Goal: Task Accomplishment & Management: Use online tool/utility

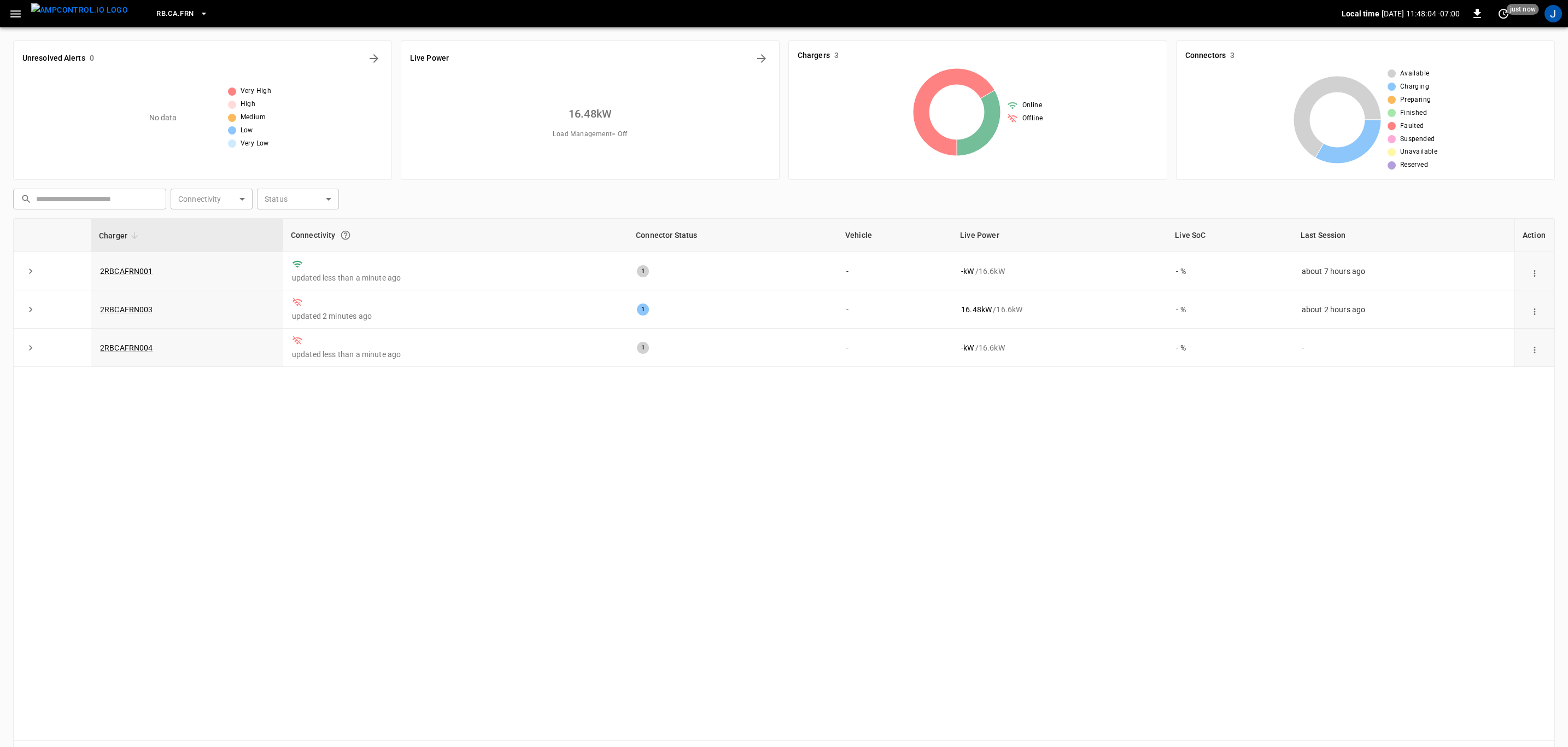
click at [201, 13] on icon "button" at bounding box center [203, 14] width 4 height 2
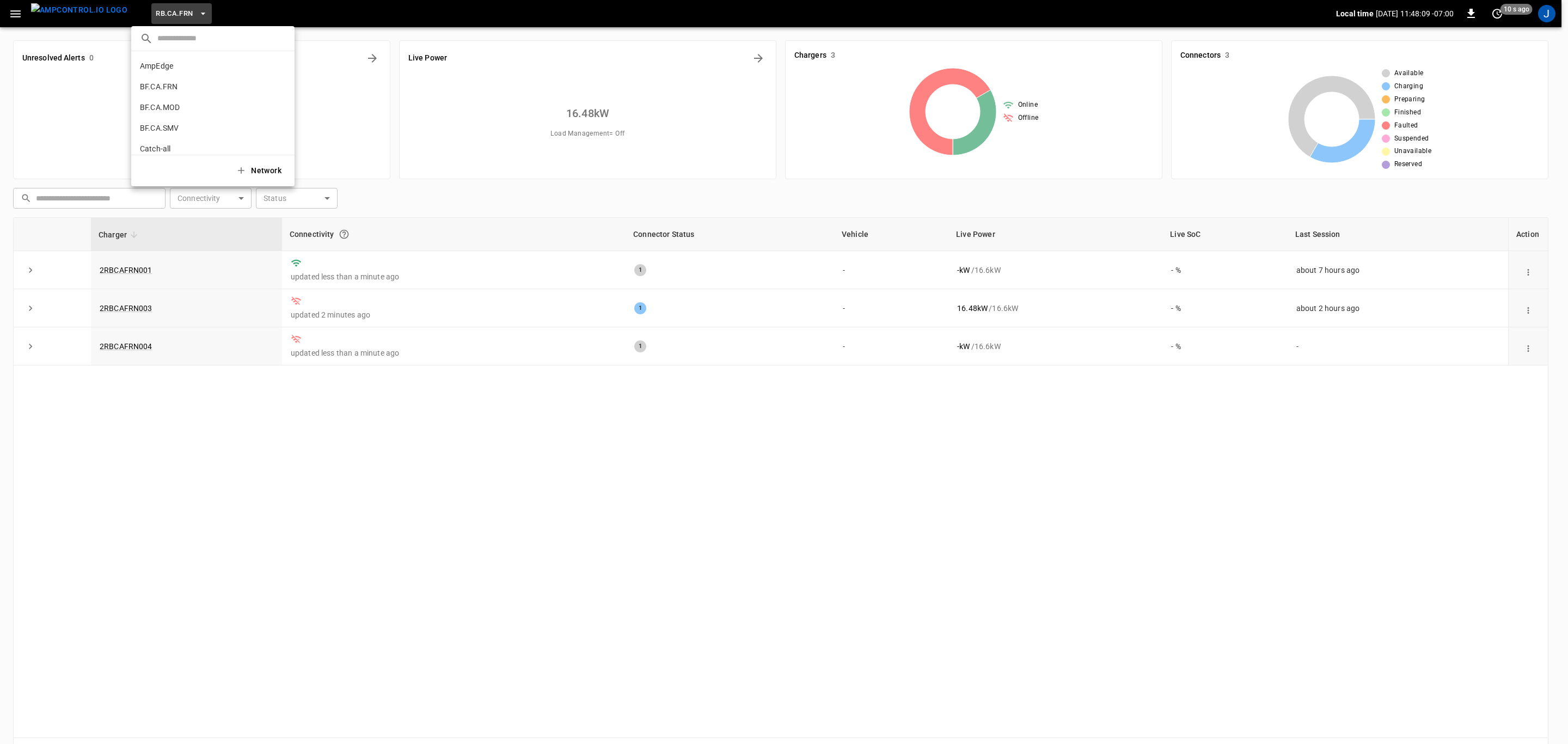
click at [13, 10] on div at bounding box center [784, 372] width 1568 height 744
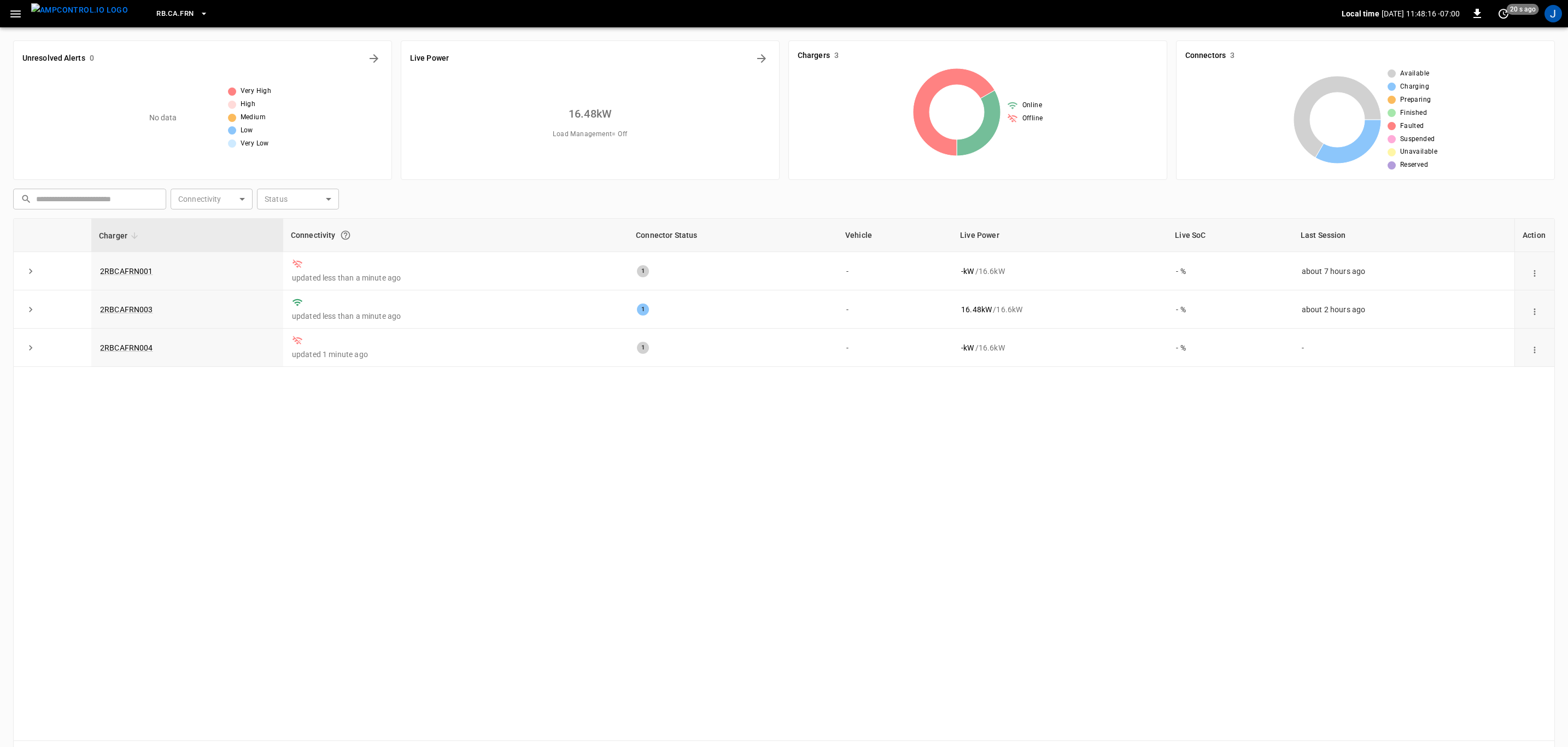
click at [13, 15] on icon "button" at bounding box center [15, 14] width 13 height 13
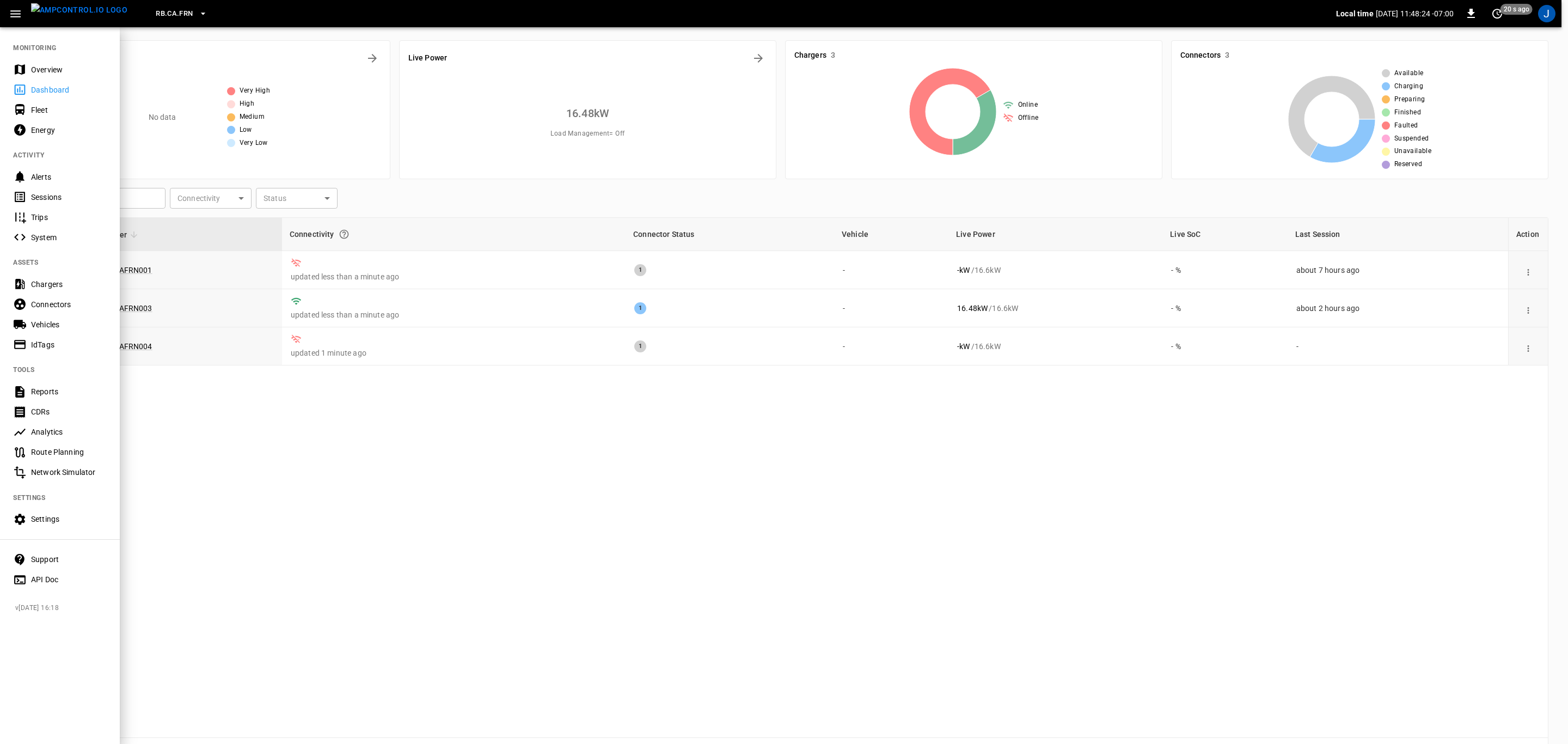
click at [51, 519] on div "Settings" at bounding box center [69, 519] width 75 height 11
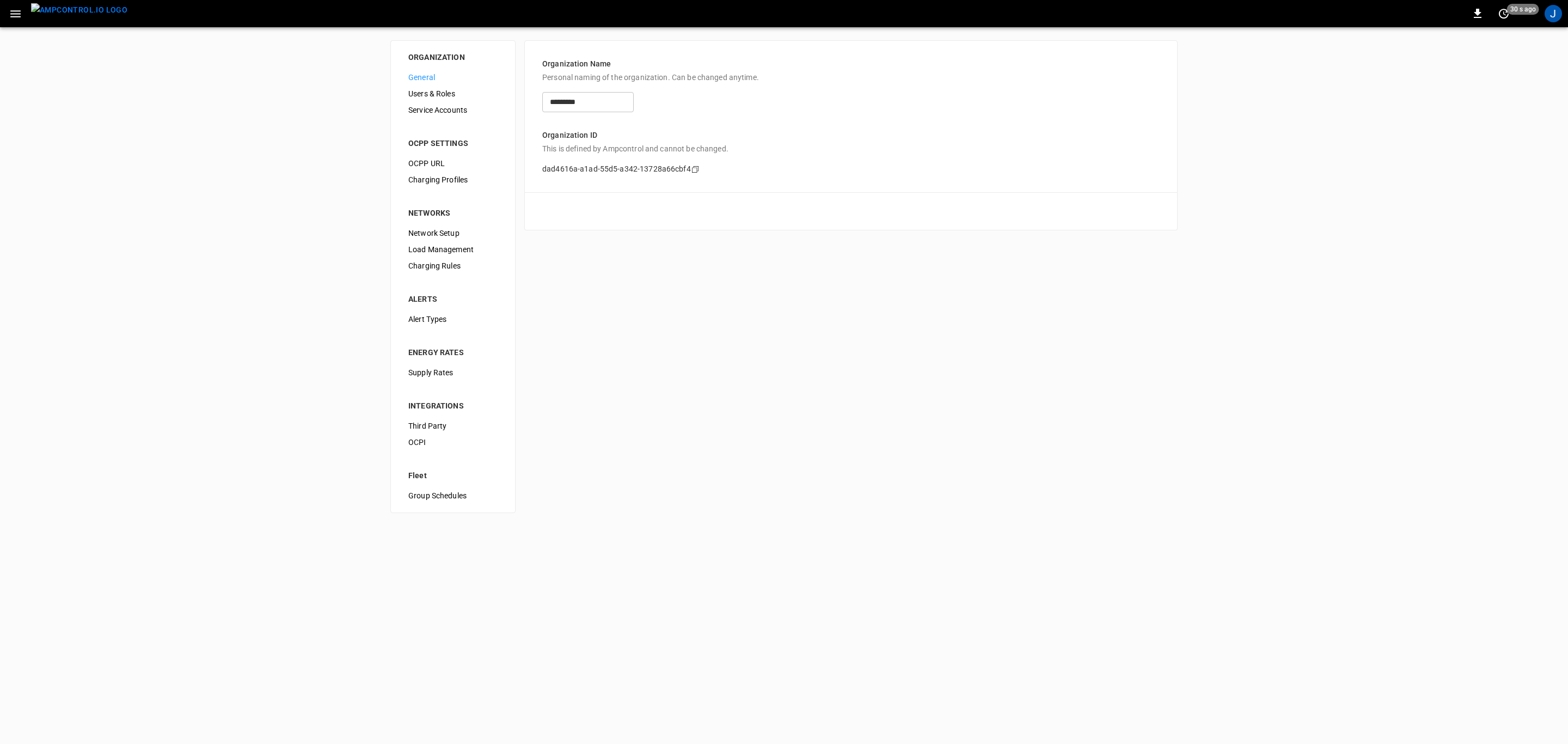
click at [436, 110] on span "Service Accounts" at bounding box center [453, 110] width 89 height 12
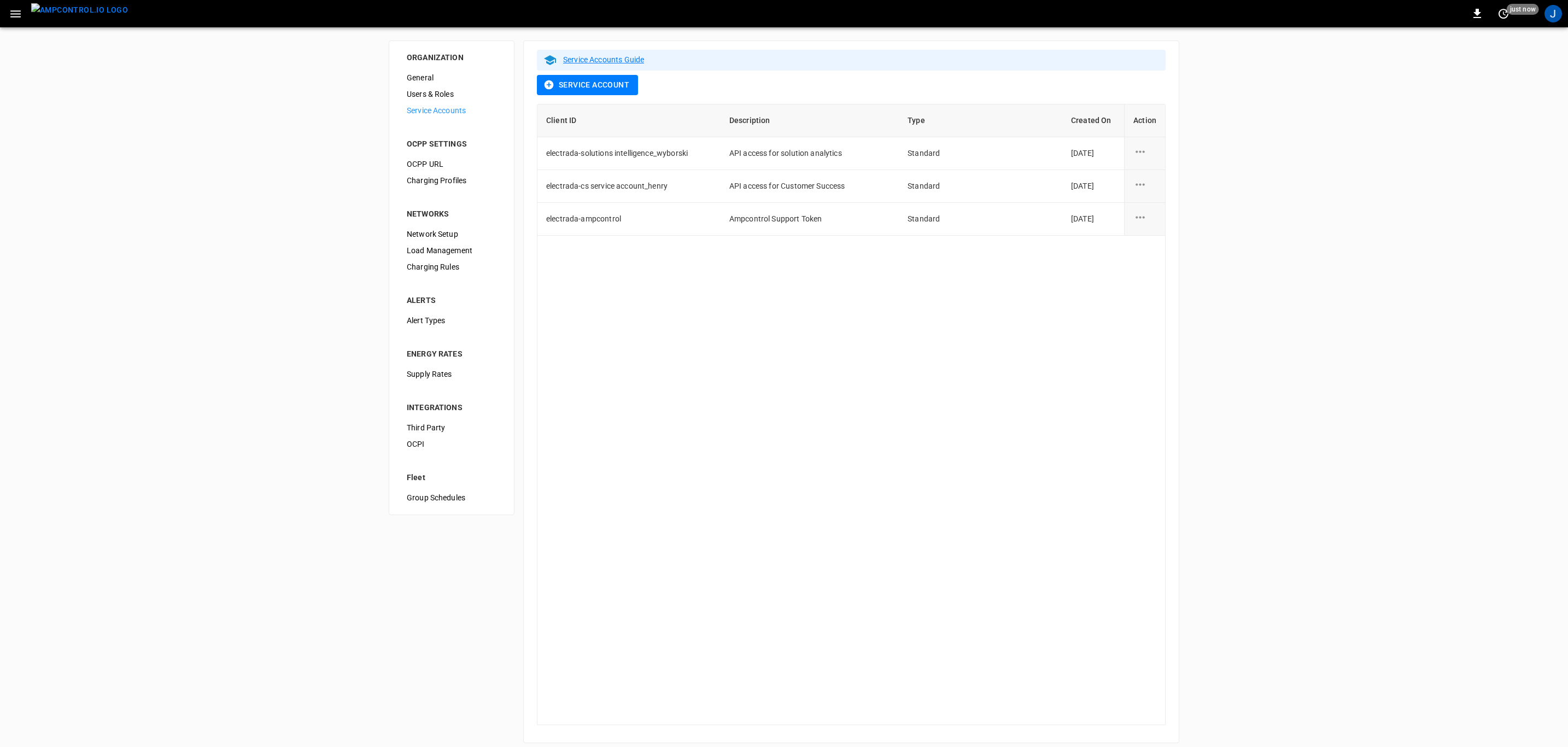
click at [1142, 215] on icon "service account action options" at bounding box center [1140, 217] width 13 height 13
click at [1147, 226] on li "Edit" at bounding box center [1172, 224] width 80 height 18
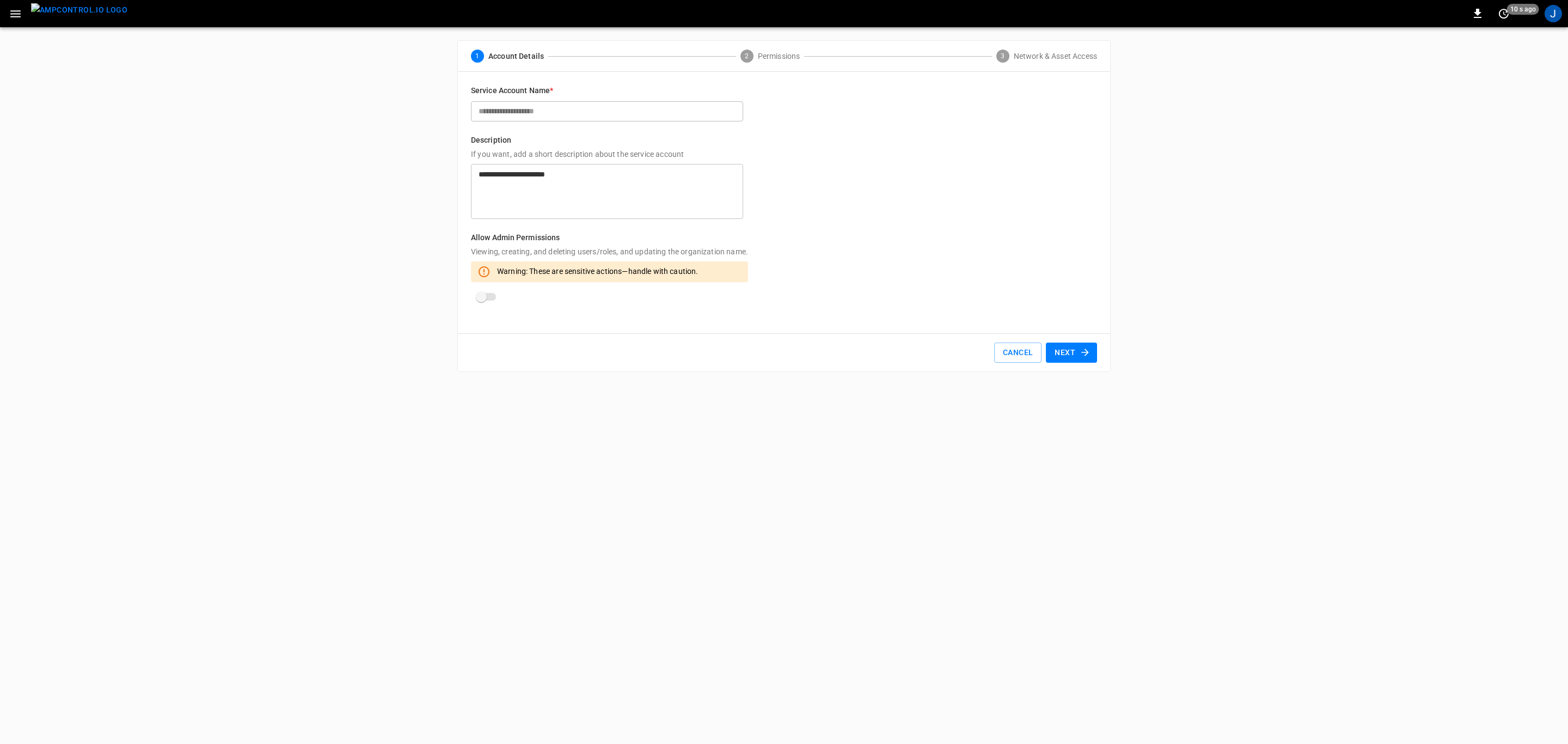
click at [1071, 353] on button "Next" at bounding box center [1071, 353] width 51 height 20
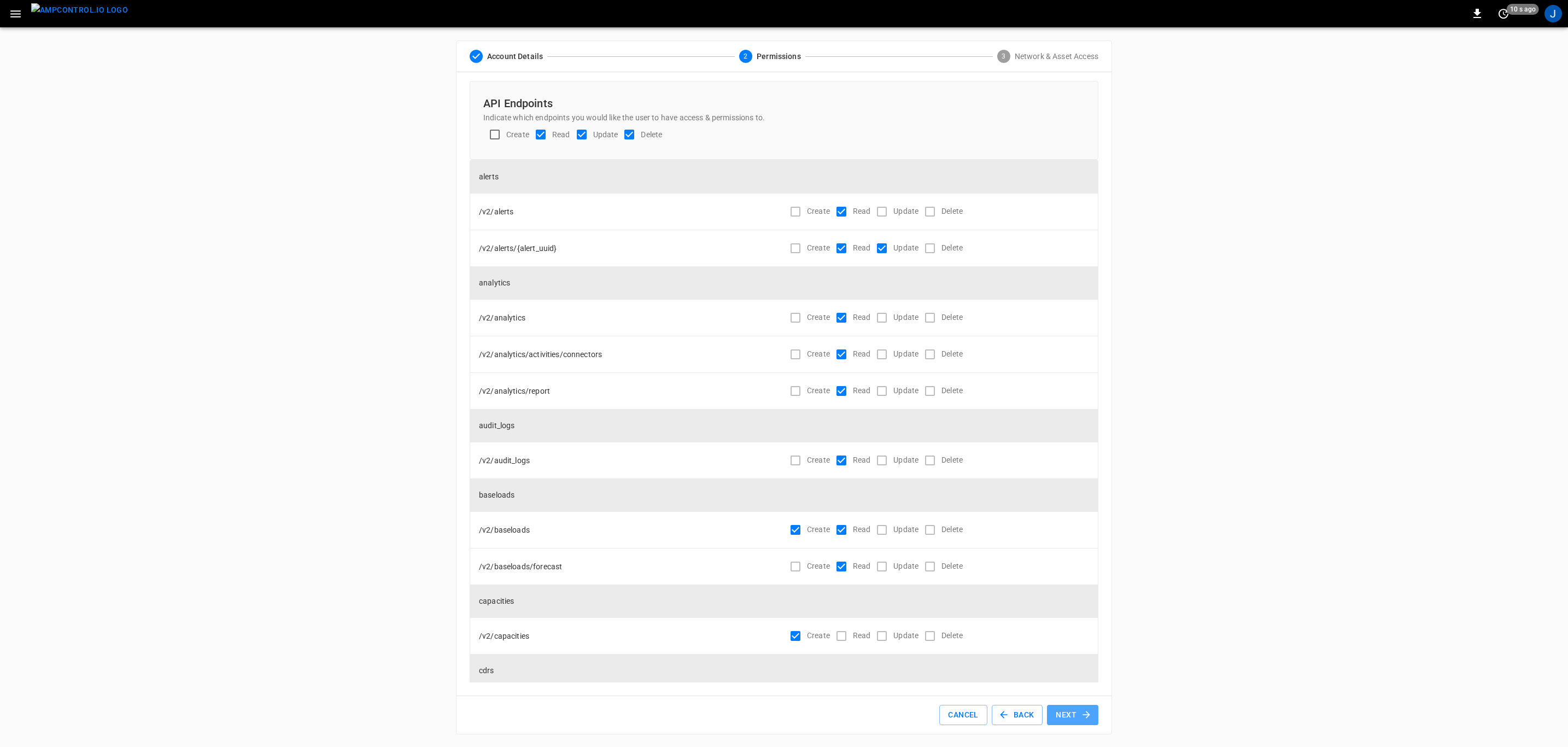
click at [1081, 713] on icon "button" at bounding box center [1086, 715] width 11 height 11
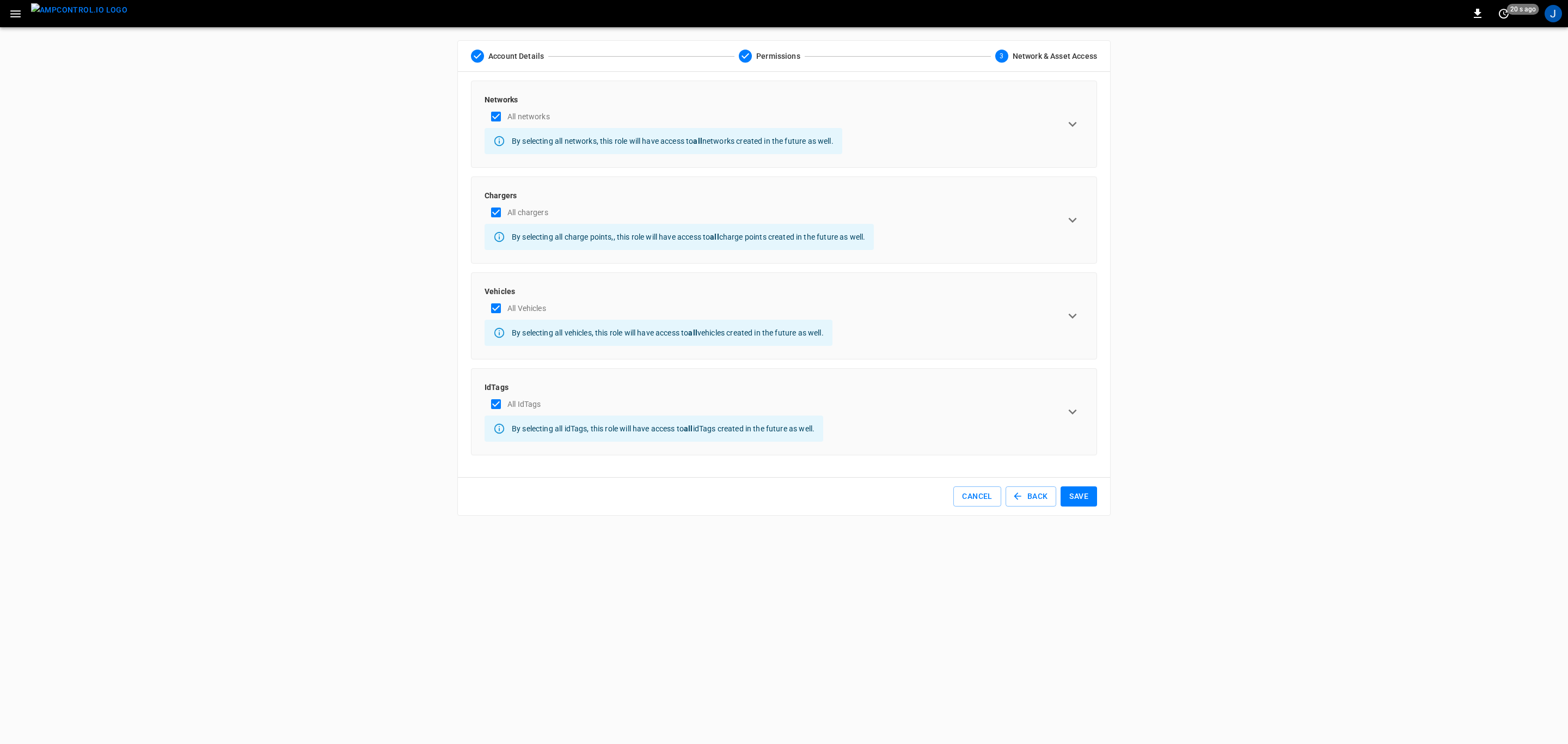
click at [1070, 118] on icon "expand row" at bounding box center [1073, 124] width 16 height 16
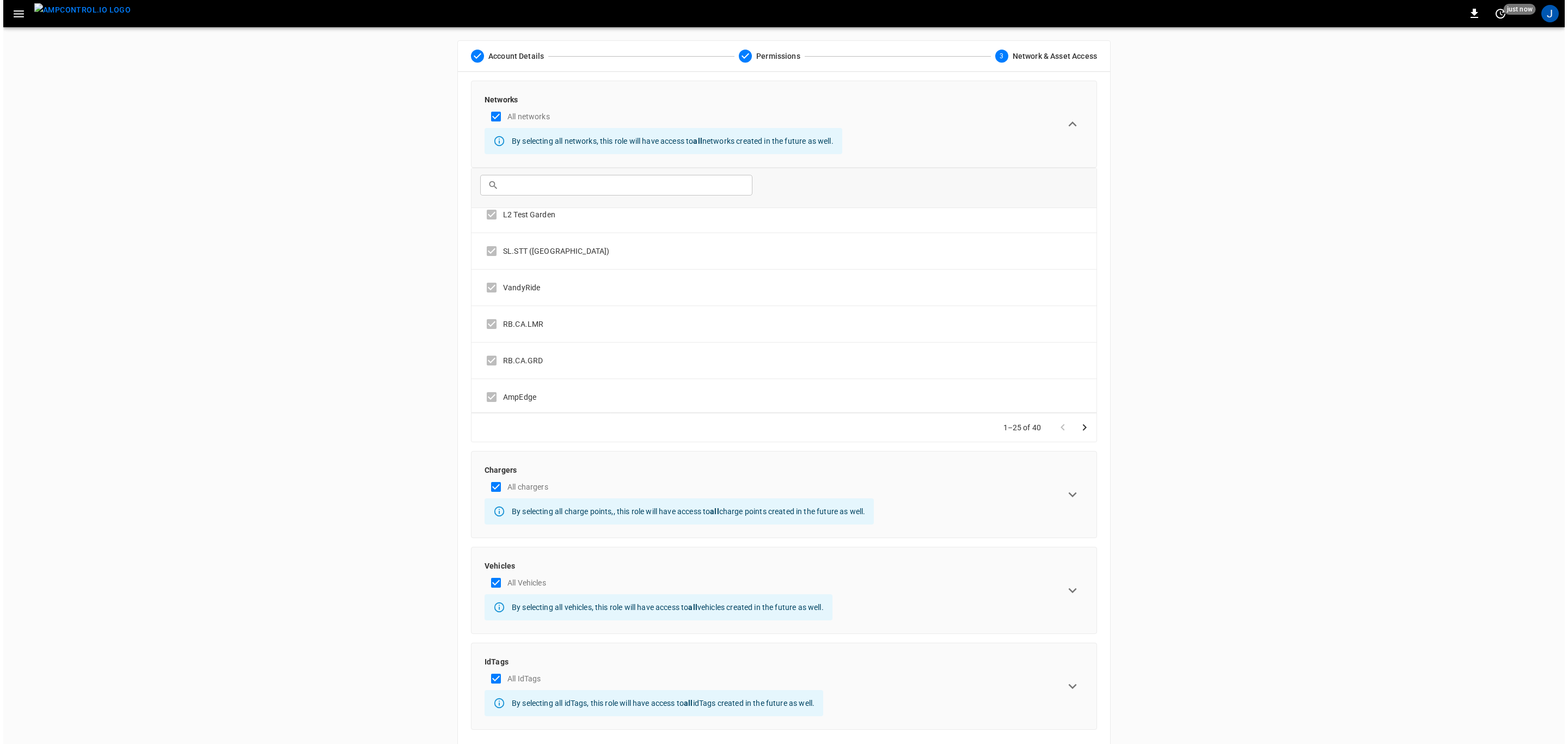
scroll to position [1266, 0]
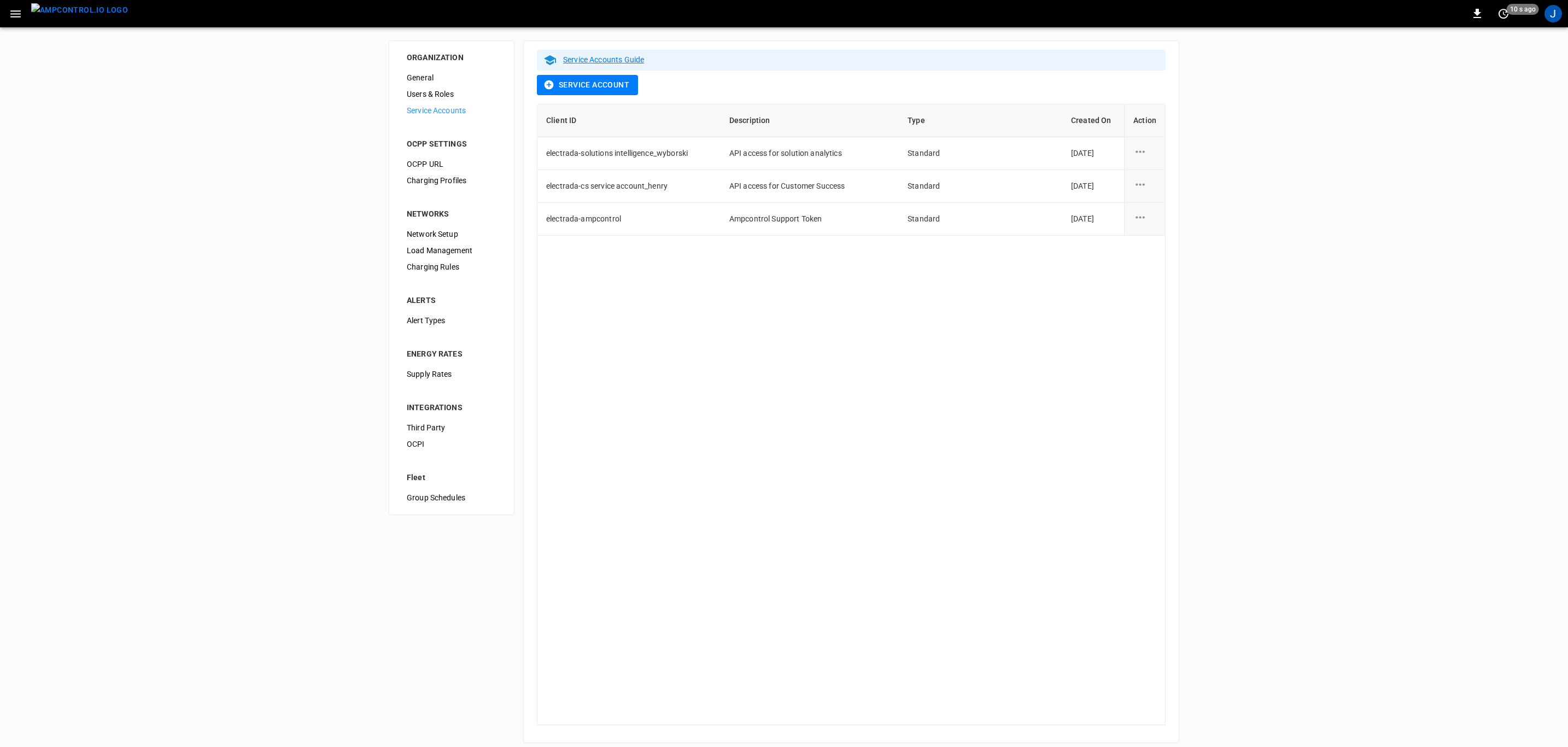
click at [433, 90] on span "Users & Roles" at bounding box center [451, 94] width 90 height 12
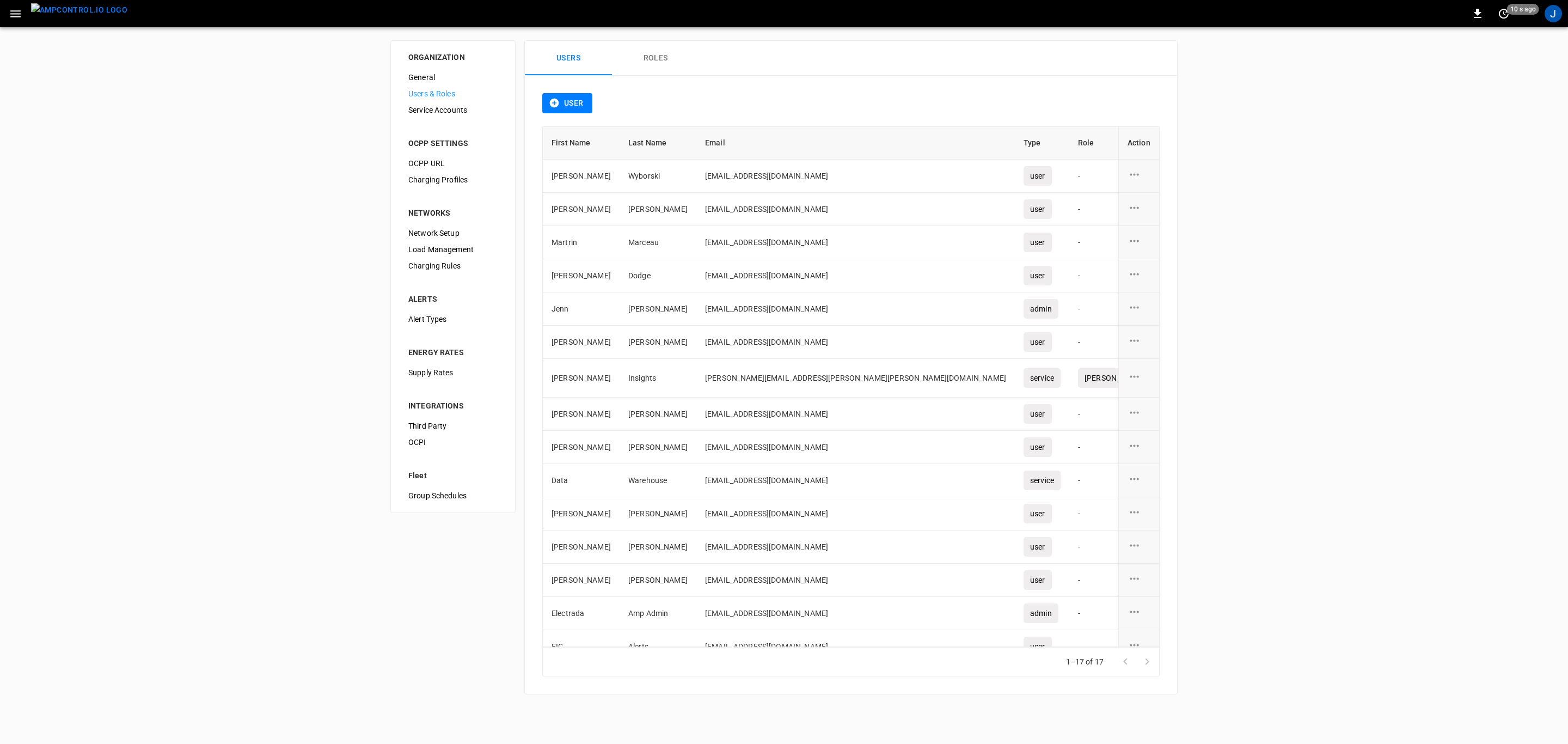
click at [1129, 376] on icon "user action options" at bounding box center [1134, 376] width 13 height 13
click at [1134, 385] on li "Edit" at bounding box center [1141, 385] width 39 height 18
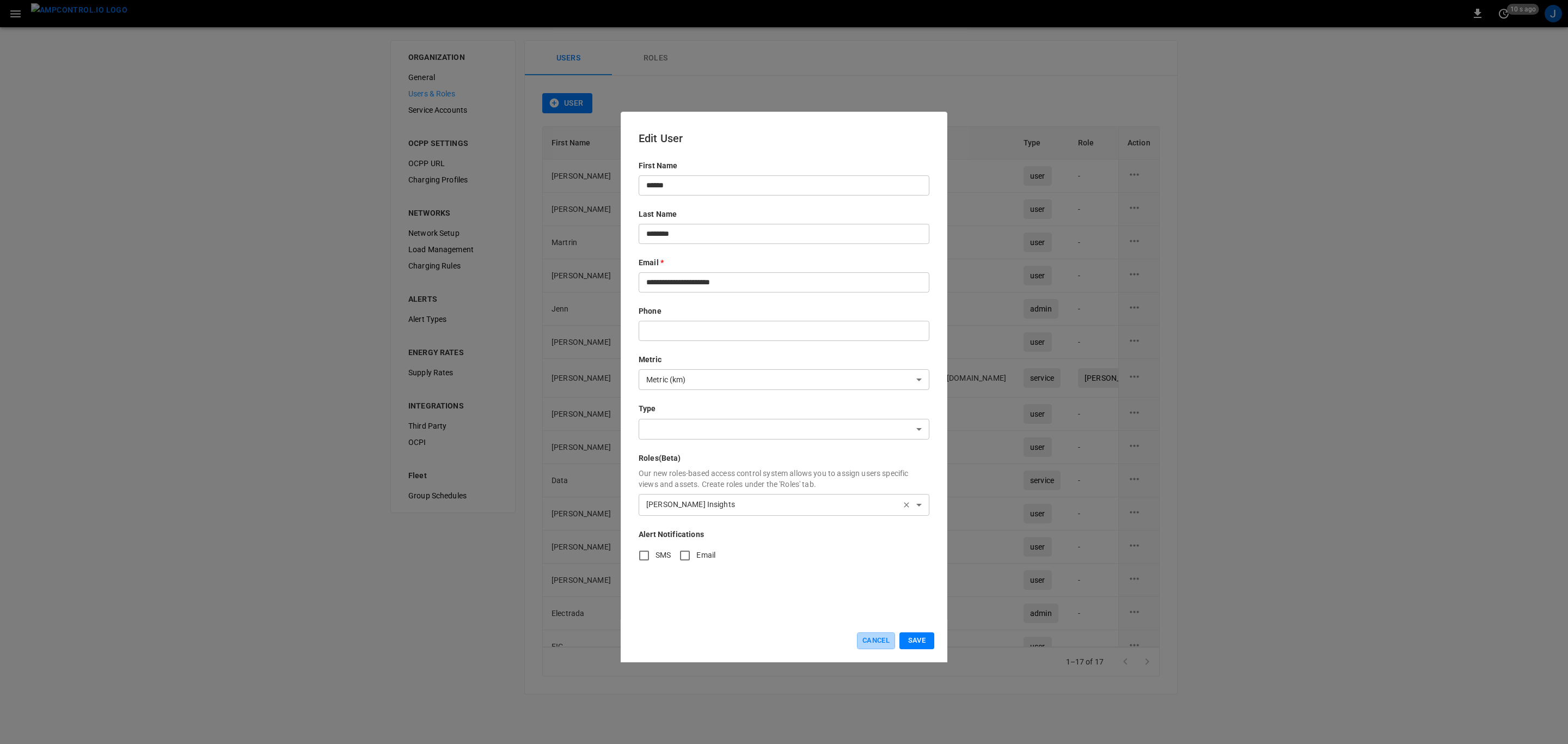
click at [870, 640] on button "Cancel" at bounding box center [876, 640] width 38 height 17
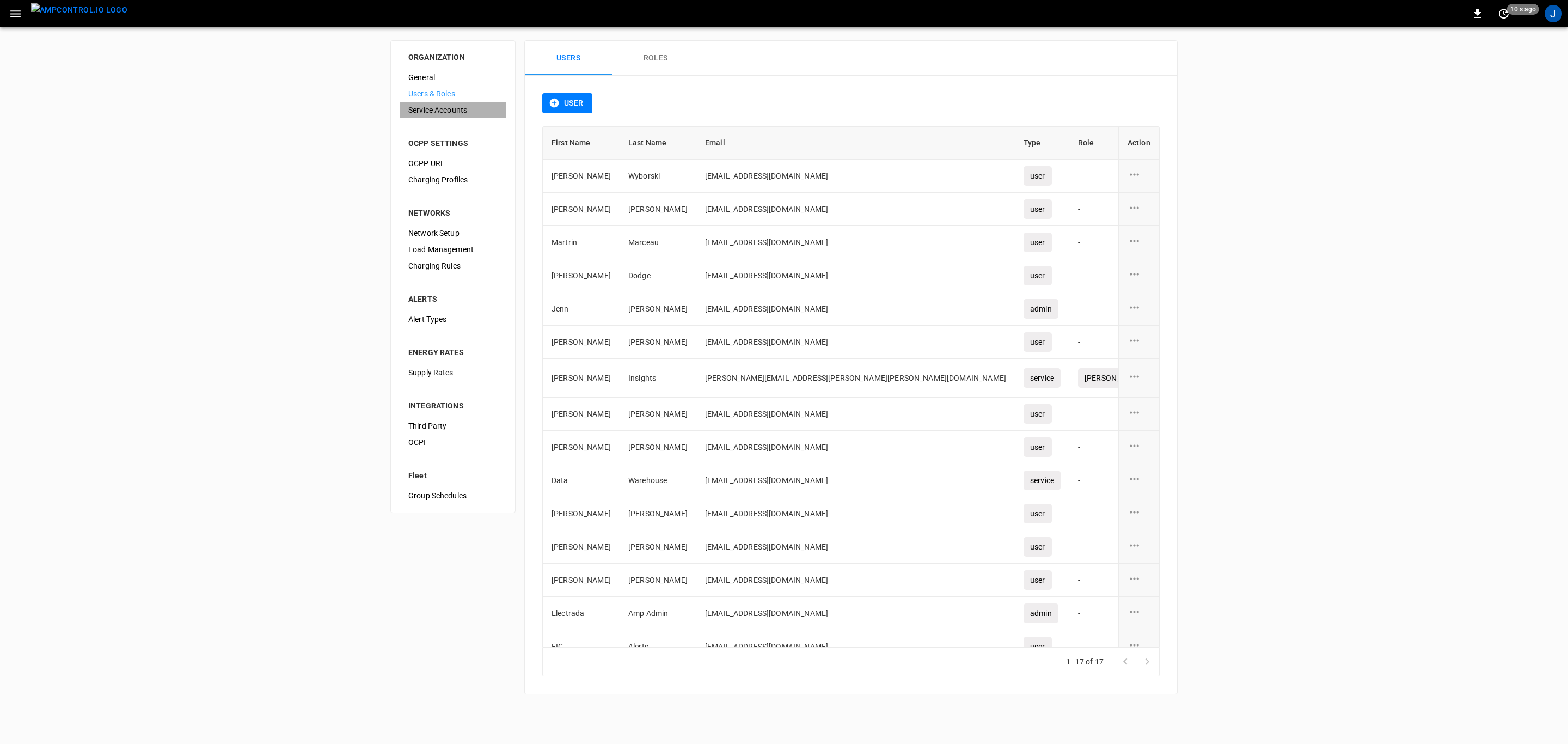
click at [435, 107] on span "Service Accounts" at bounding box center [453, 110] width 89 height 12
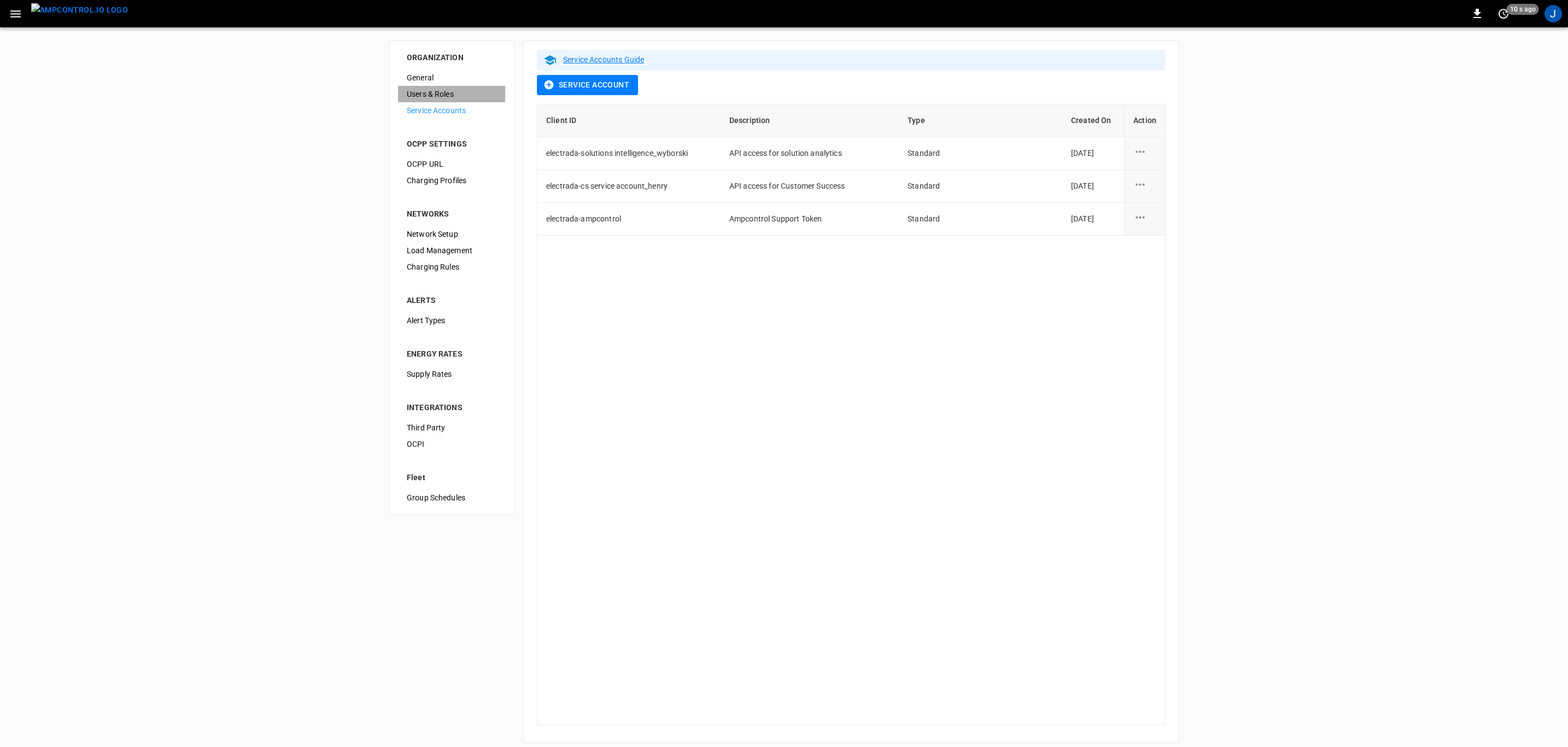
click at [448, 94] on span "Users & Roles" at bounding box center [451, 94] width 90 height 12
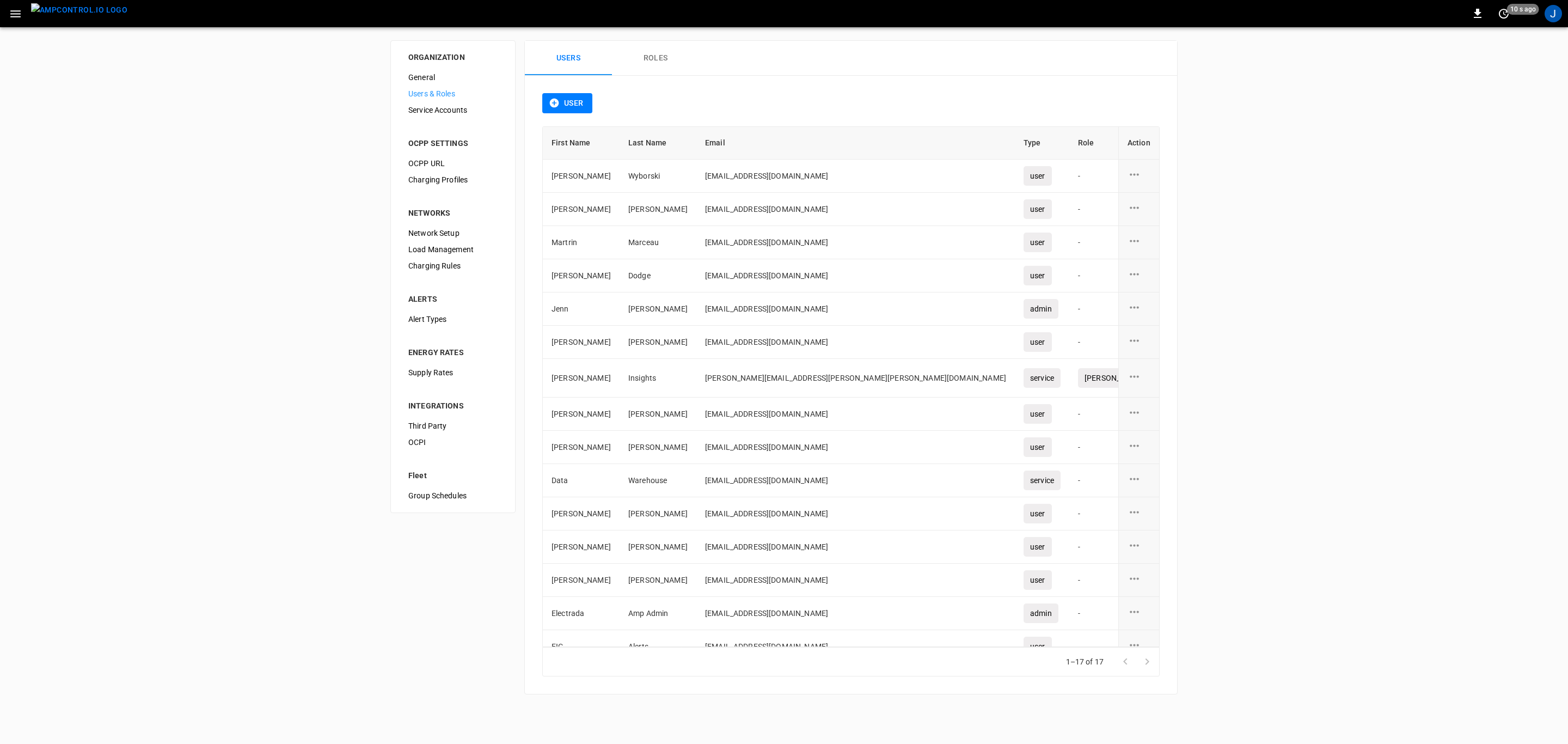
click at [1127, 384] on icon "user action options" at bounding box center [1134, 376] width 13 height 13
click at [1130, 382] on li "Edit" at bounding box center [1141, 385] width 39 height 18
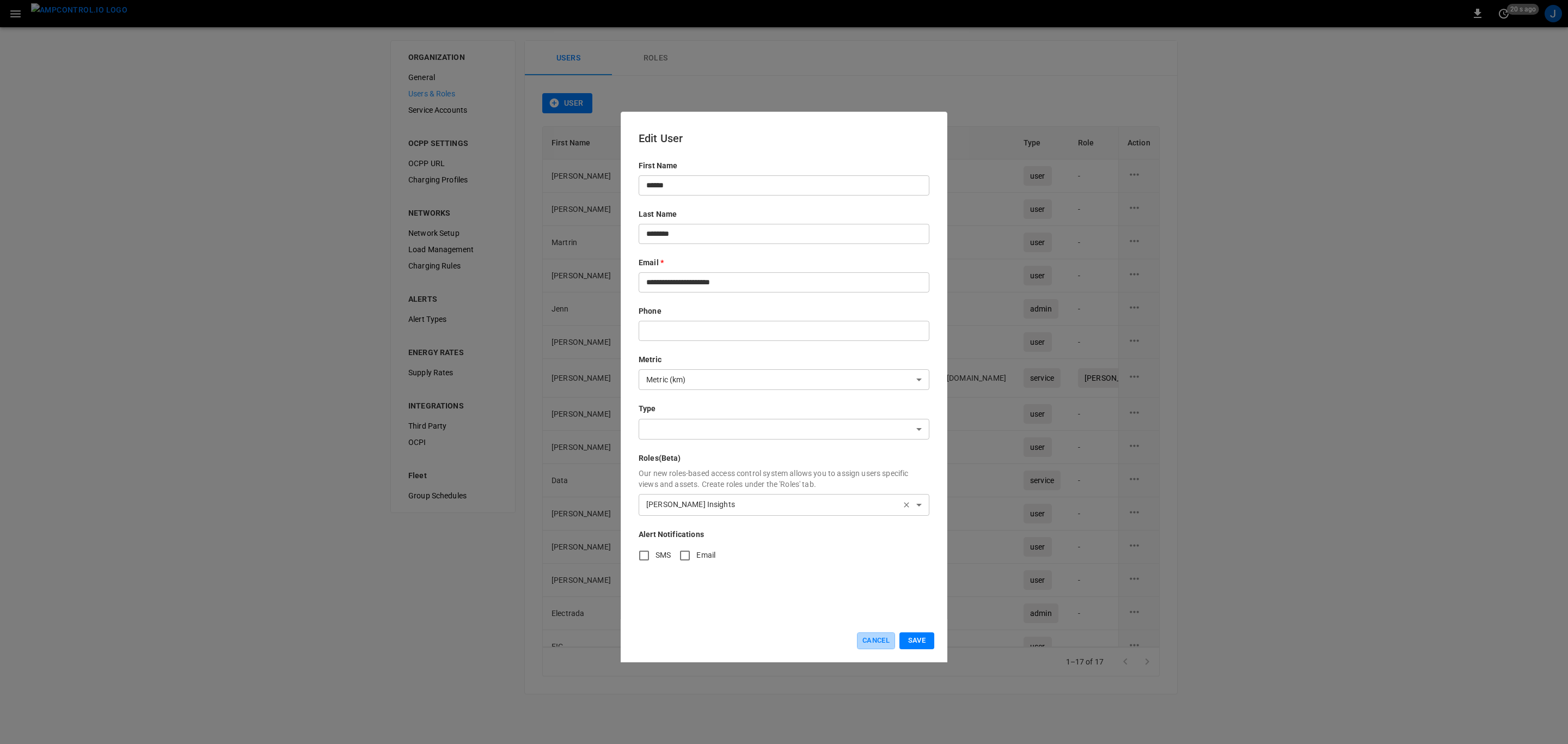
click at [877, 644] on button "Cancel" at bounding box center [876, 640] width 38 height 17
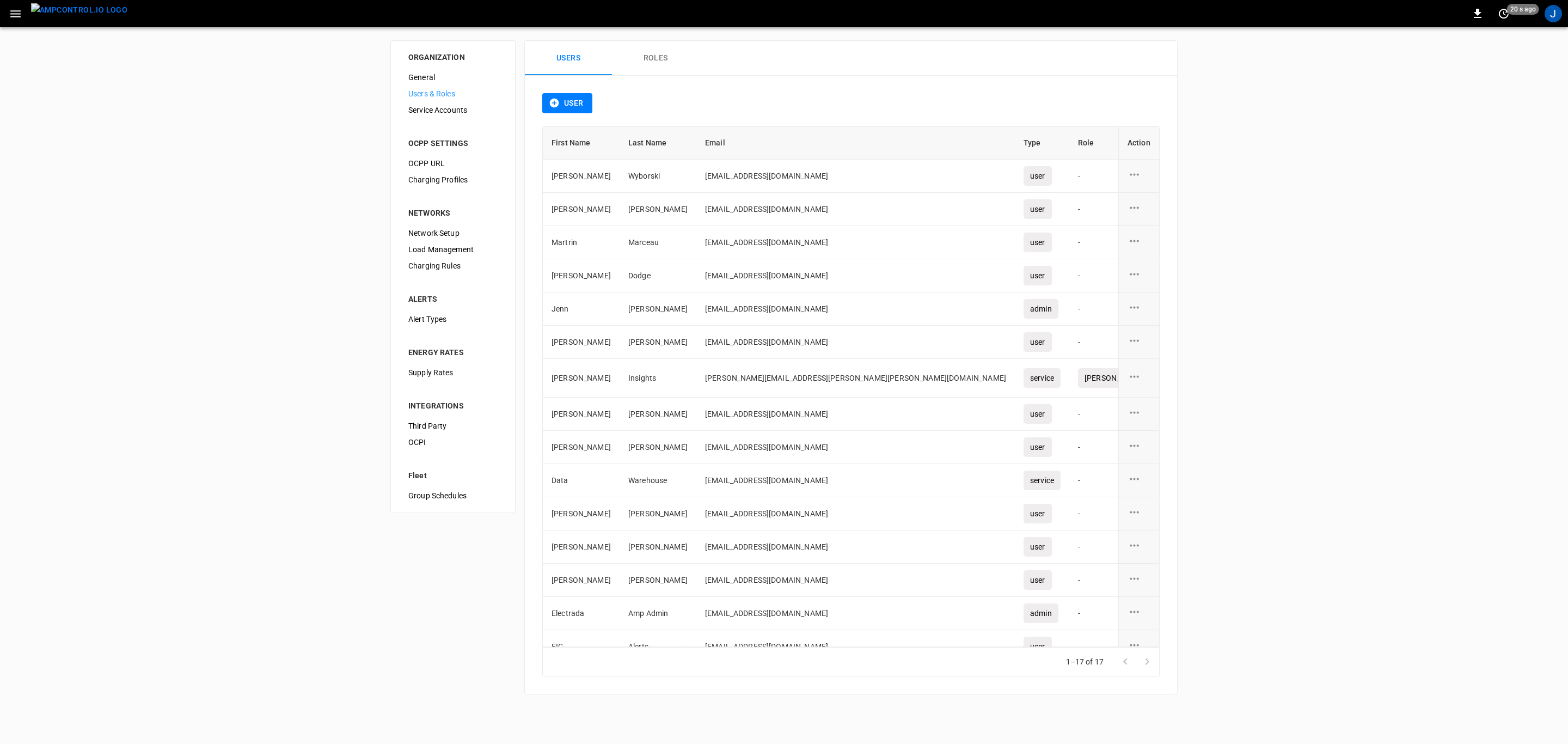
click at [637, 54] on button "Roles" at bounding box center [655, 58] width 87 height 35
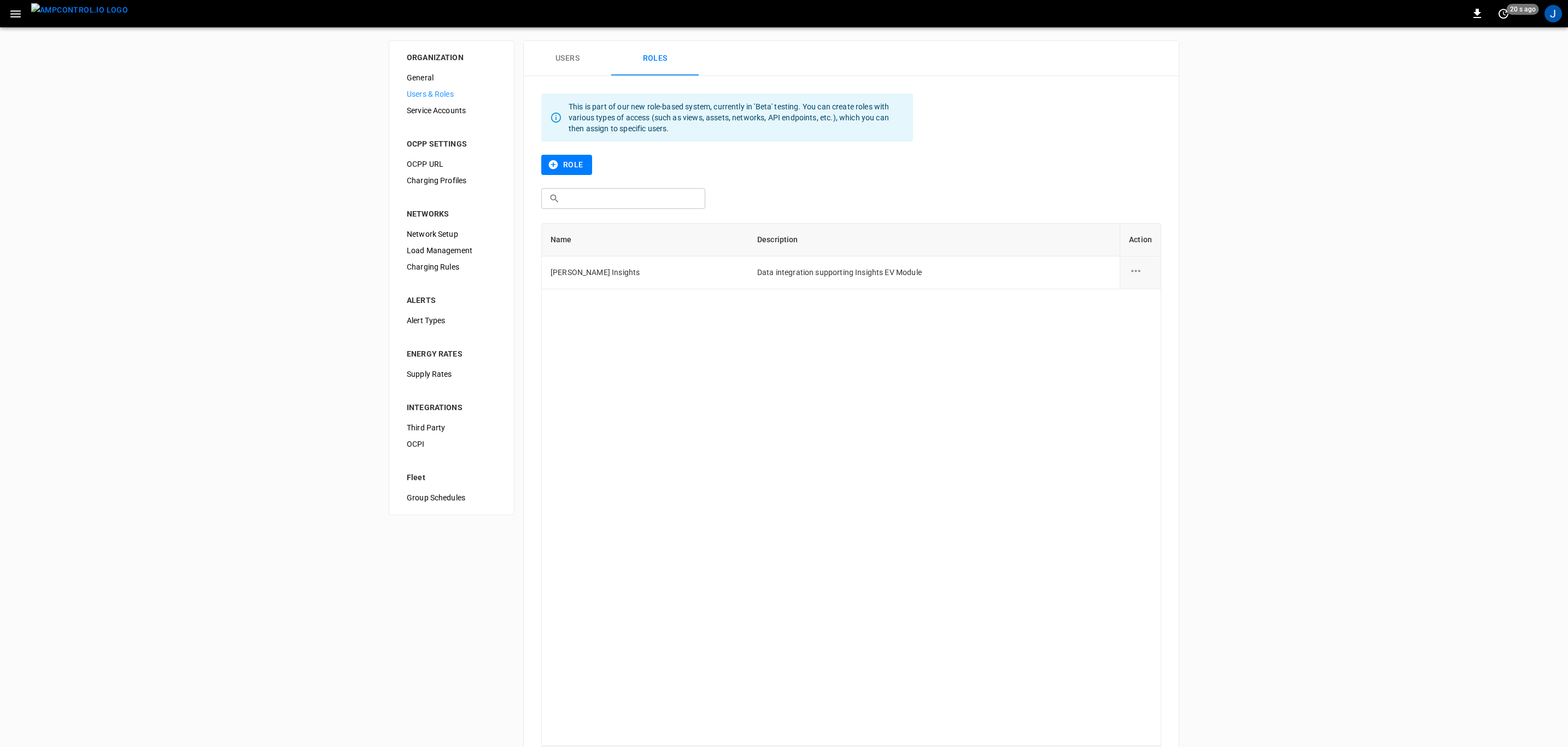
click at [1139, 274] on icon "role action options" at bounding box center [1136, 271] width 13 height 13
click at [1142, 279] on li "Edit" at bounding box center [1149, 278] width 39 height 18
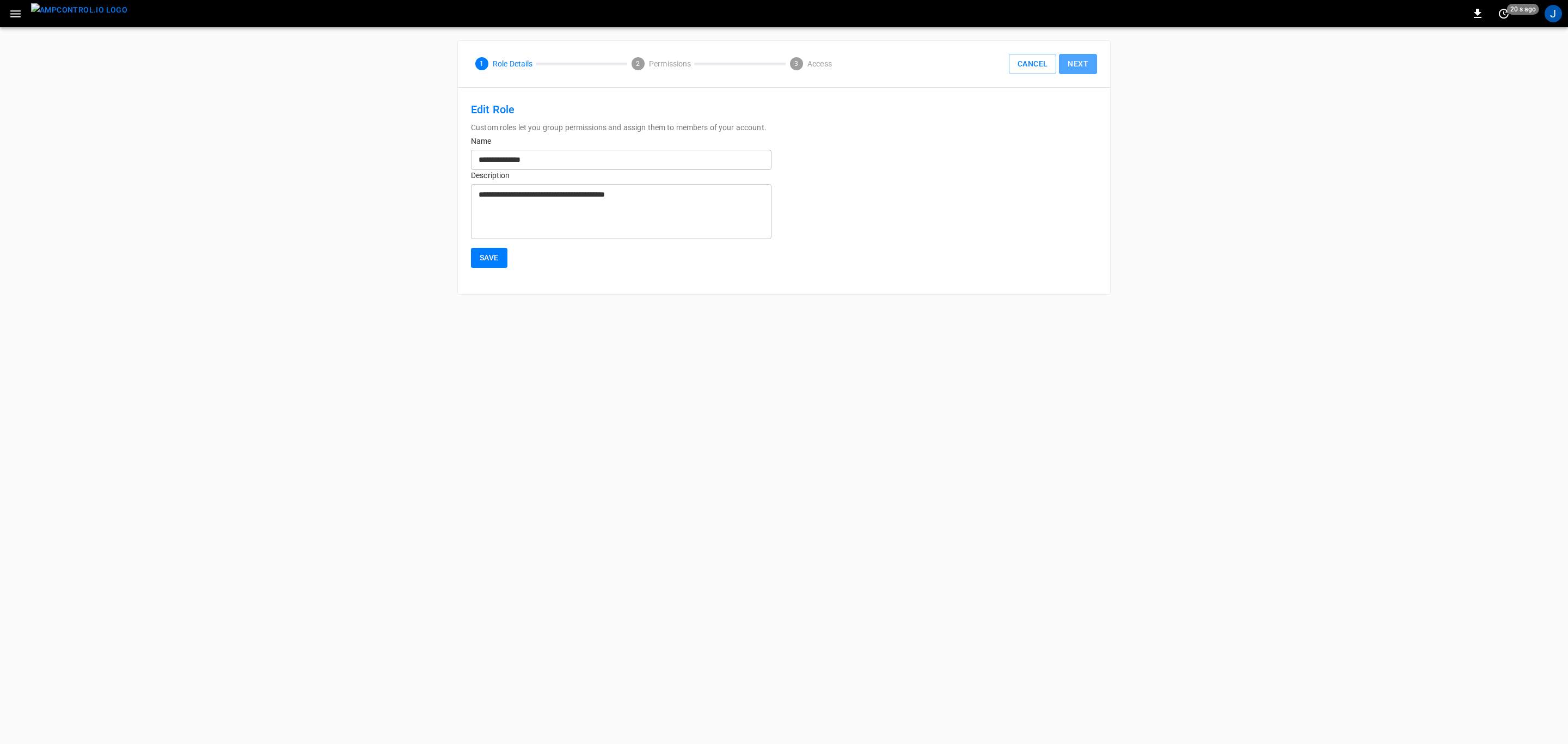
click at [1083, 61] on button "Next" at bounding box center [1078, 64] width 38 height 20
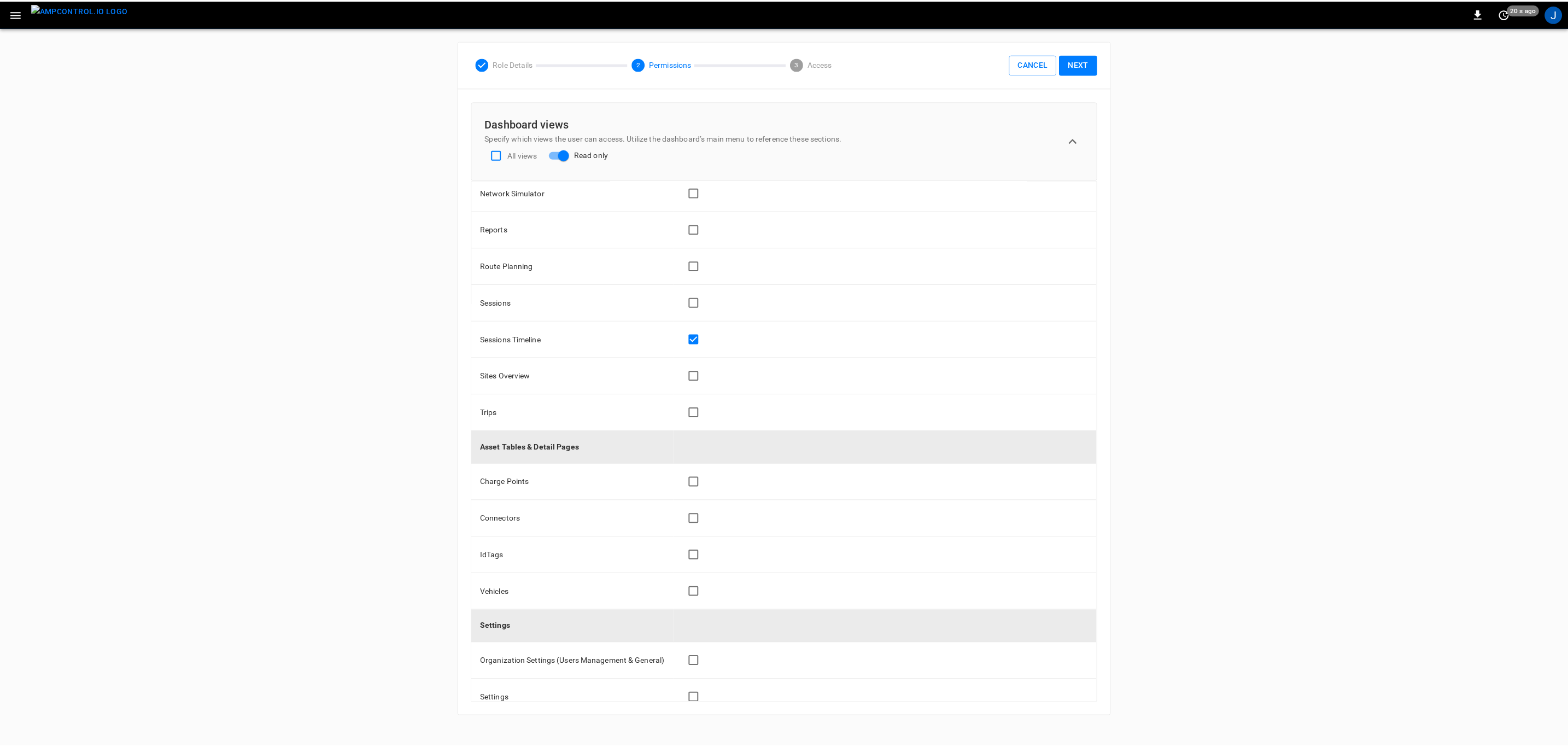
scroll to position [315, 0]
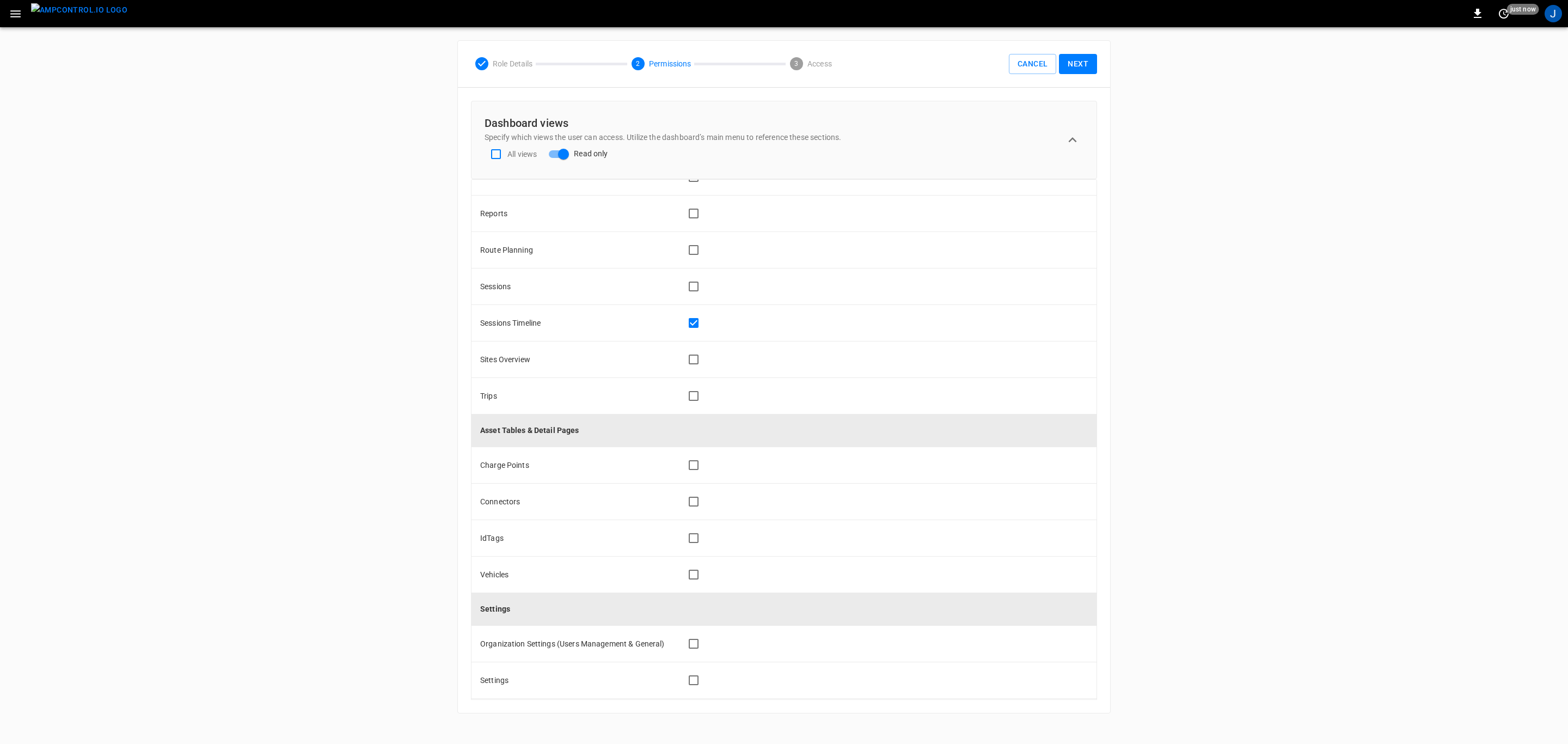
click at [1155, 497] on div "ORGANIZATION General Users & Roles Service Accounts OCPP SETTINGS OCPP URL Char…" at bounding box center [784, 377] width 1568 height 699
click at [1077, 59] on button "Next" at bounding box center [1078, 64] width 38 height 20
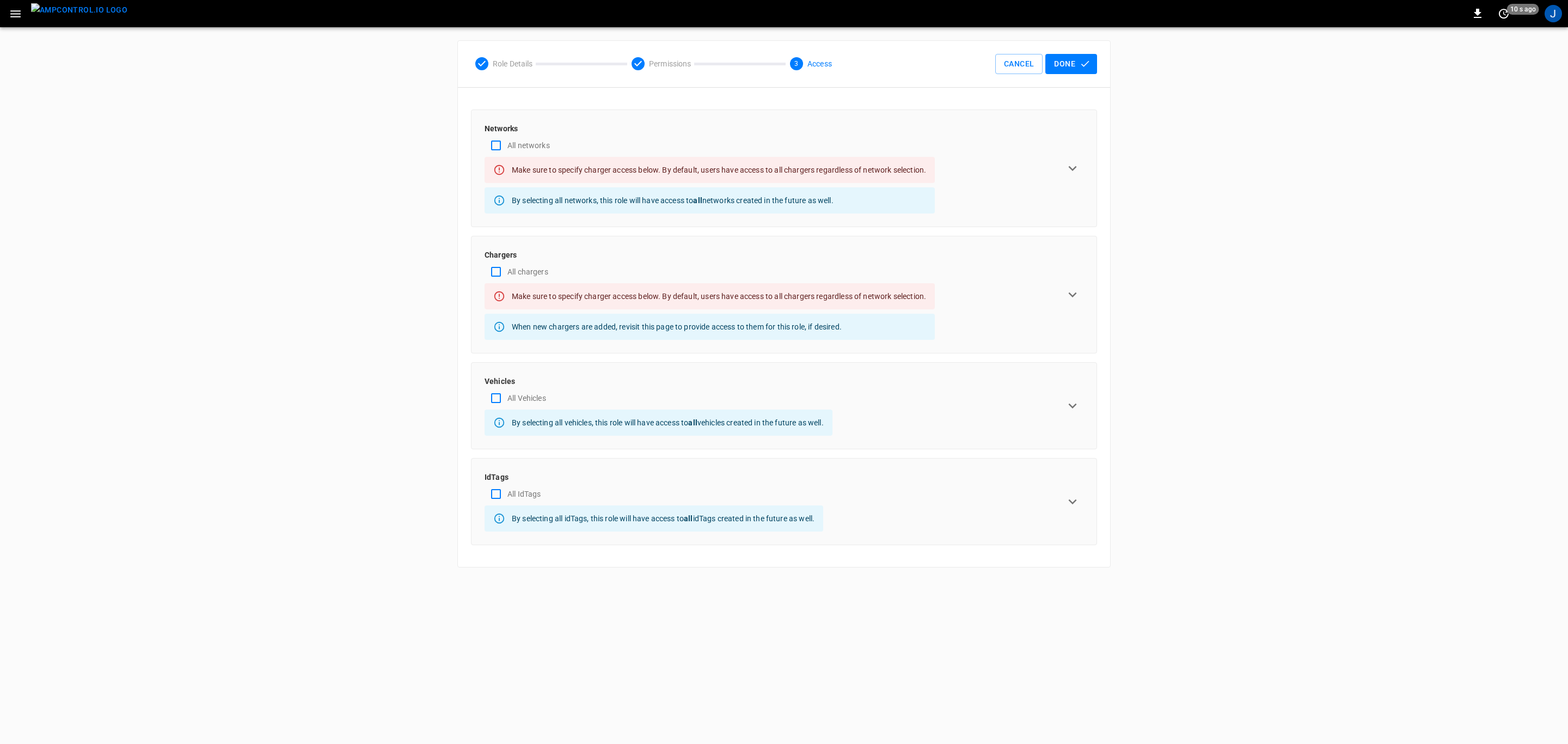
click at [1077, 167] on icon "expand row" at bounding box center [1073, 168] width 16 height 16
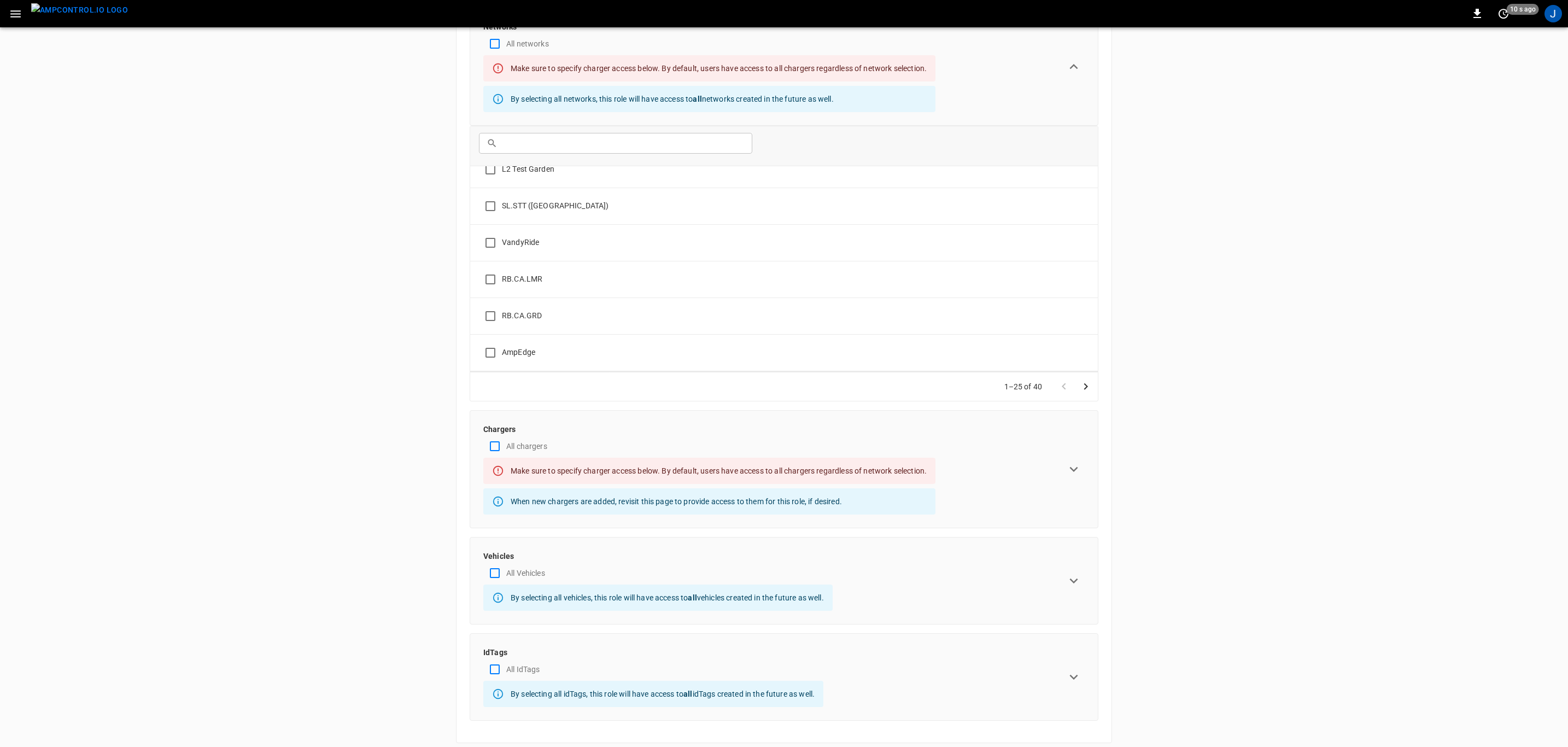
scroll to position [115, 0]
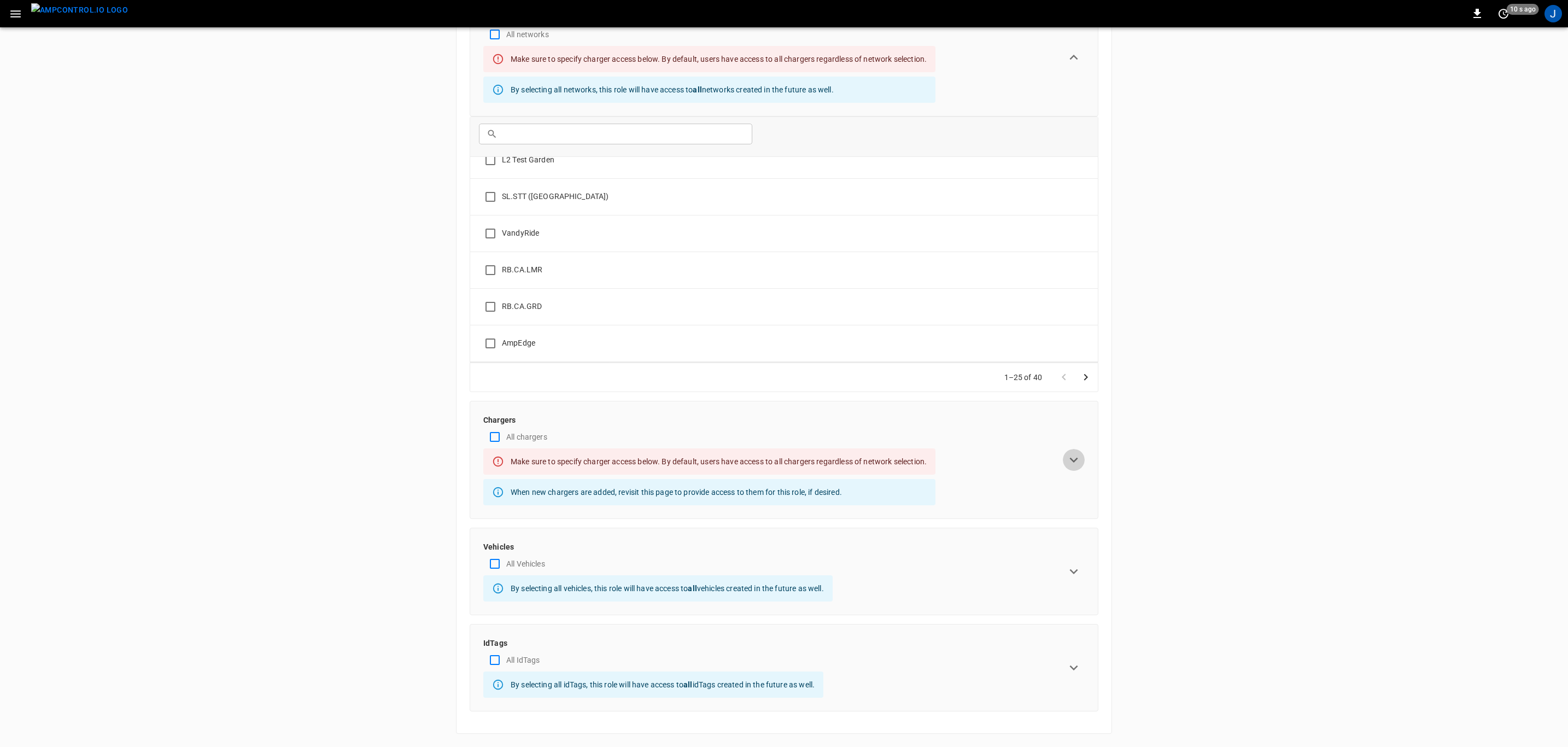
click at [1076, 458] on icon "expand row" at bounding box center [1073, 460] width 8 height 5
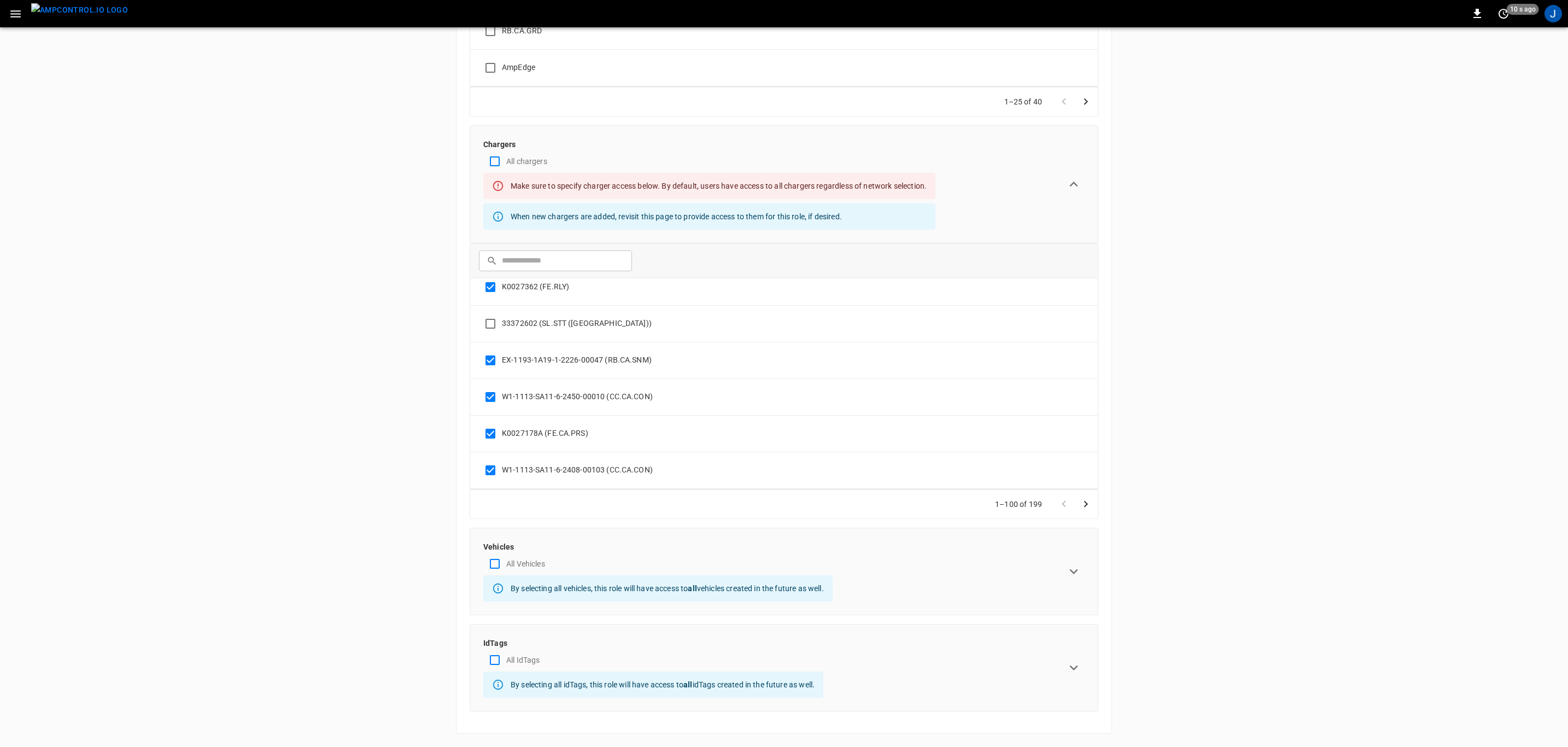
scroll to position [3481, 0]
click at [1083, 501] on icon "Go to next page" at bounding box center [1086, 504] width 13 height 13
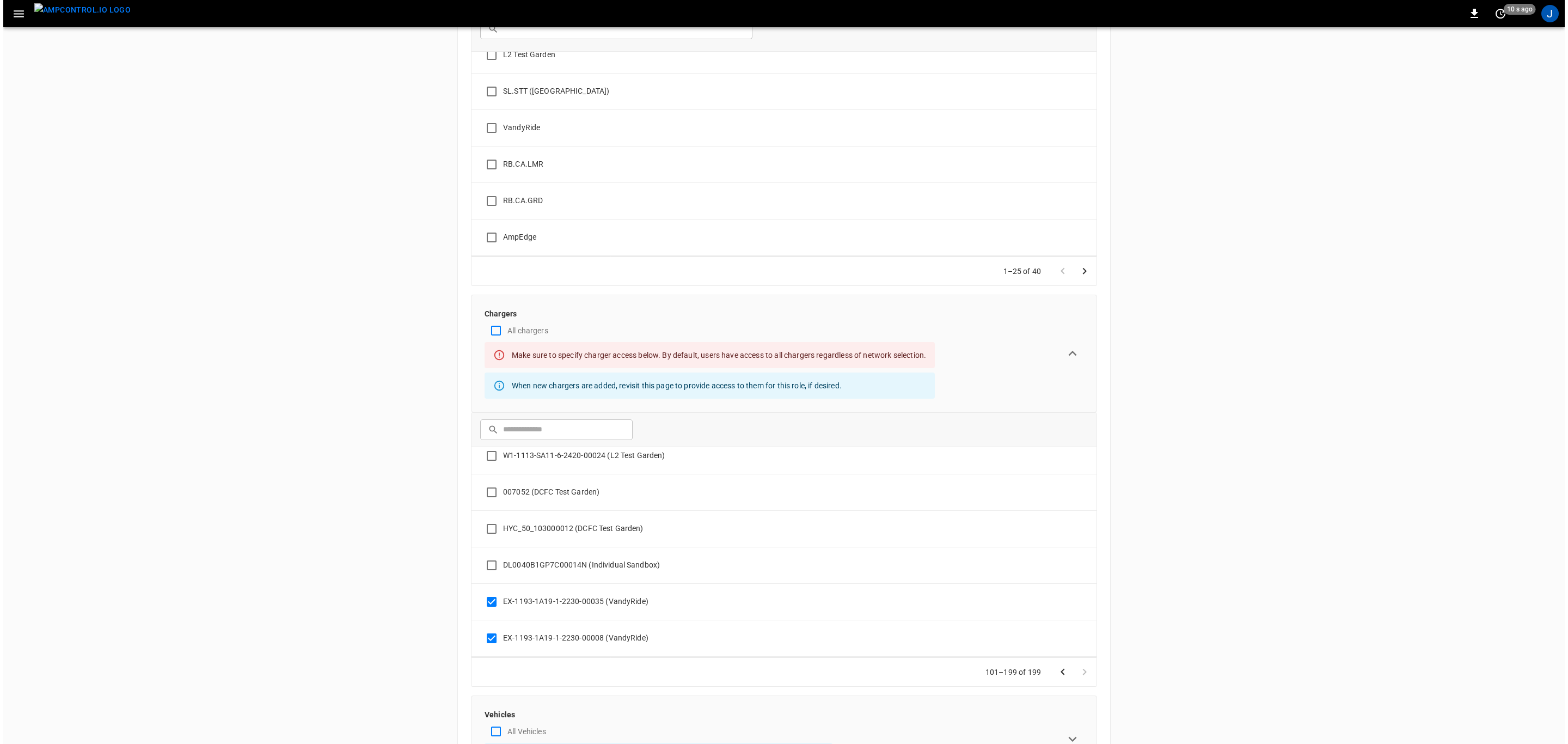
scroll to position [0, 0]
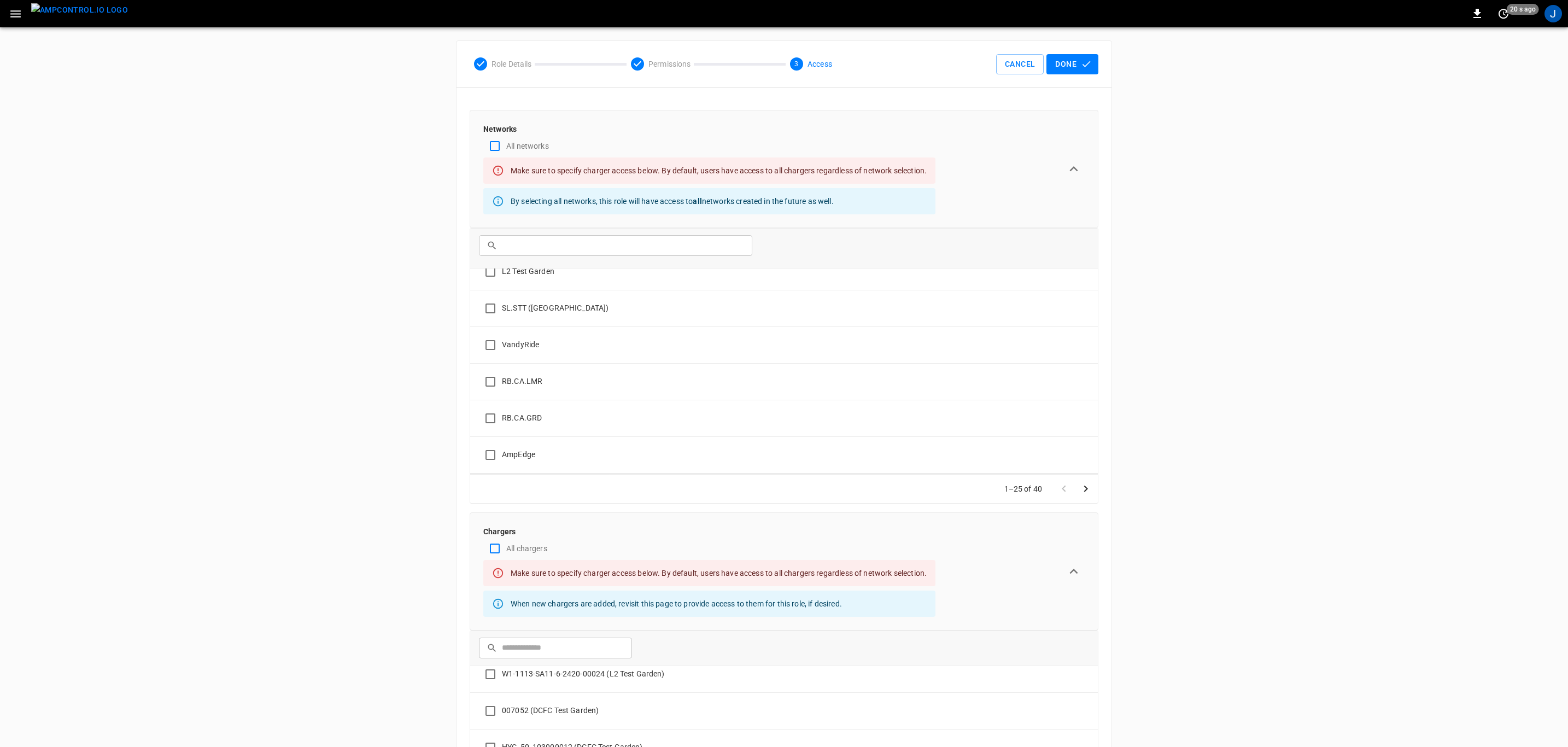
click at [1073, 61] on button "Done" at bounding box center [1072, 64] width 52 height 20
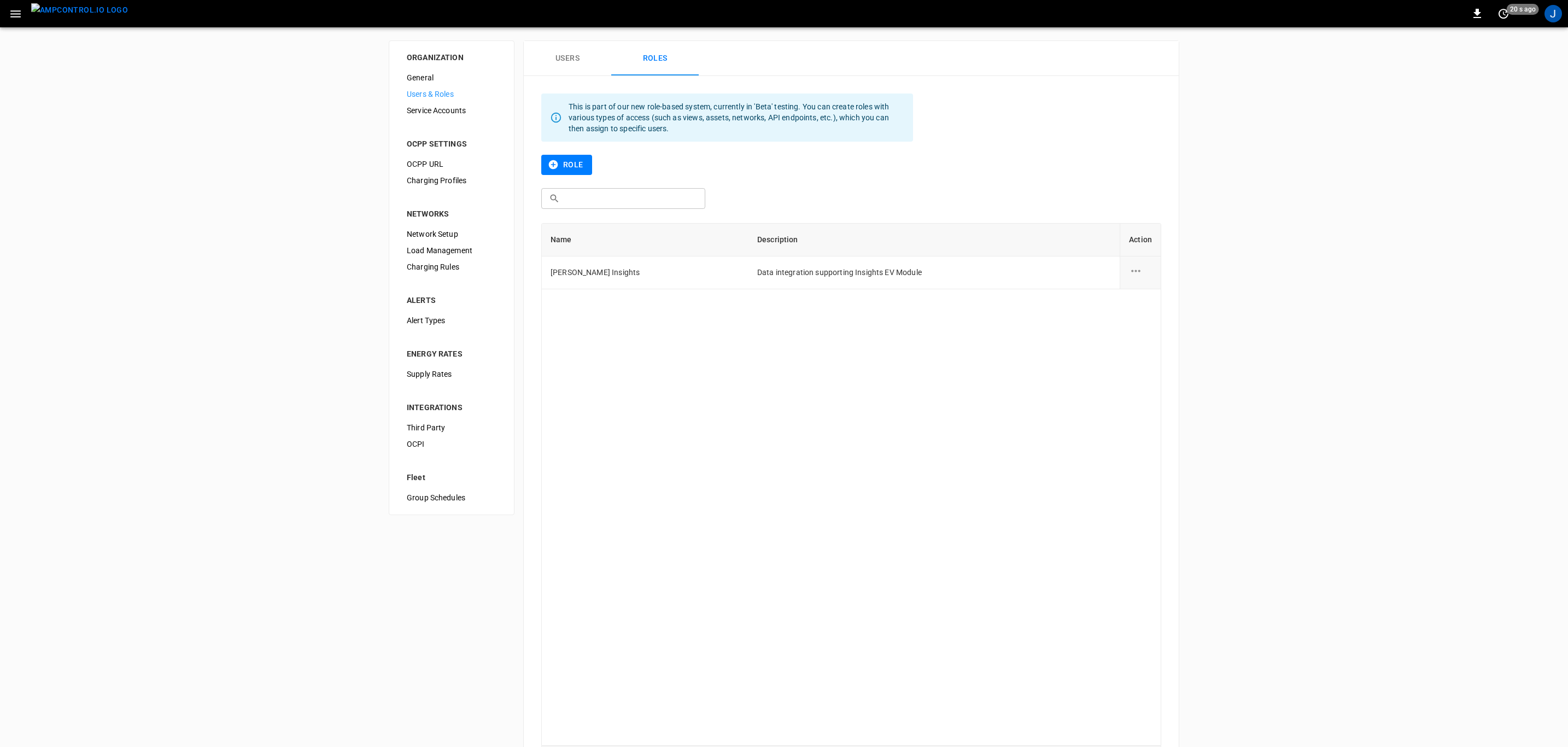
click at [68, 15] on img "menu" at bounding box center [79, 10] width 97 height 13
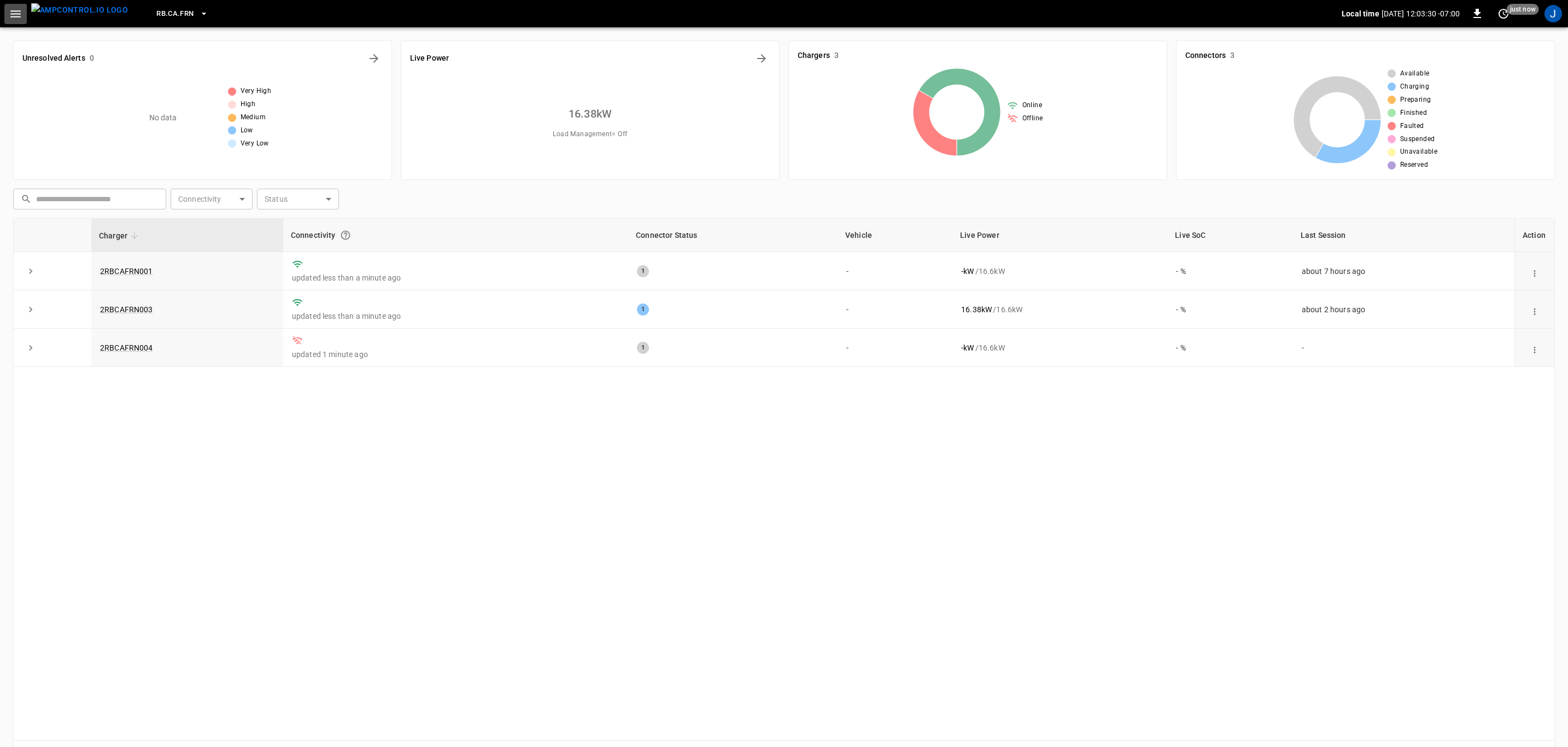
click at [20, 15] on icon "button" at bounding box center [15, 14] width 13 height 13
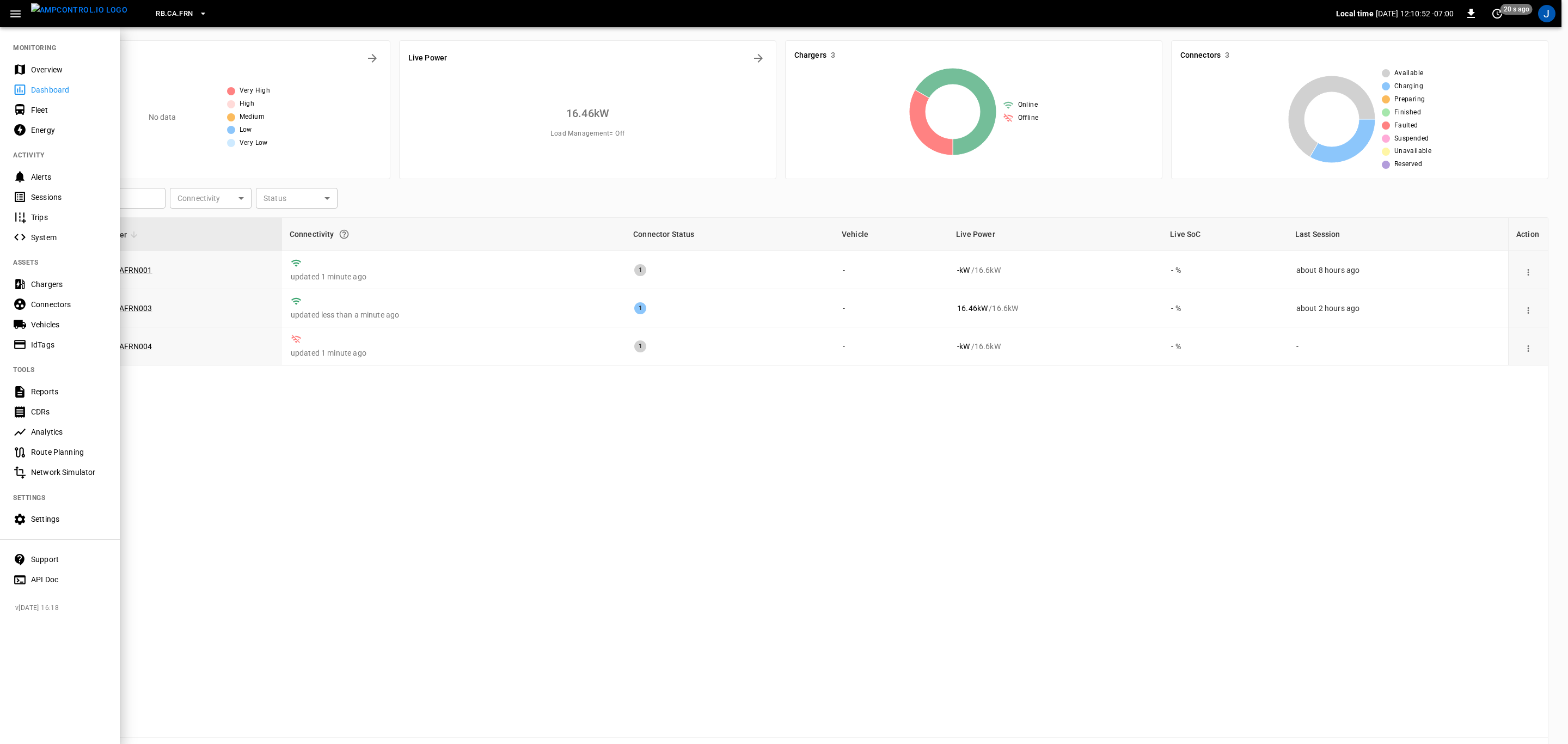
click at [576, 485] on div at bounding box center [784, 372] width 1568 height 744
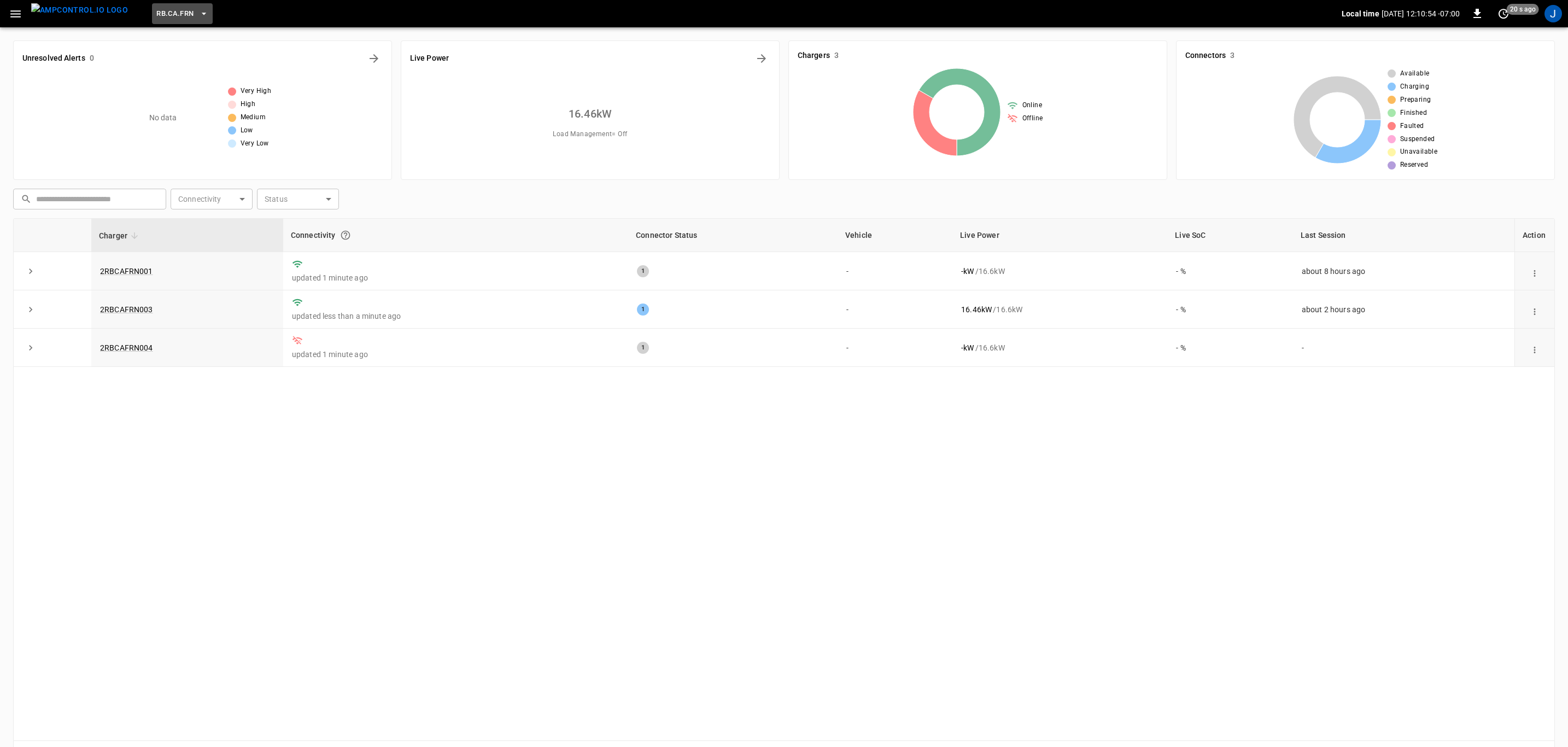
click at [199, 8] on icon "button" at bounding box center [204, 13] width 11 height 11
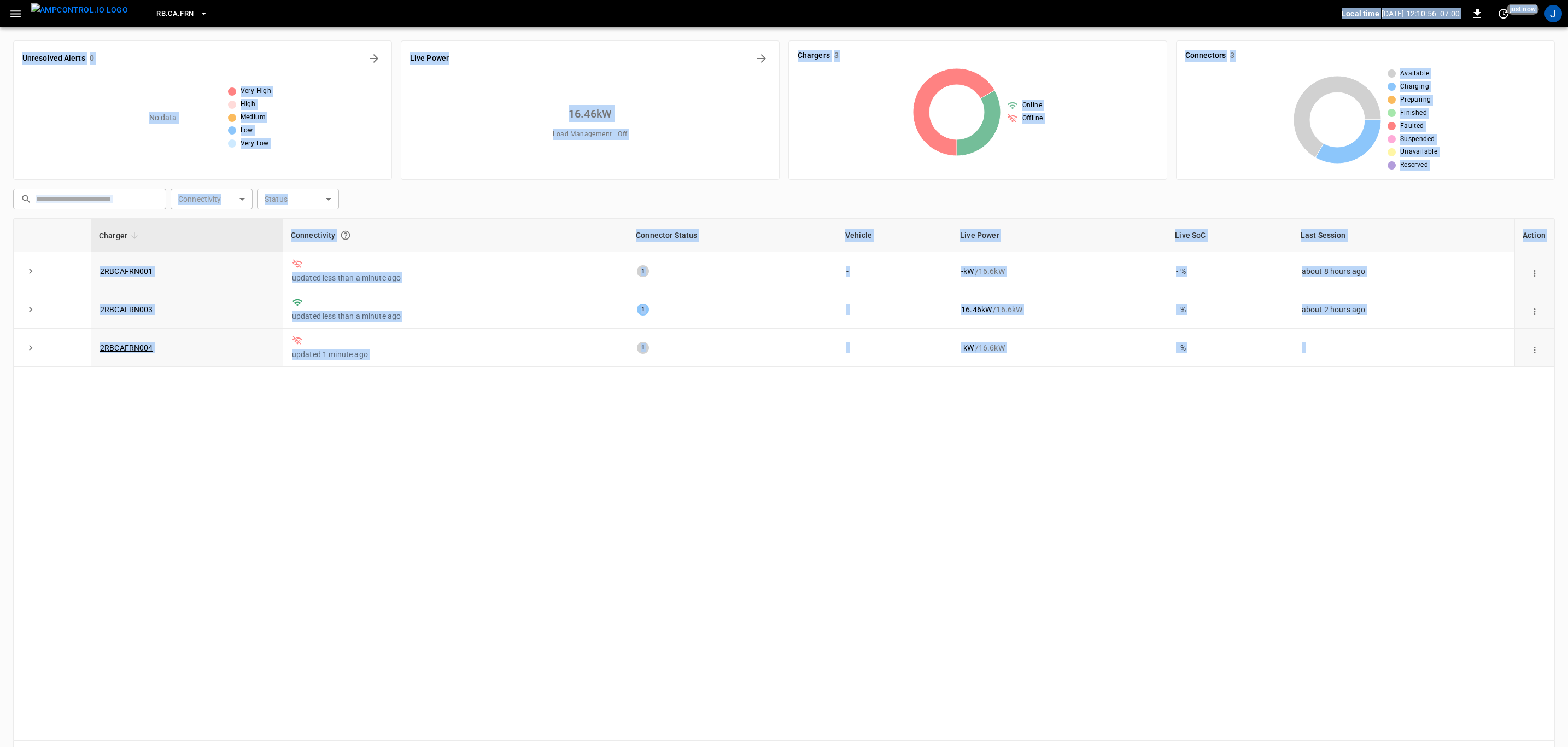
click at [199, 9] on icon "button" at bounding box center [204, 13] width 11 height 11
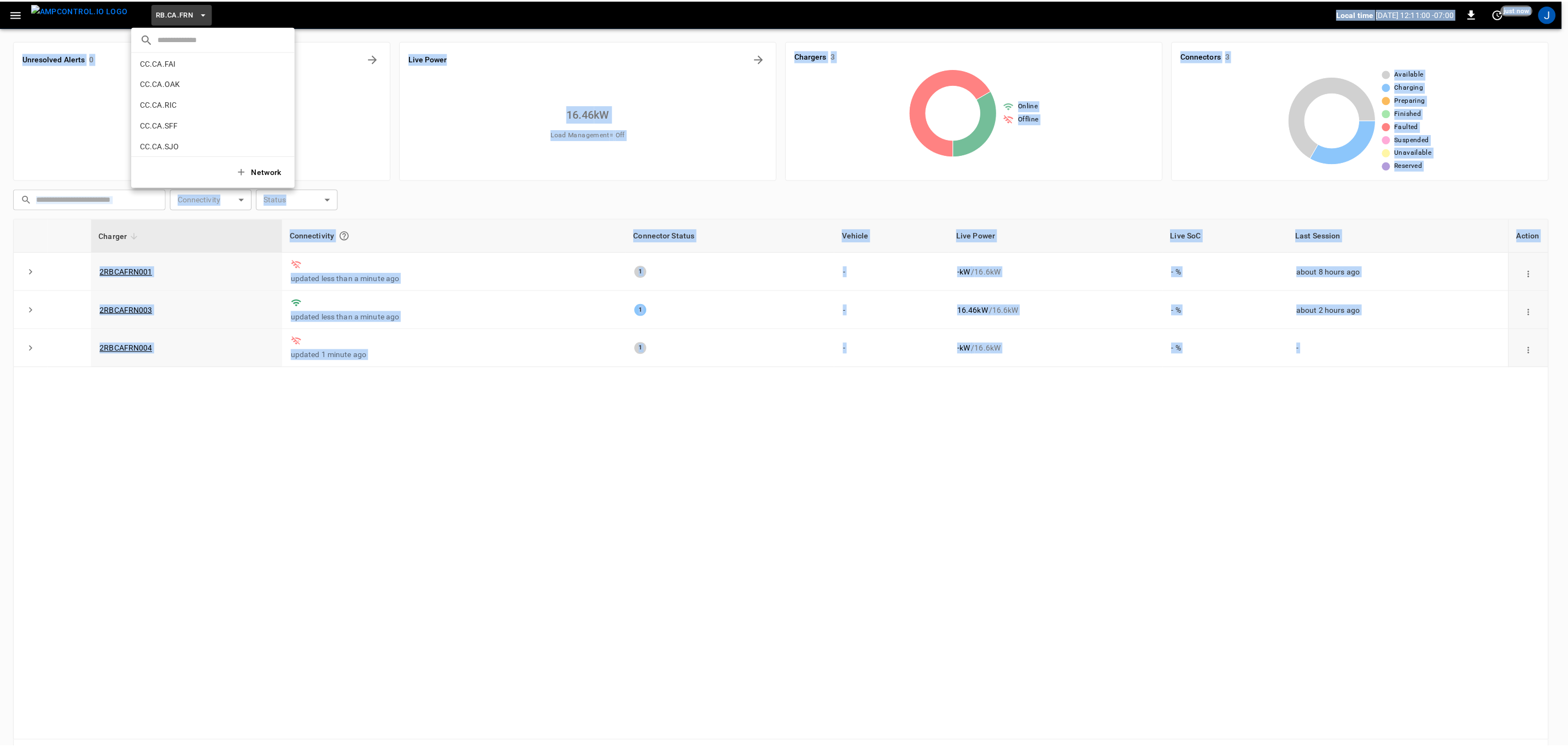
scroll to position [87, 0]
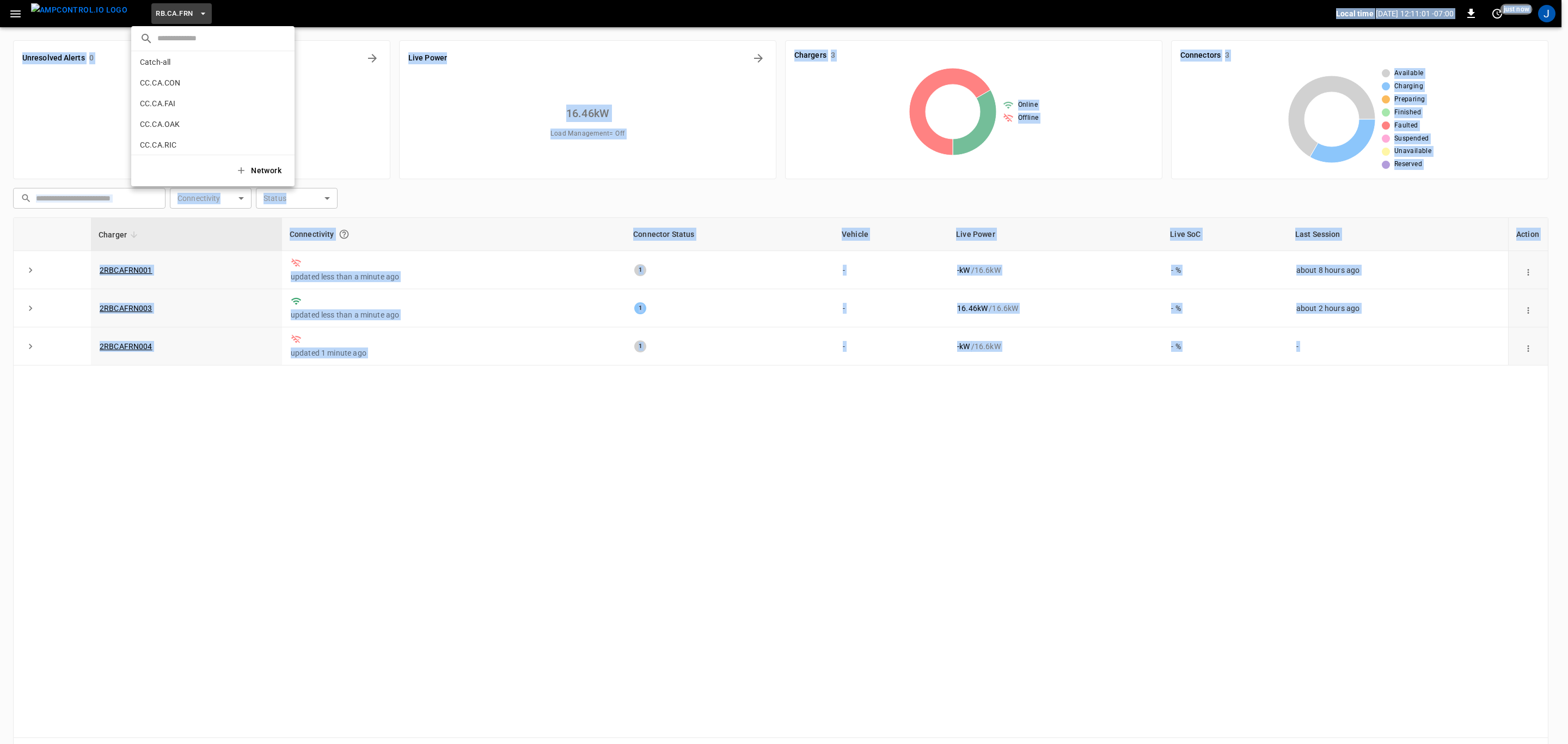
click at [185, 65] on li "Catch-all 5aaa ..." at bounding box center [213, 62] width 163 height 21
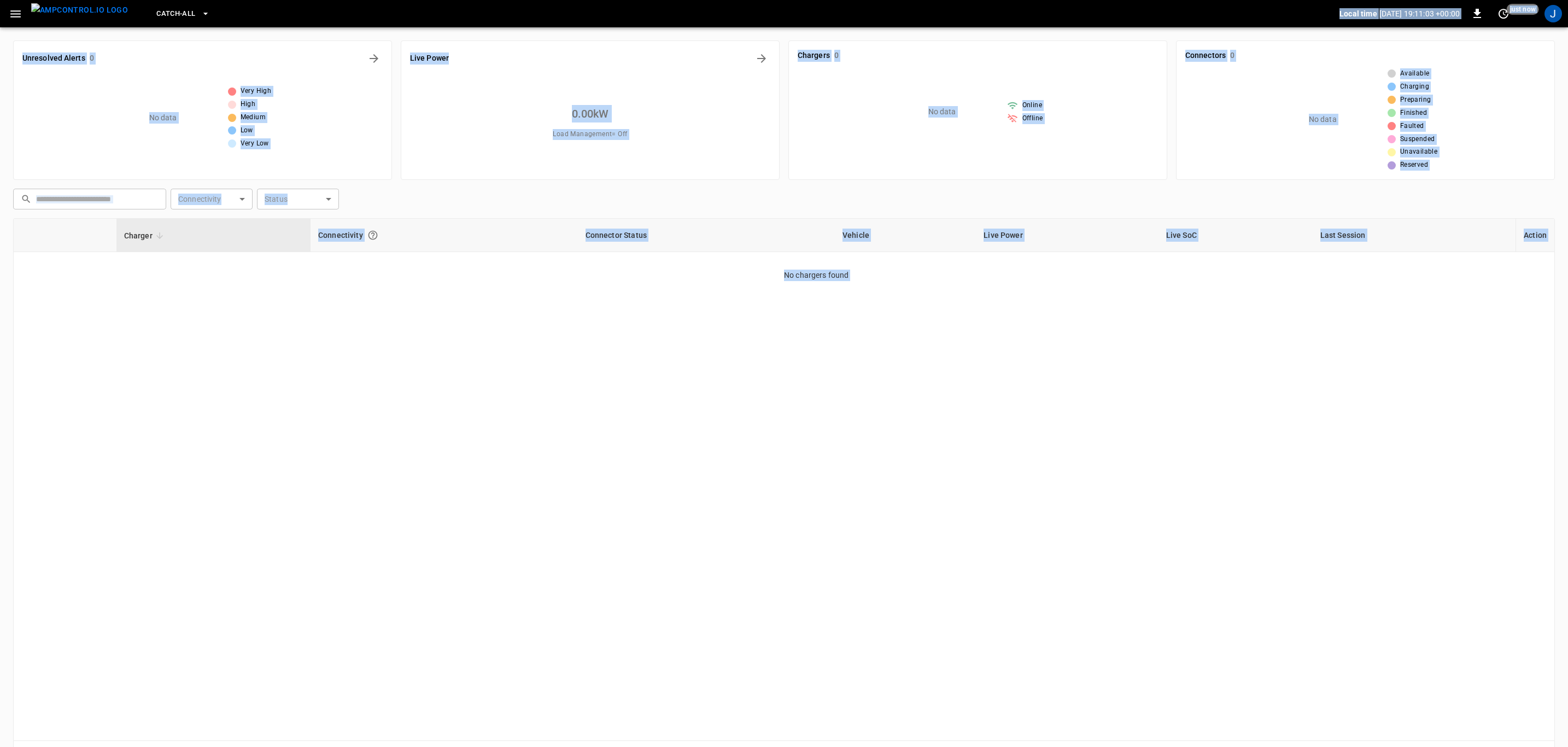
click at [17, 15] on icon "button" at bounding box center [15, 14] width 13 height 13
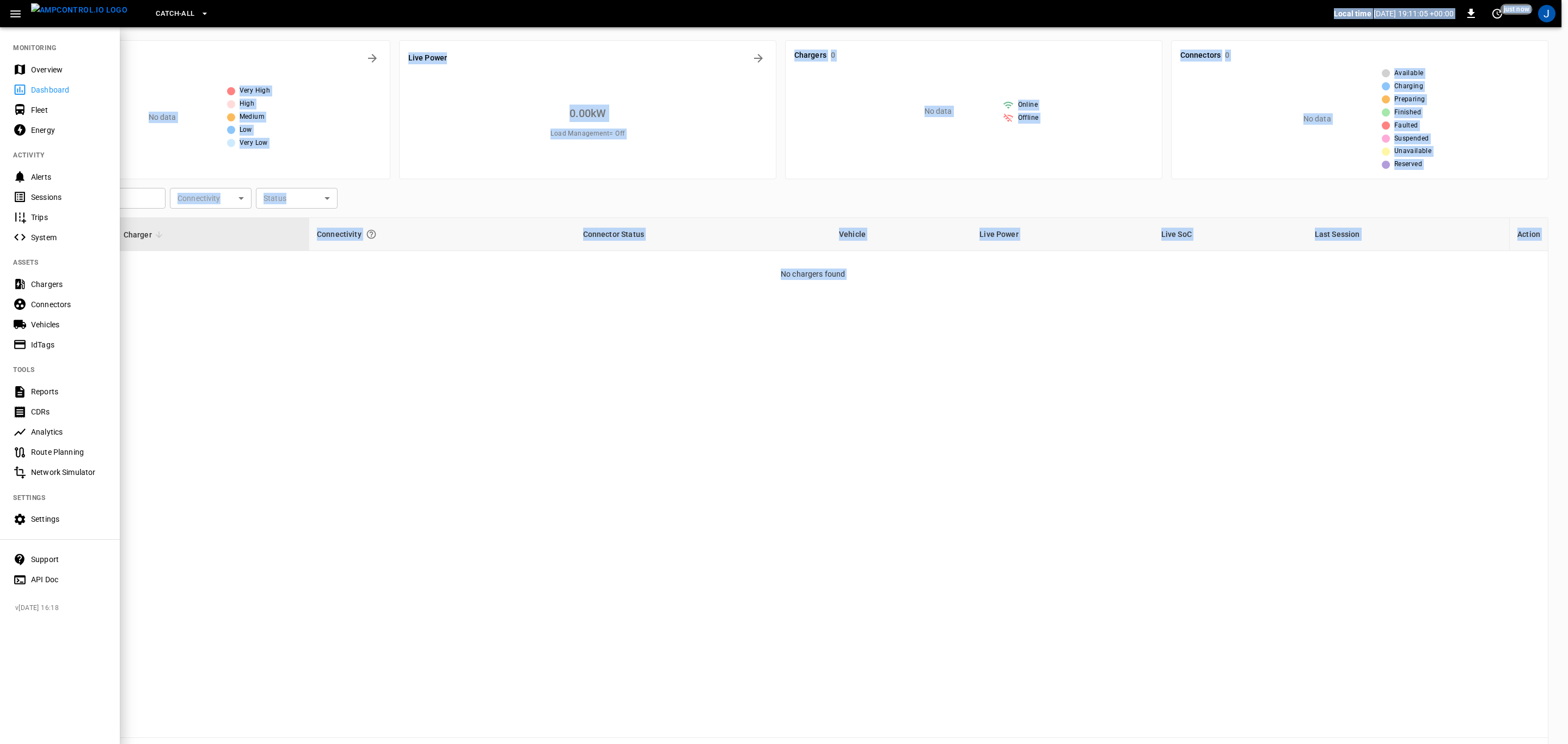
click at [60, 279] on div "Chargers" at bounding box center [69, 284] width 75 height 11
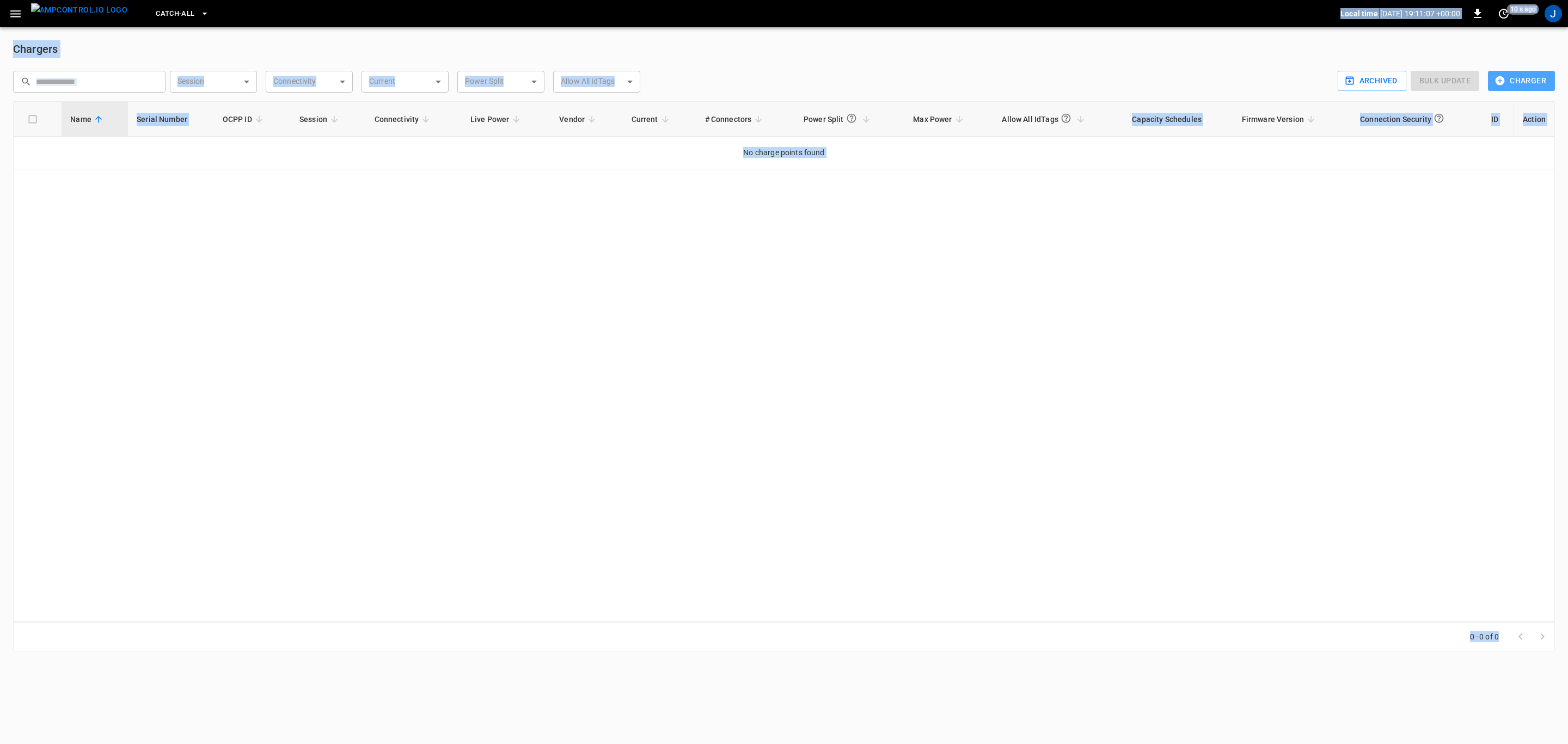
click at [1529, 75] on button "Charger" at bounding box center [1522, 80] width 67 height 20
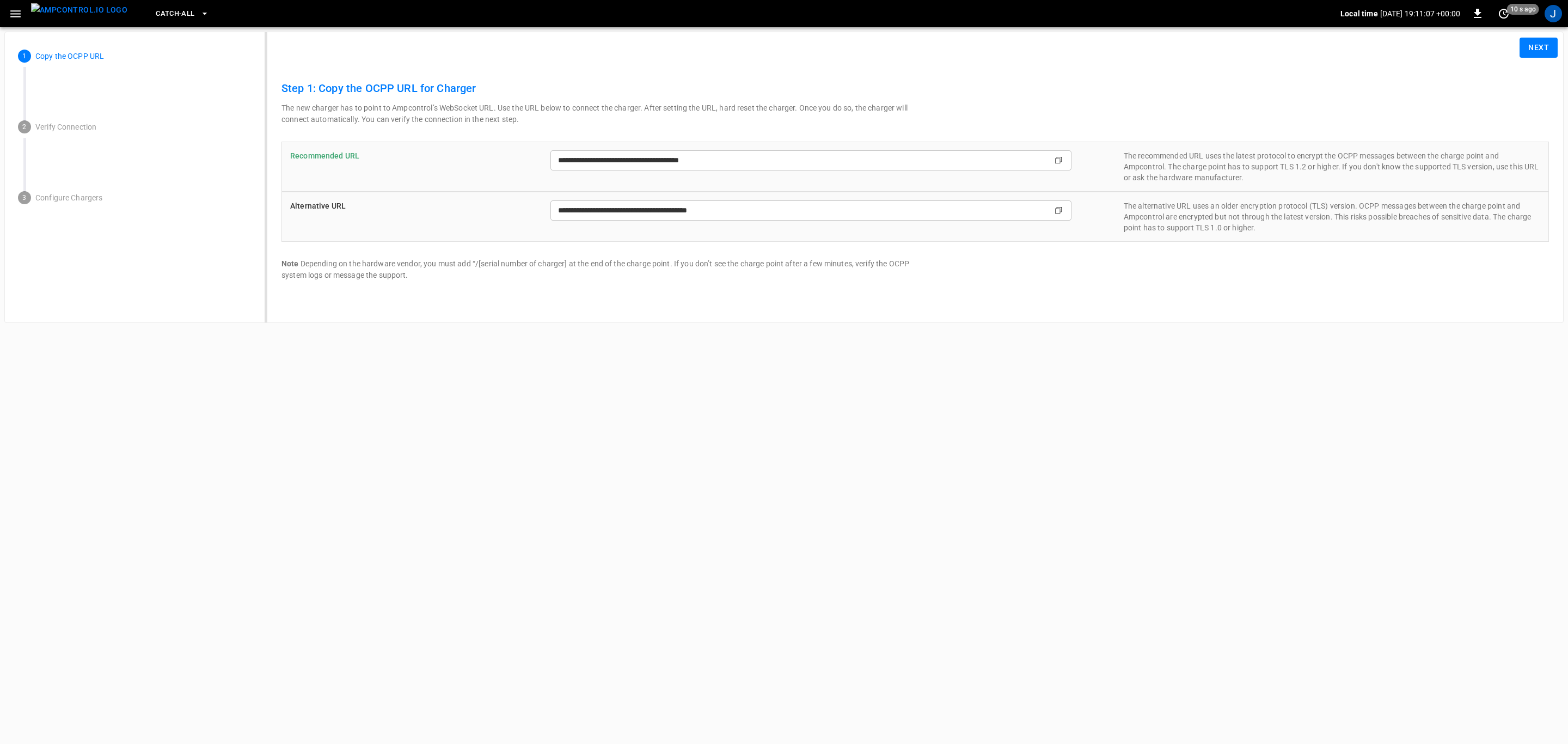
type input "**********"
click at [1536, 46] on button "Next" at bounding box center [1538, 47] width 38 height 20
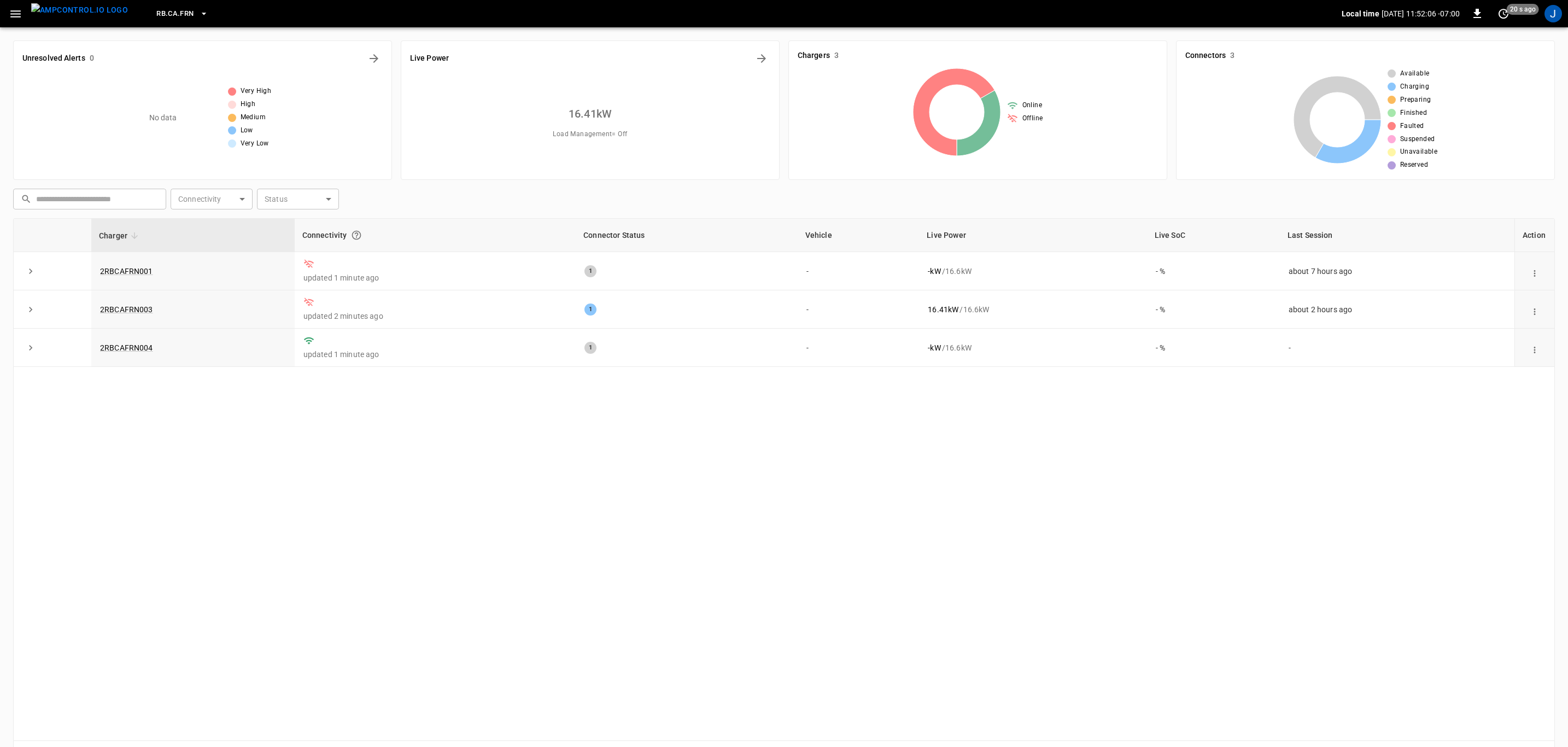
click at [79, 15] on img "menu" at bounding box center [79, 10] width 97 height 13
click at [201, 13] on icon "button" at bounding box center [203, 14] width 4 height 2
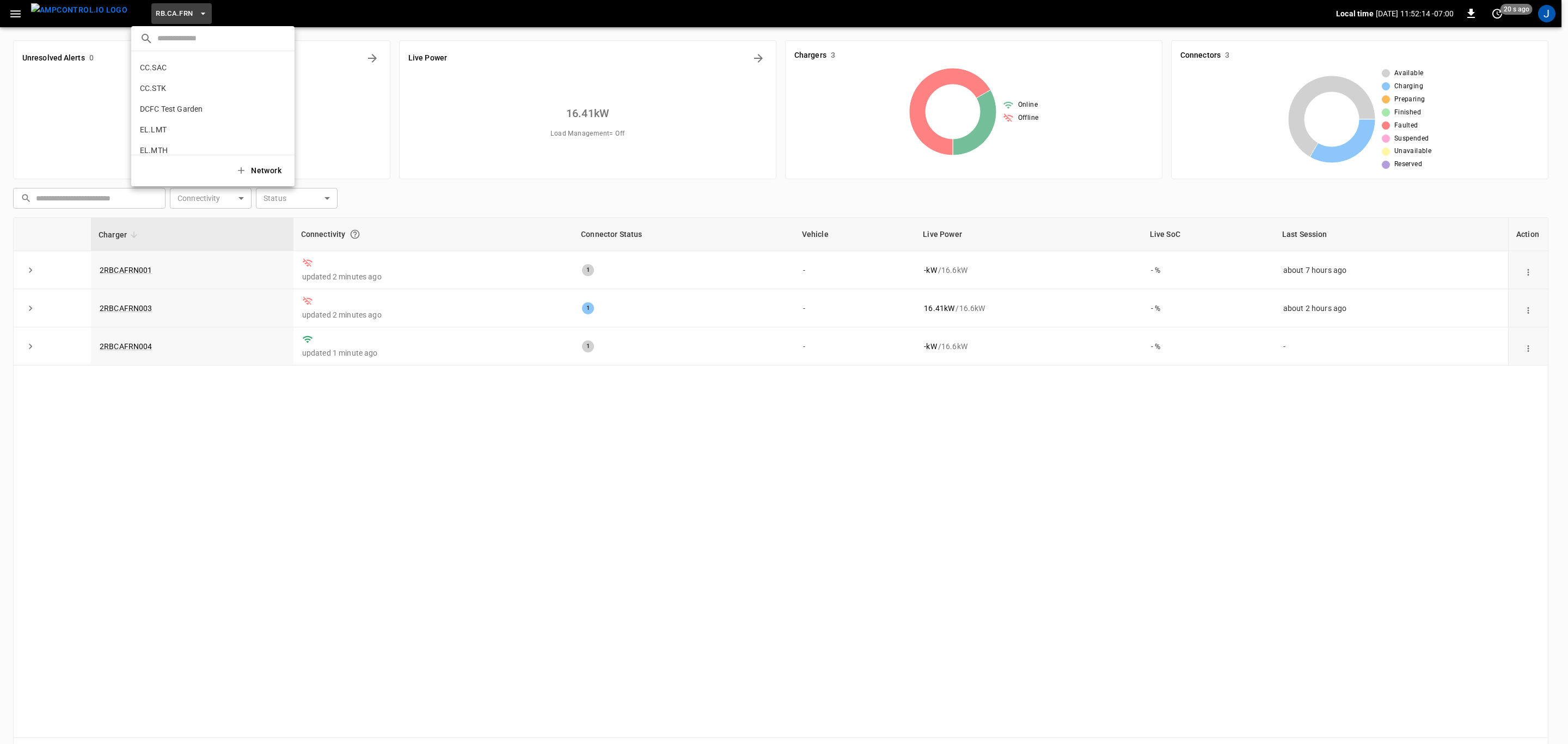
scroll to position [242, 0]
click at [163, 111] on p "CC.SAC" at bounding box center [153, 113] width 27 height 11
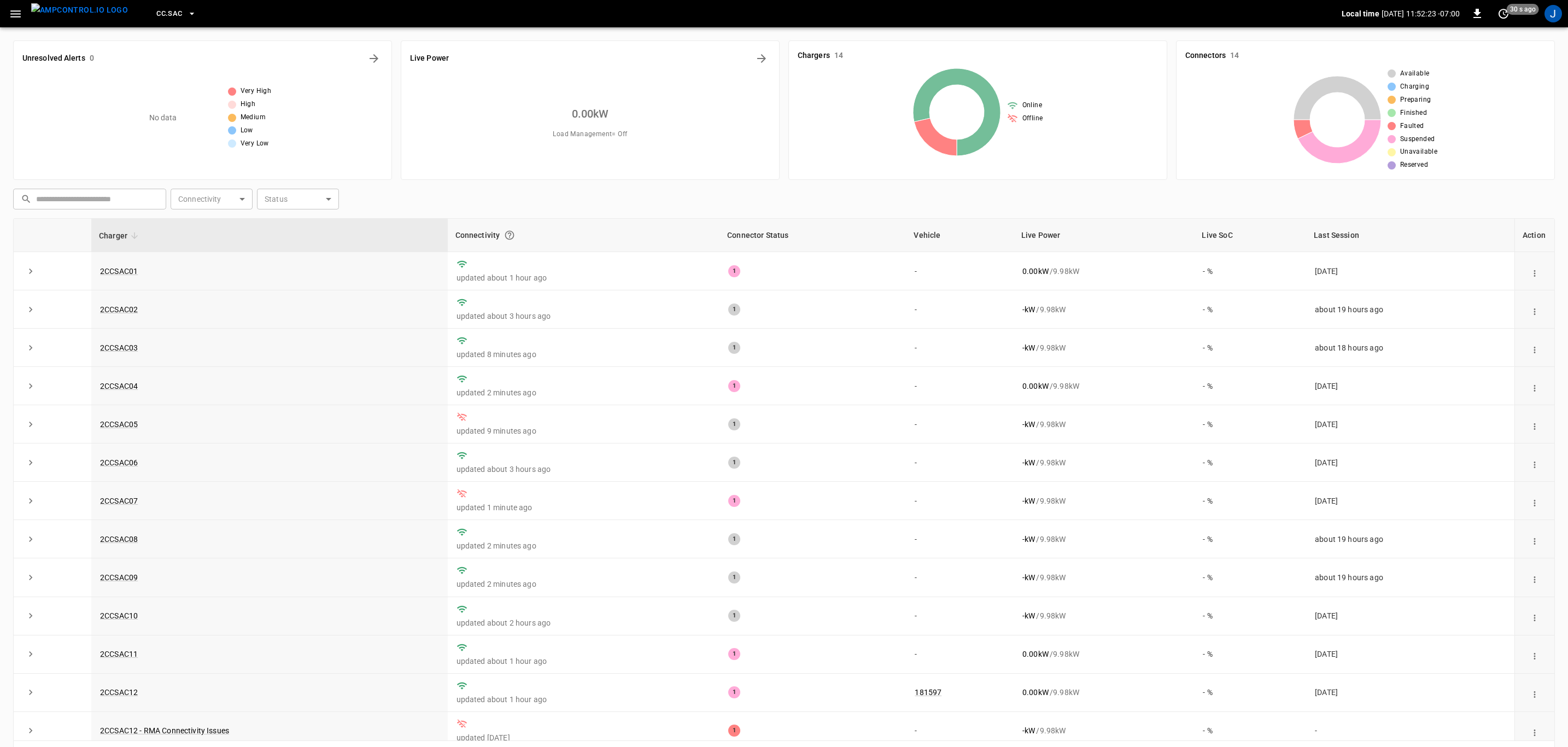
click at [15, 12] on icon "button" at bounding box center [15, 14] width 13 height 13
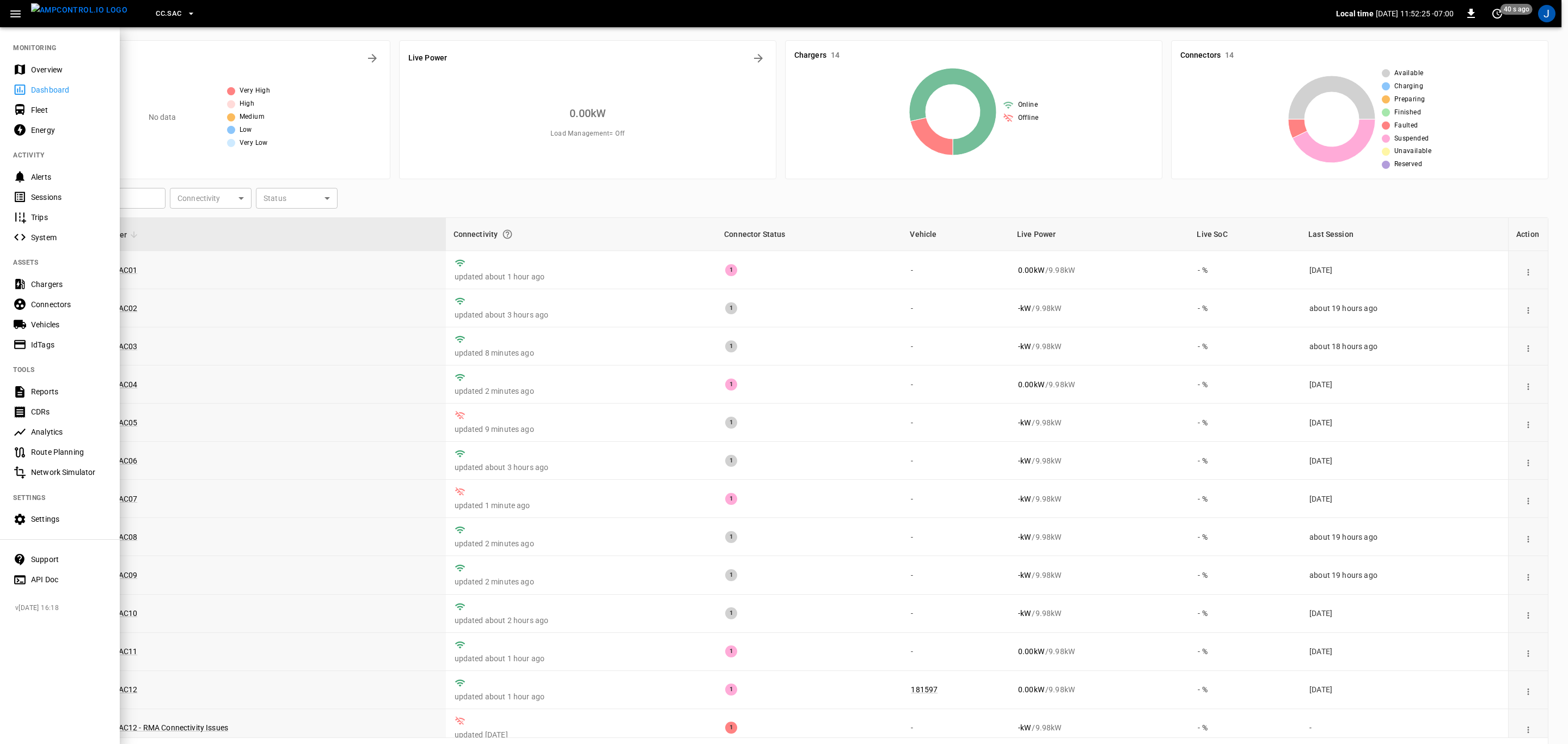
drag, startPoint x: 43, startPoint y: 108, endPoint x: 54, endPoint y: 146, distance: 39.6
click at [43, 108] on div "Fleet" at bounding box center [69, 110] width 75 height 11
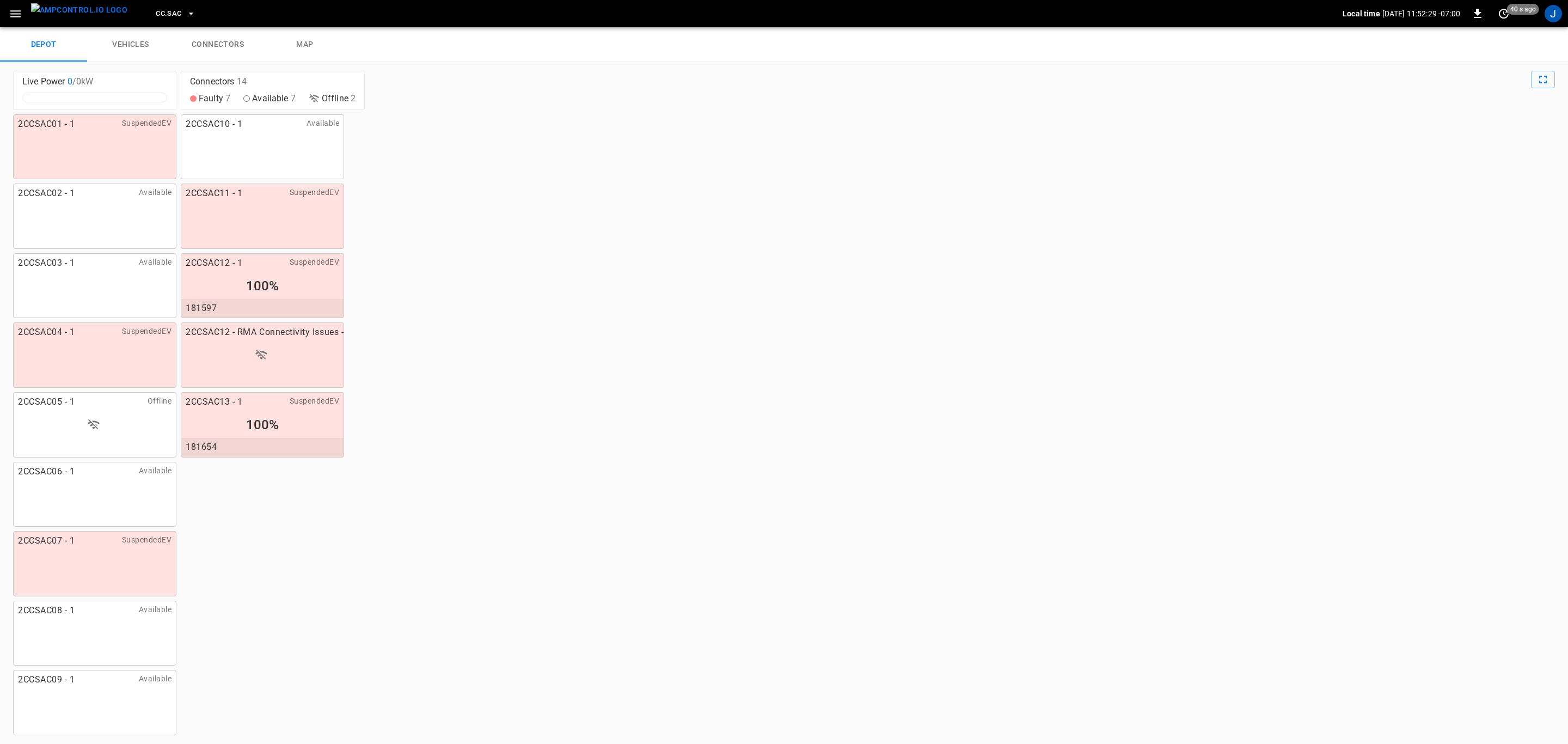
click at [217, 41] on link "connectors" at bounding box center [217, 44] width 87 height 35
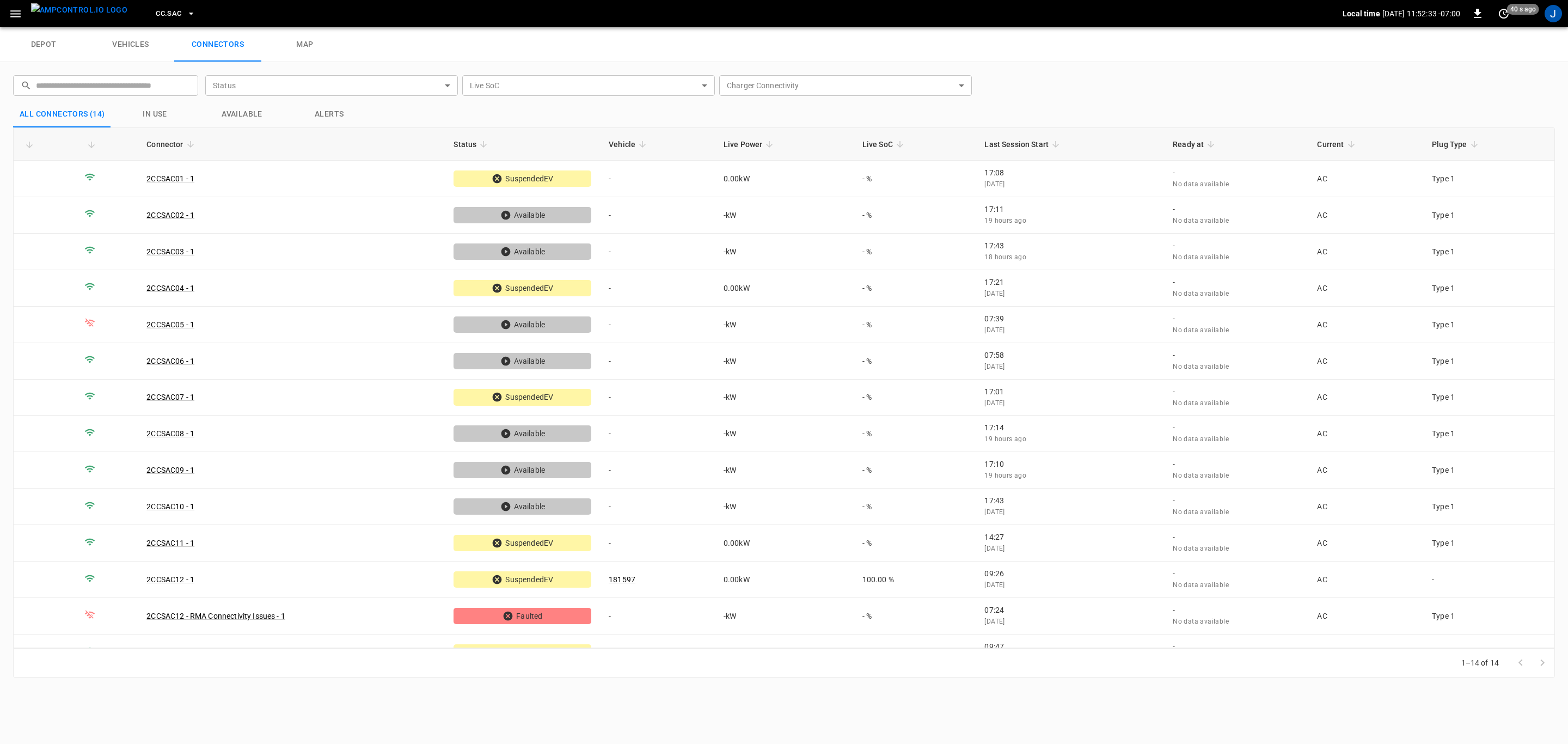
click at [125, 43] on link "vehicles" at bounding box center [130, 44] width 87 height 35
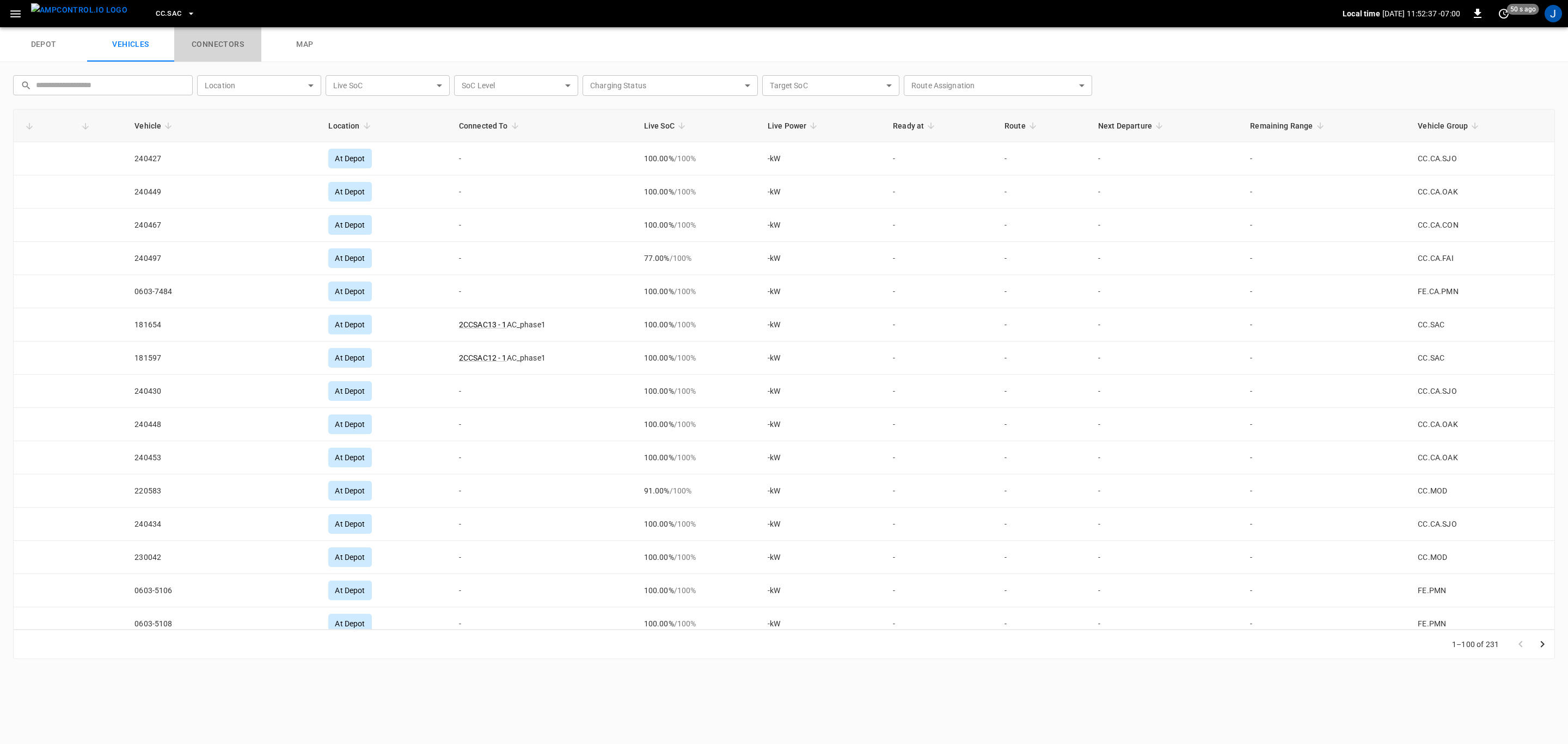
click at [221, 44] on link "connectors" at bounding box center [217, 44] width 87 height 35
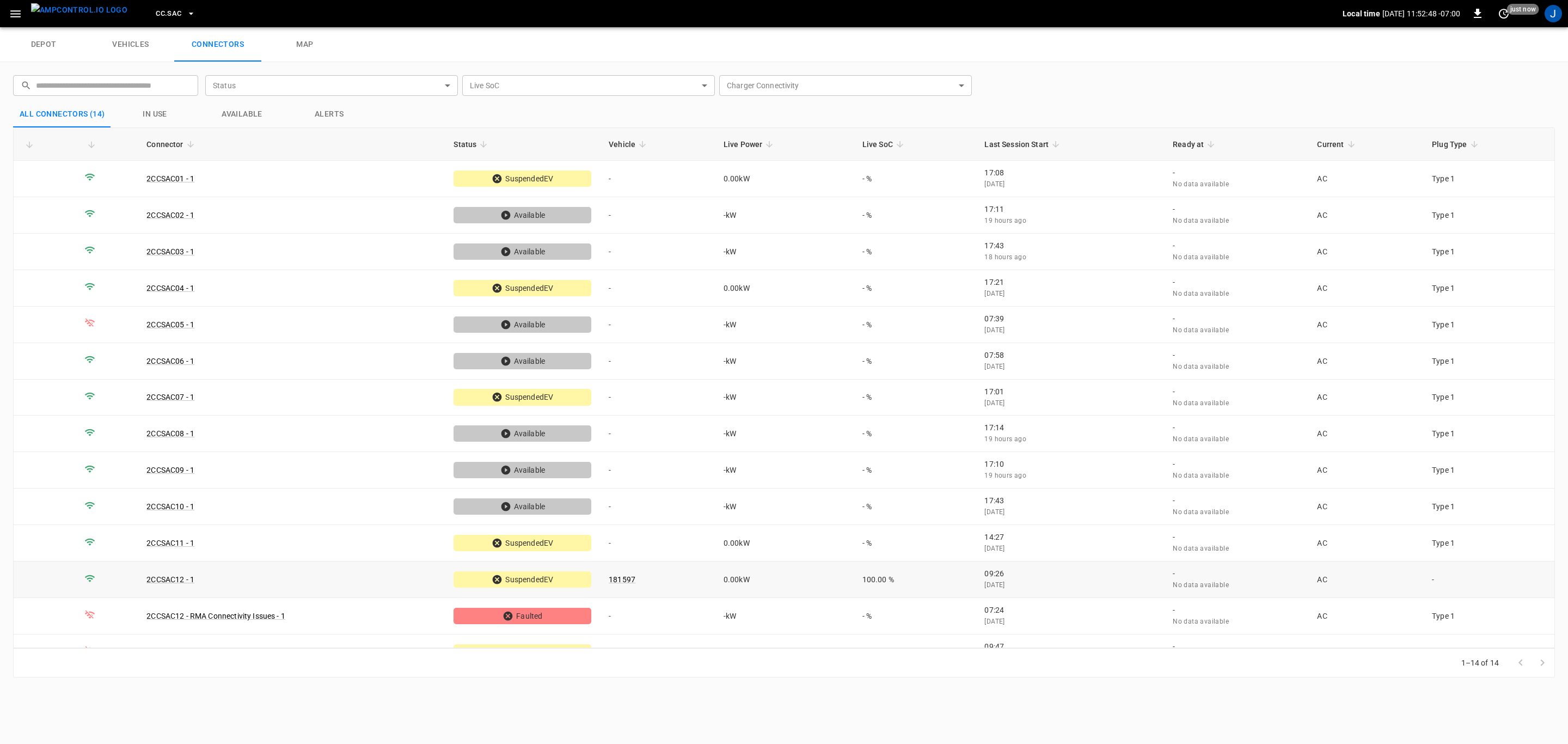
click at [168, 577] on link "2CCSAC12 - 1" at bounding box center [170, 580] width 48 height 9
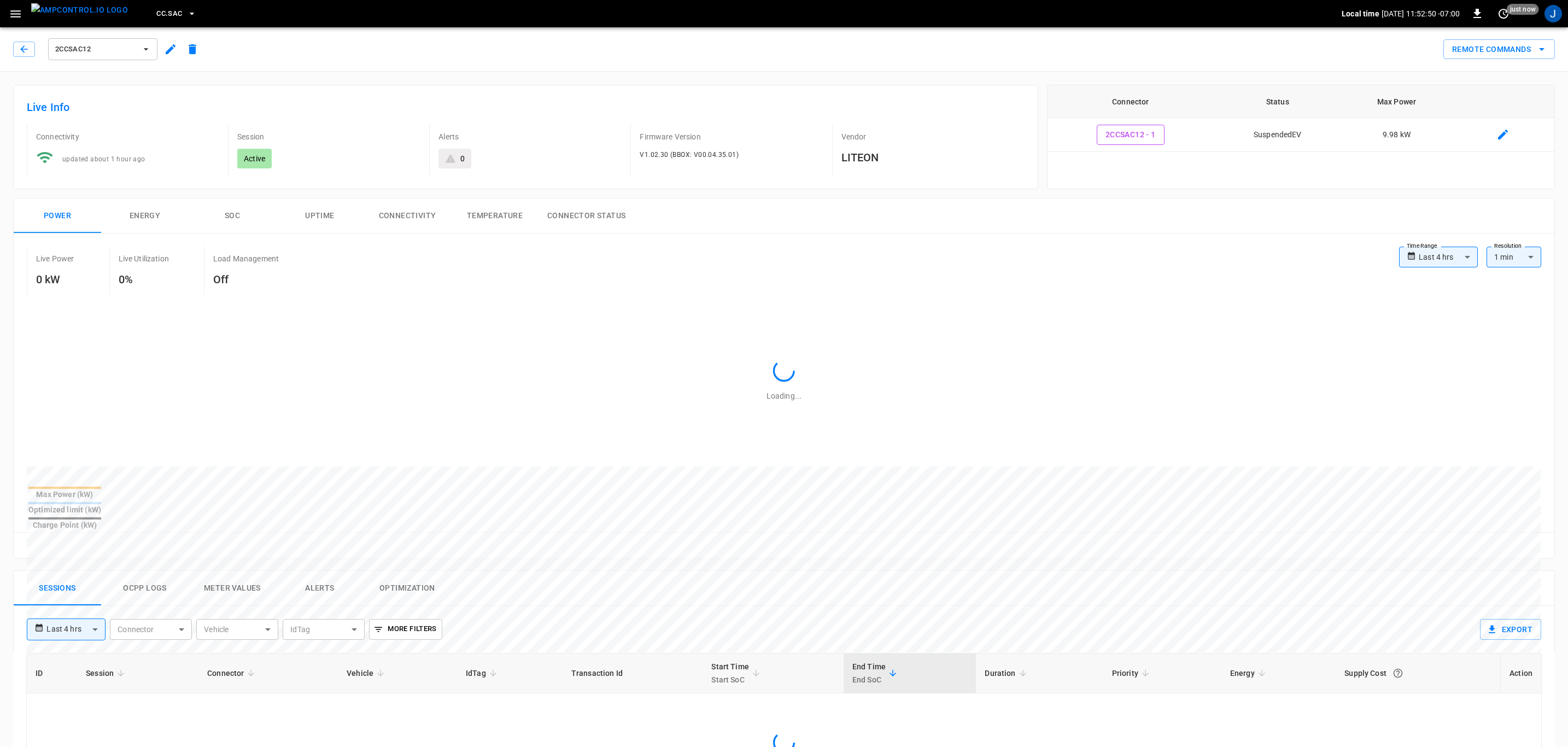
type input "**********"
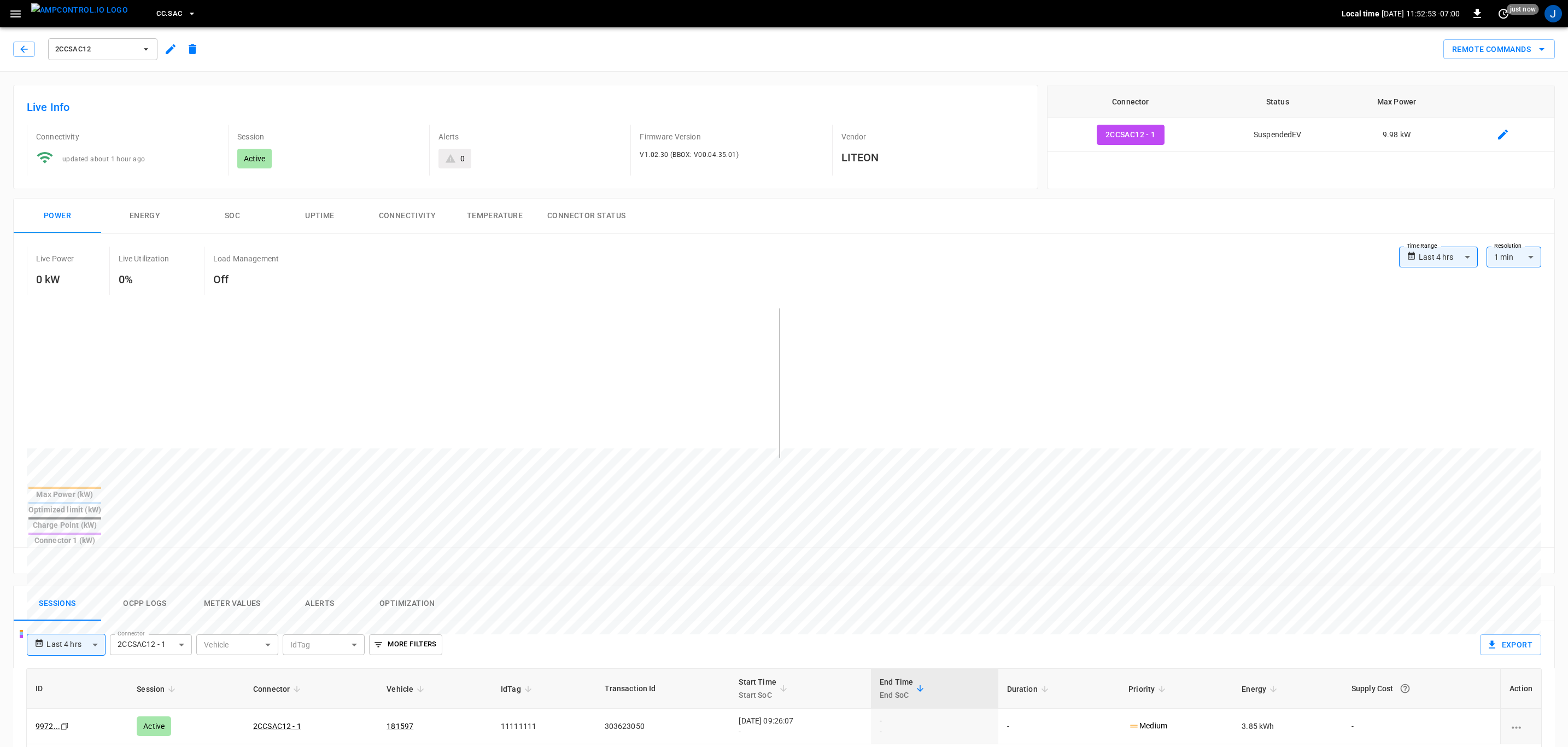
click at [171, 49] on icon "button" at bounding box center [171, 49] width 10 height 10
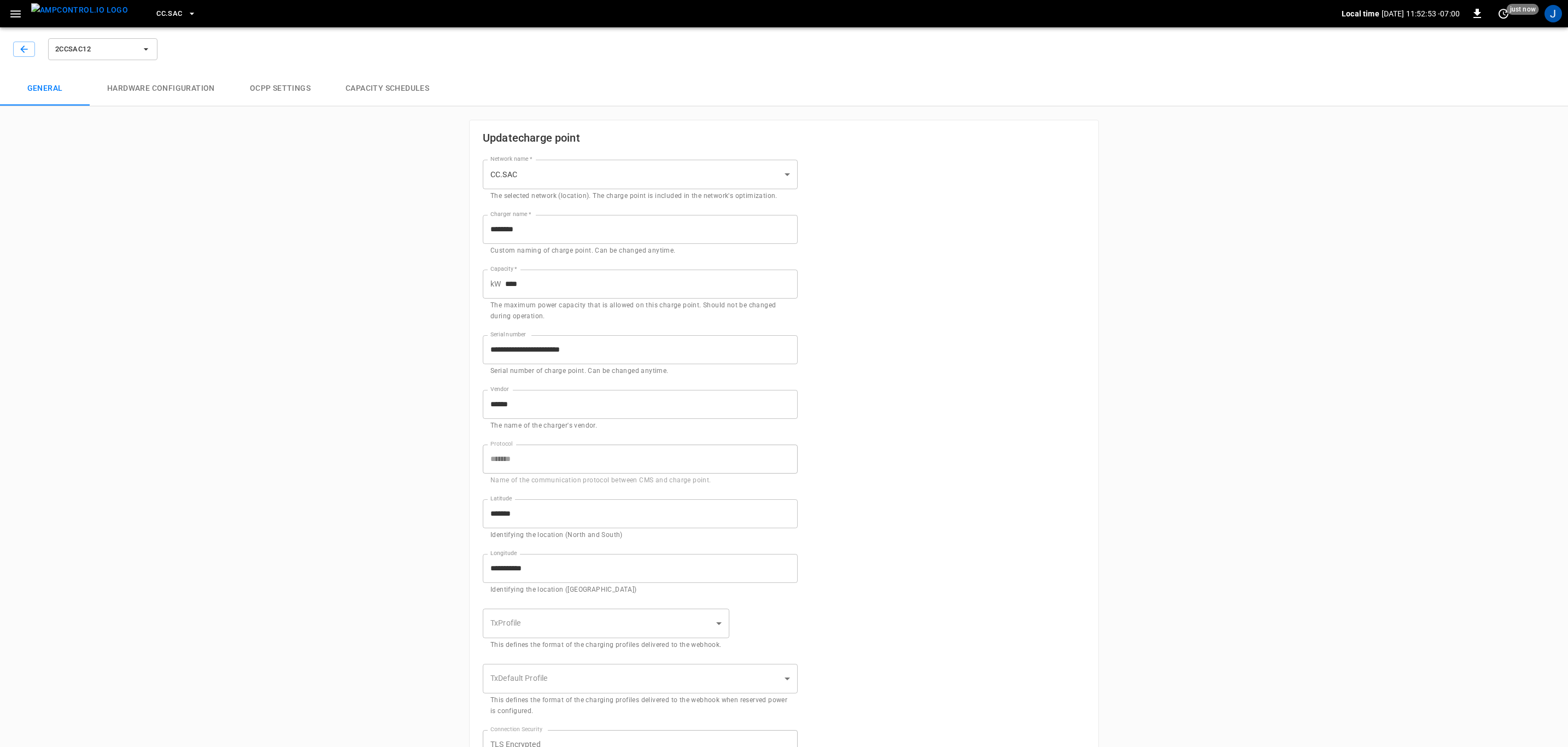
type input "**********"
click at [10, 10] on icon "button" at bounding box center [15, 14] width 10 height 7
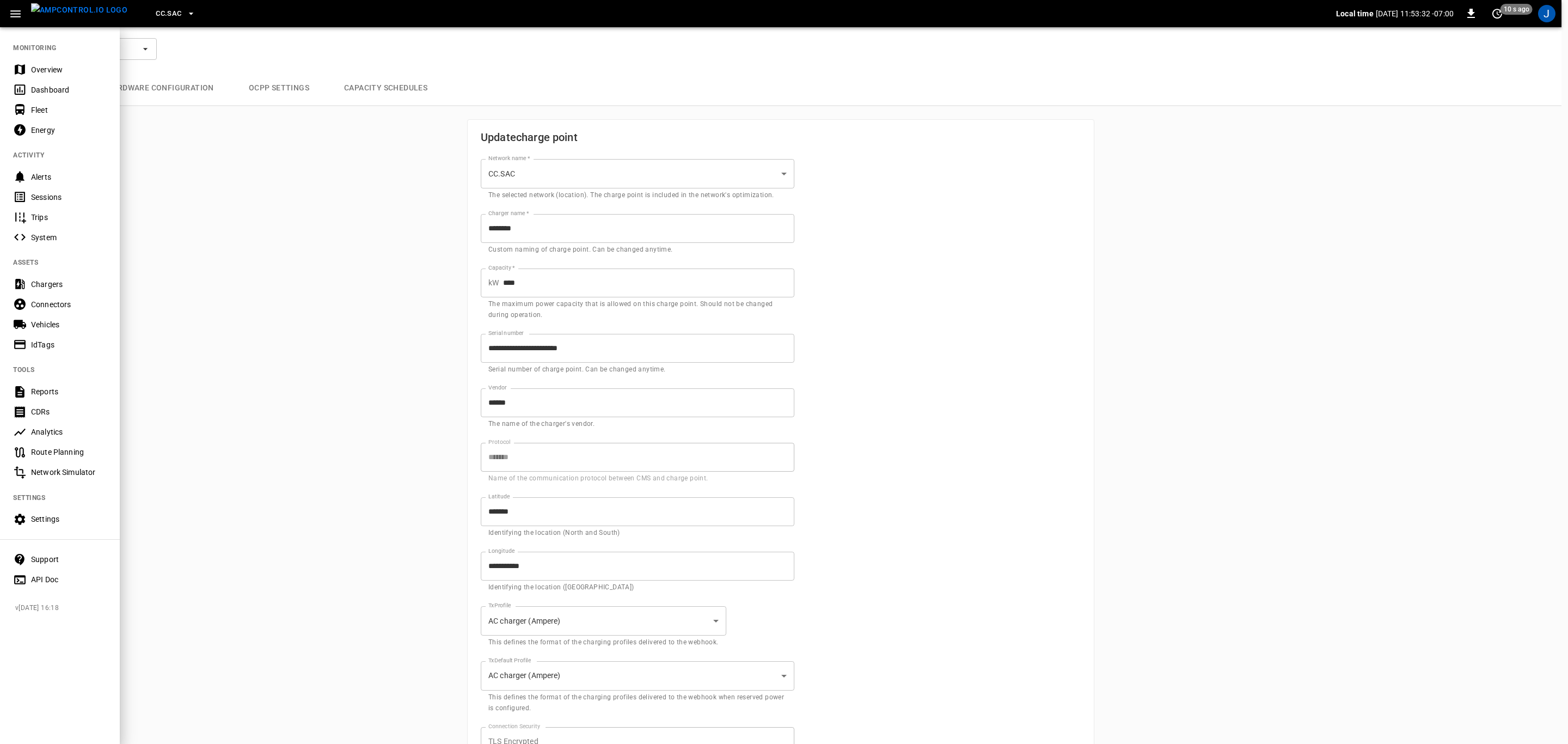
click at [41, 284] on div "Chargers" at bounding box center [69, 284] width 75 height 11
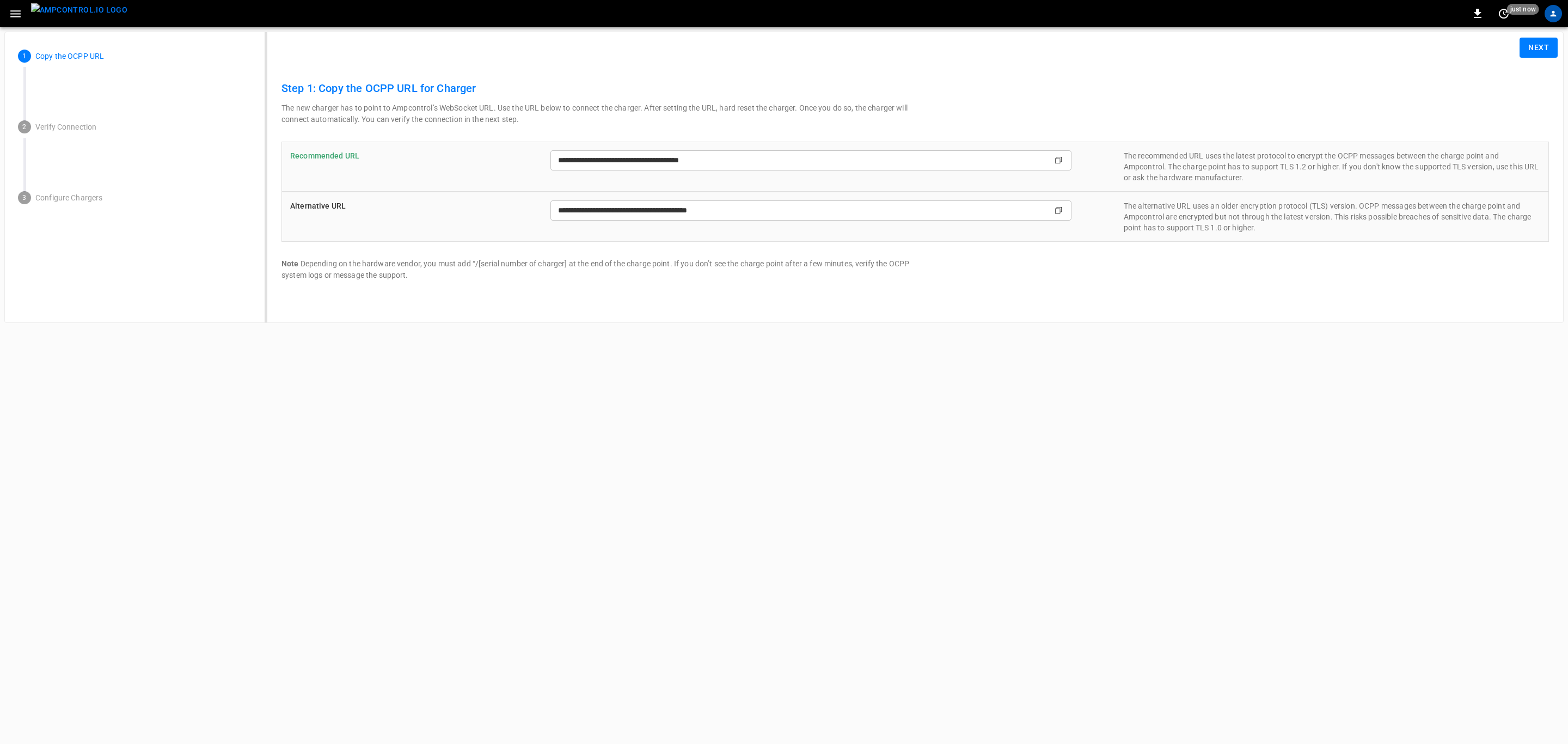
type input "**********"
click at [1537, 47] on button "Next" at bounding box center [1538, 47] width 38 height 20
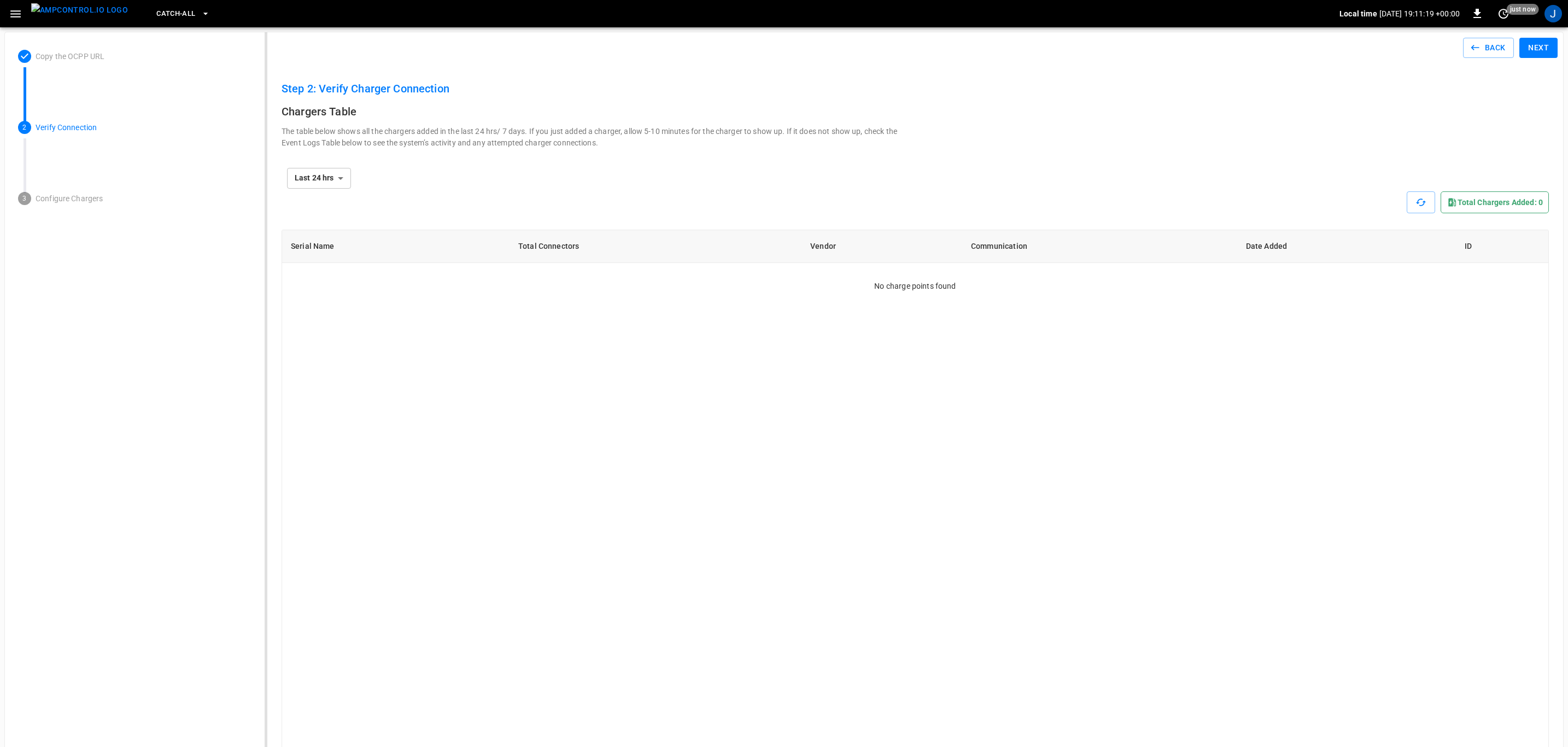
click at [90, 10] on img "menu" at bounding box center [79, 10] width 97 height 13
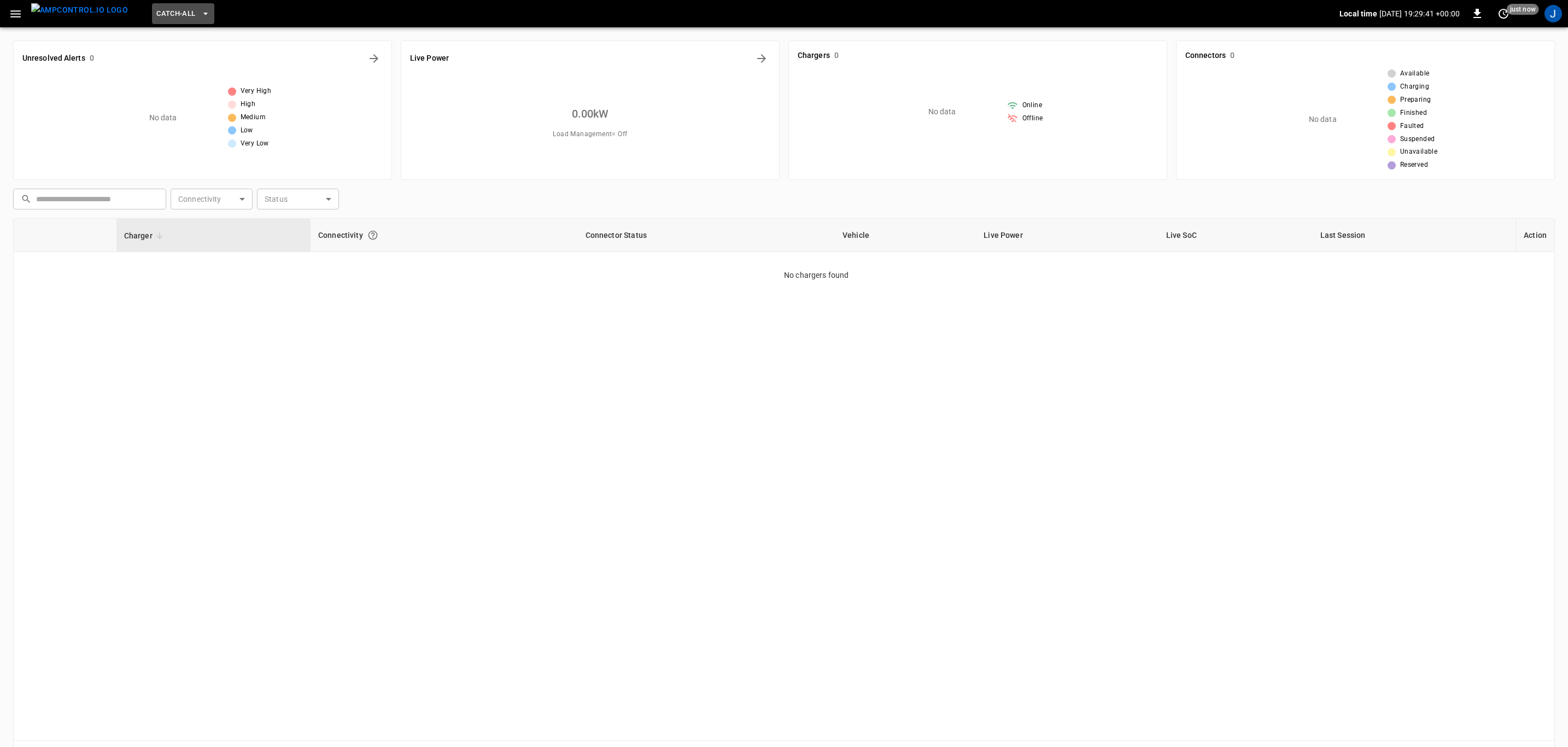
click at [200, 9] on icon "button" at bounding box center [205, 13] width 11 height 11
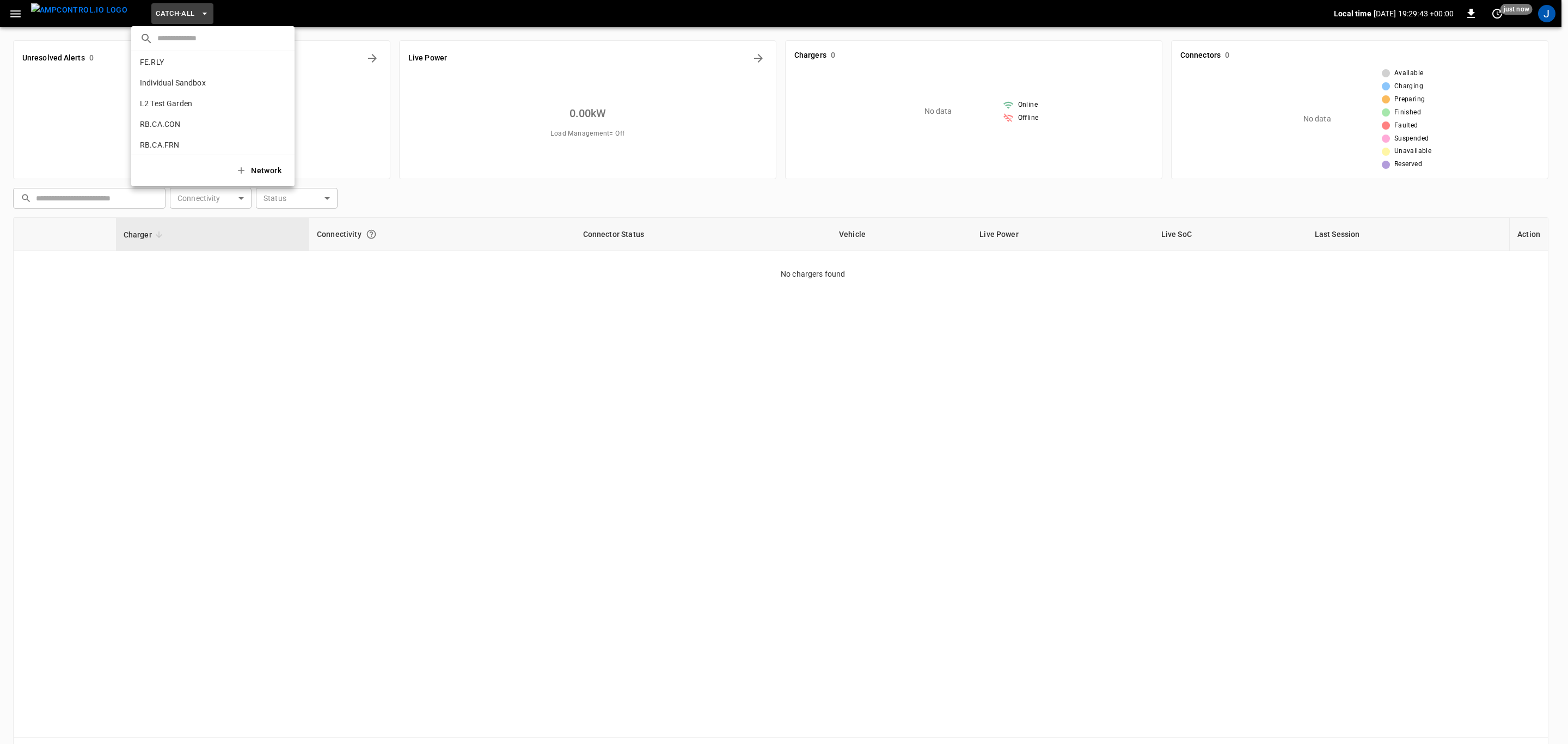
scroll to position [570, 0]
click at [157, 75] on p "RB.CA.FRN" at bounding box center [159, 75] width 39 height 11
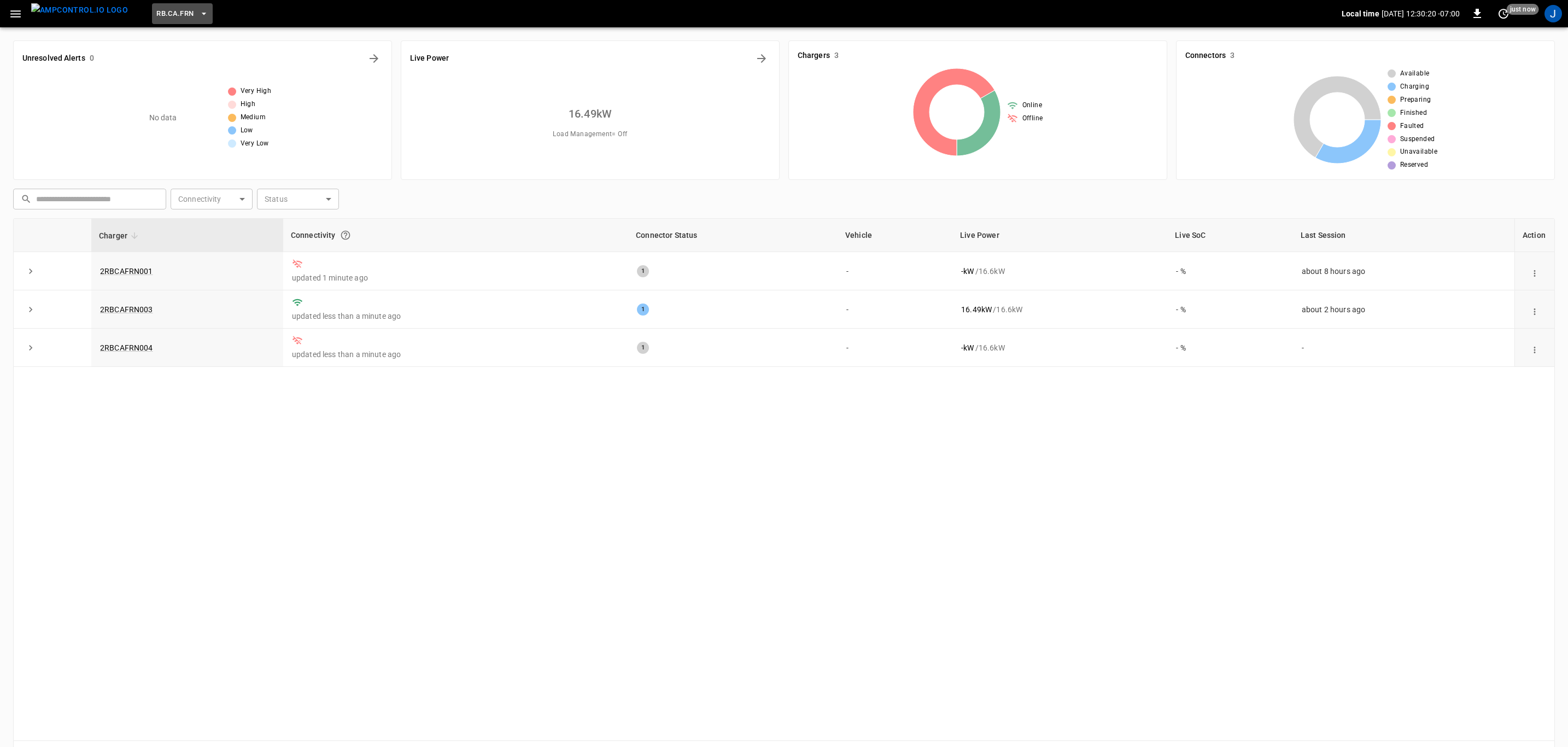
click at [199, 13] on icon "button" at bounding box center [204, 13] width 11 height 11
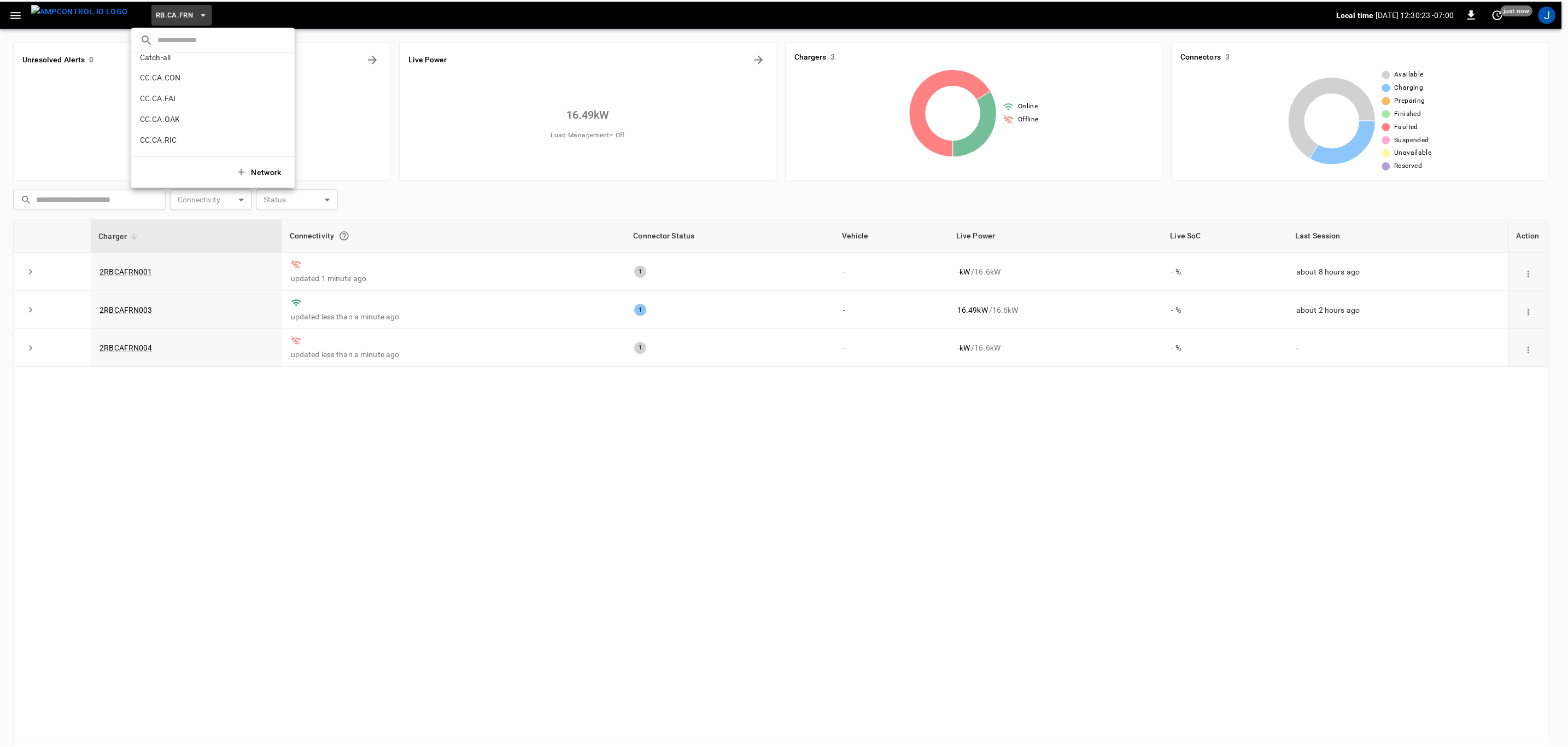
scroll to position [87, 0]
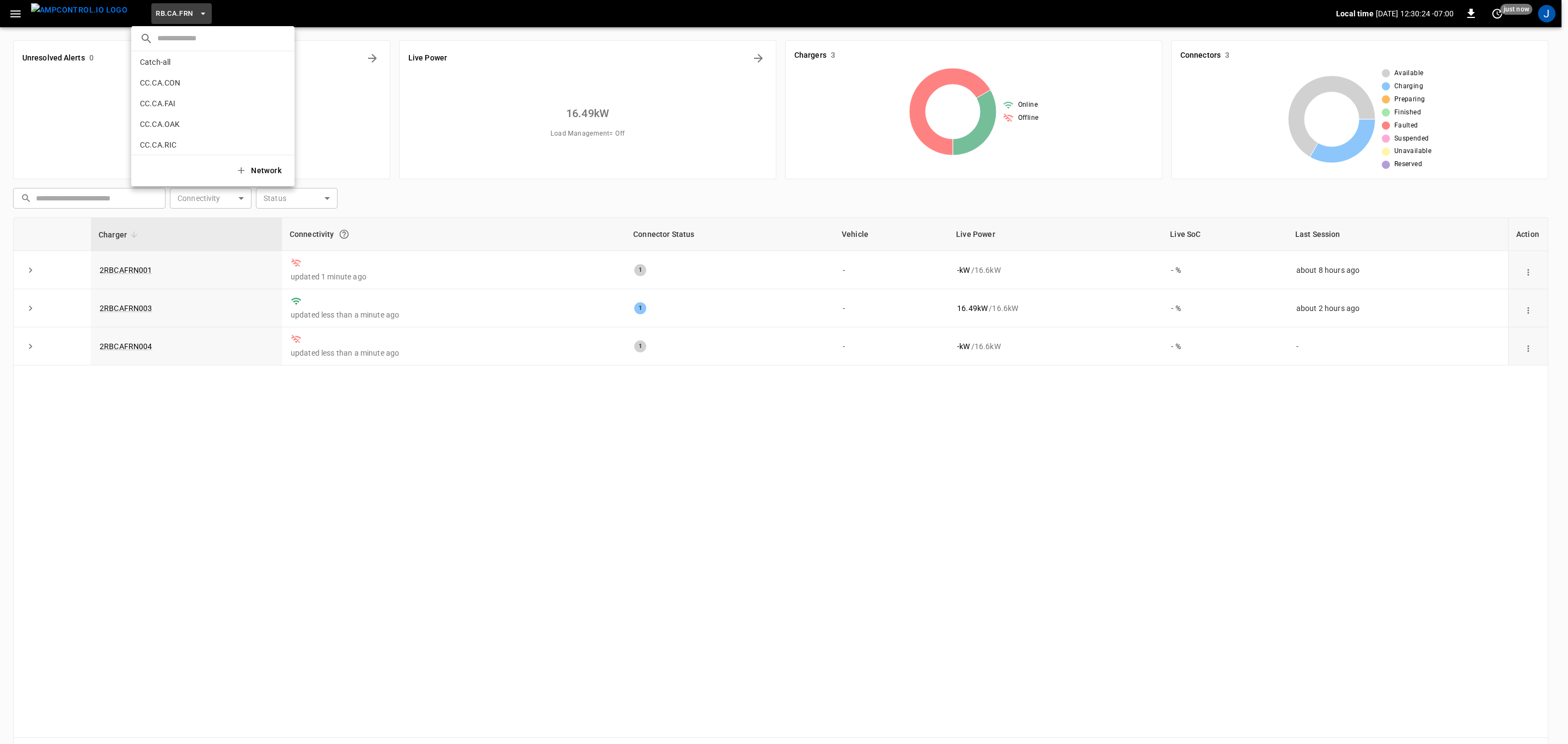
click at [184, 59] on li "Catch-all 5aaa ..." at bounding box center [213, 62] width 163 height 21
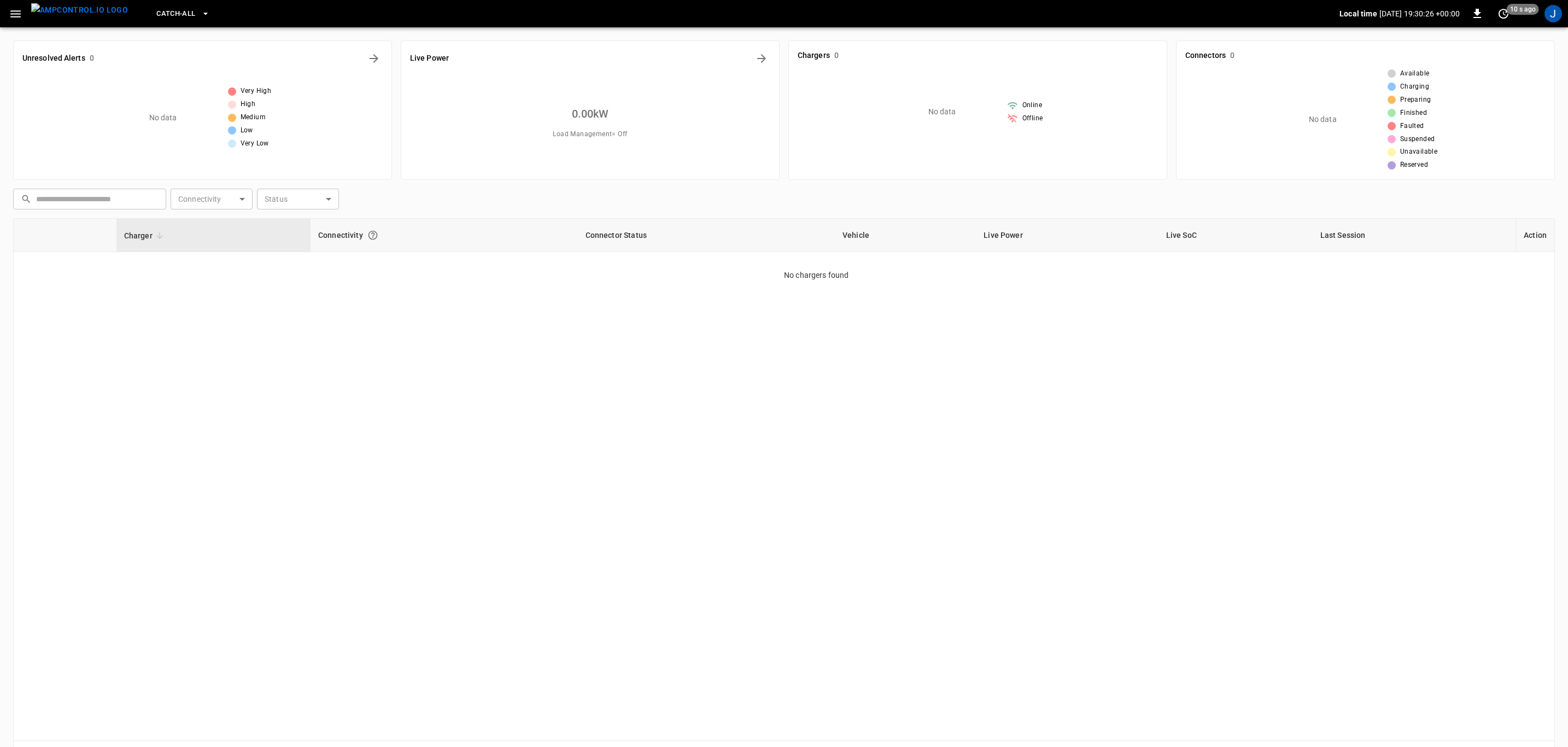
click at [10, 12] on icon "button" at bounding box center [15, 14] width 13 height 13
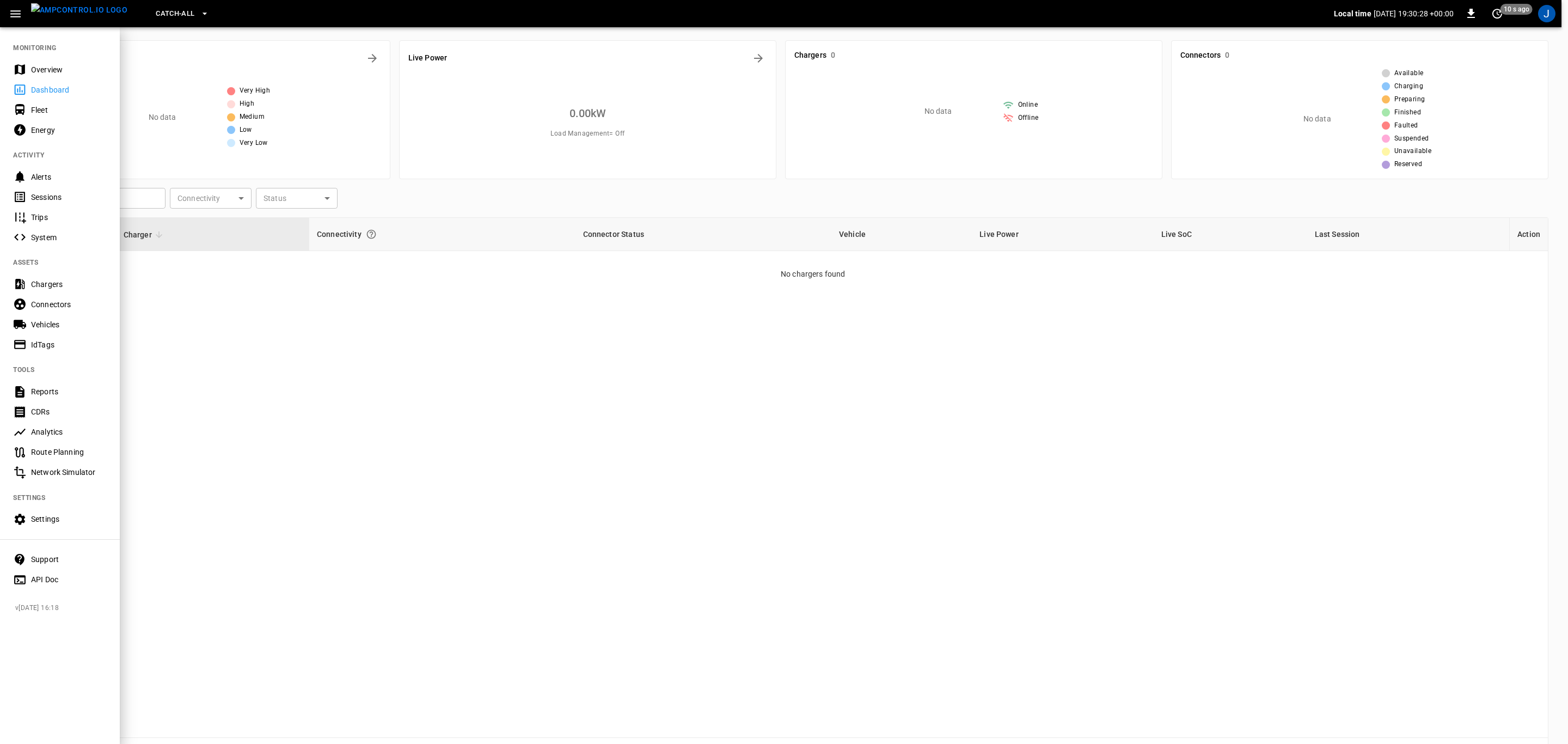
click at [54, 275] on div "Chargers" at bounding box center [60, 284] width 120 height 20
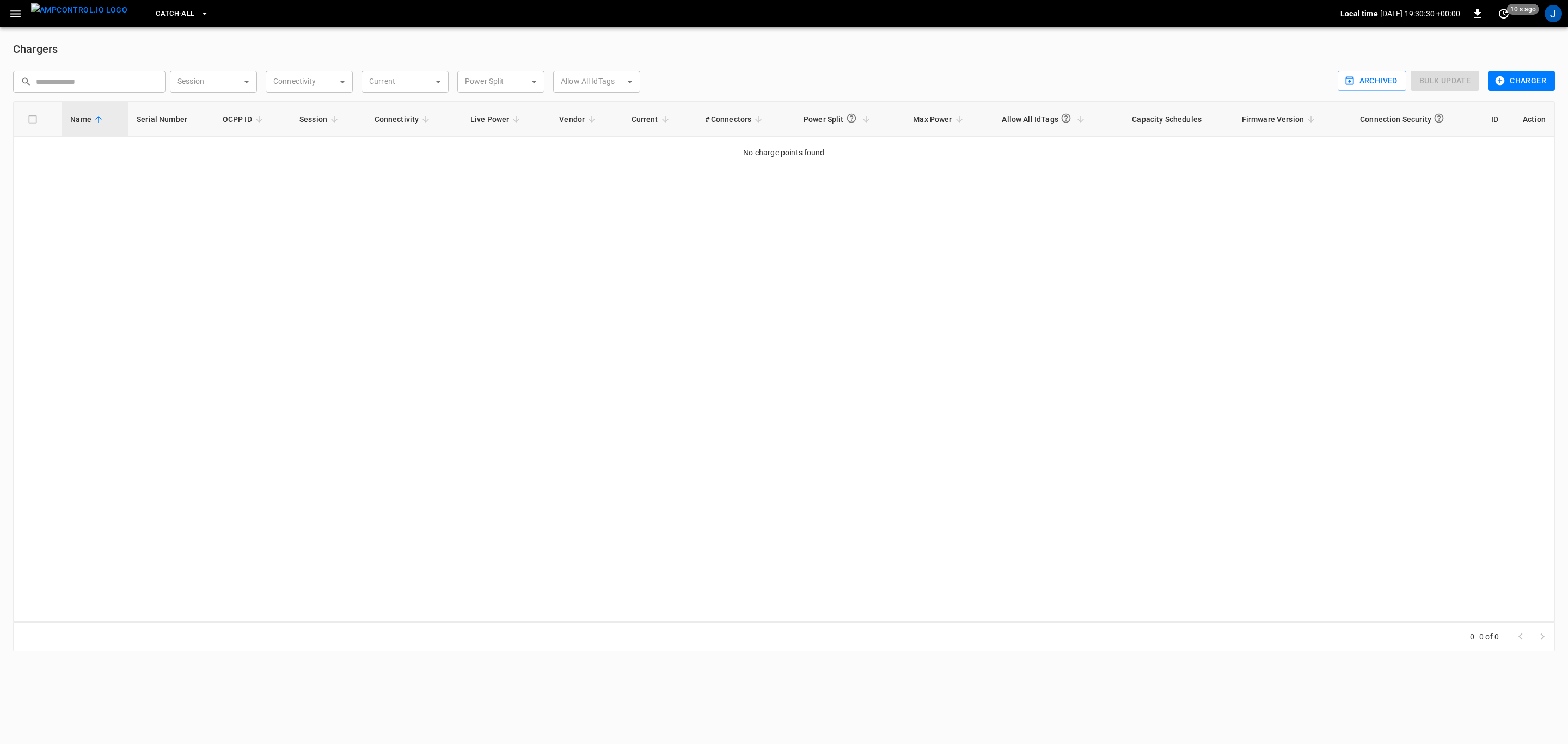
click at [1516, 77] on button "Charger" at bounding box center [1522, 80] width 67 height 20
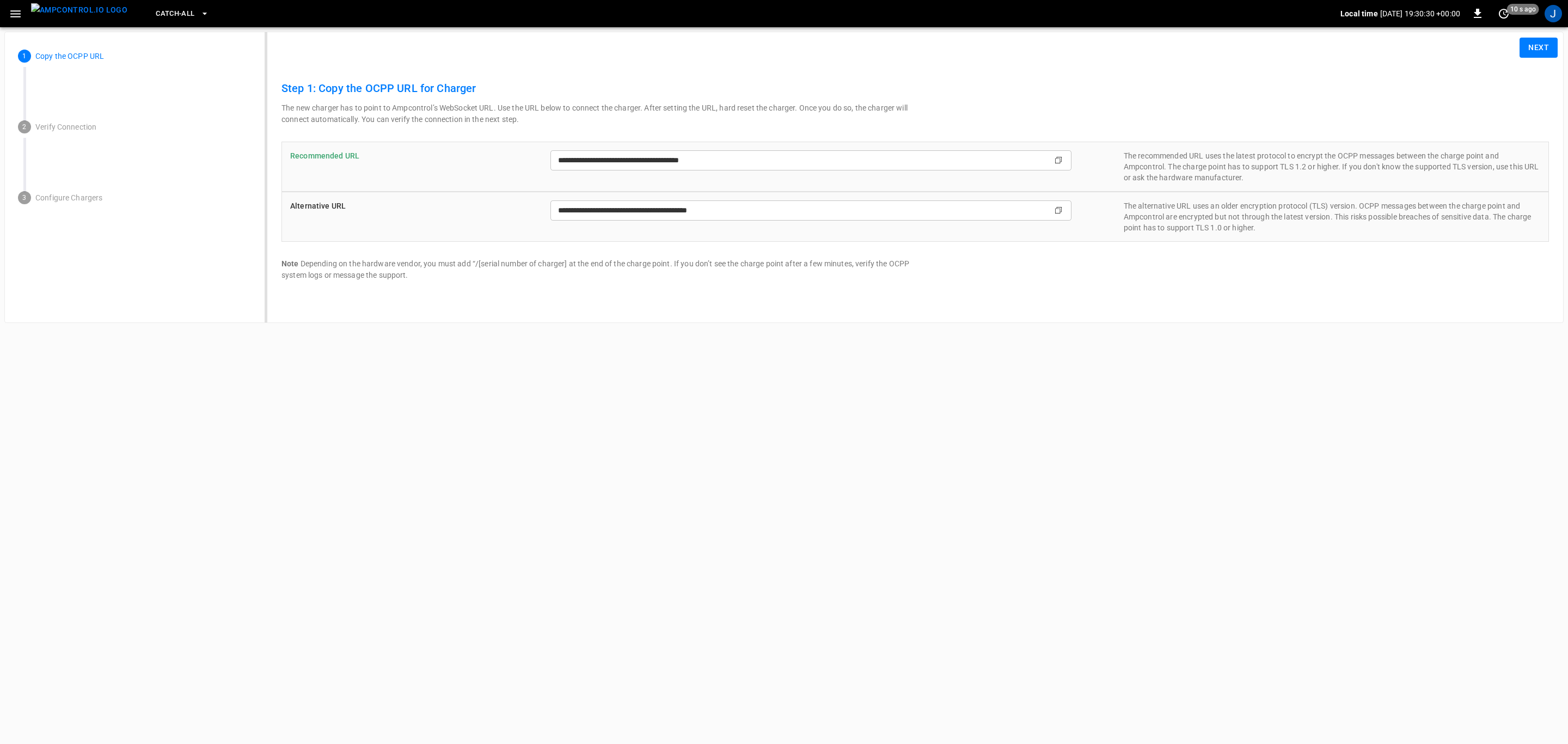
type input "**********"
click at [1536, 46] on button "Next" at bounding box center [1538, 47] width 38 height 20
type input "**********"
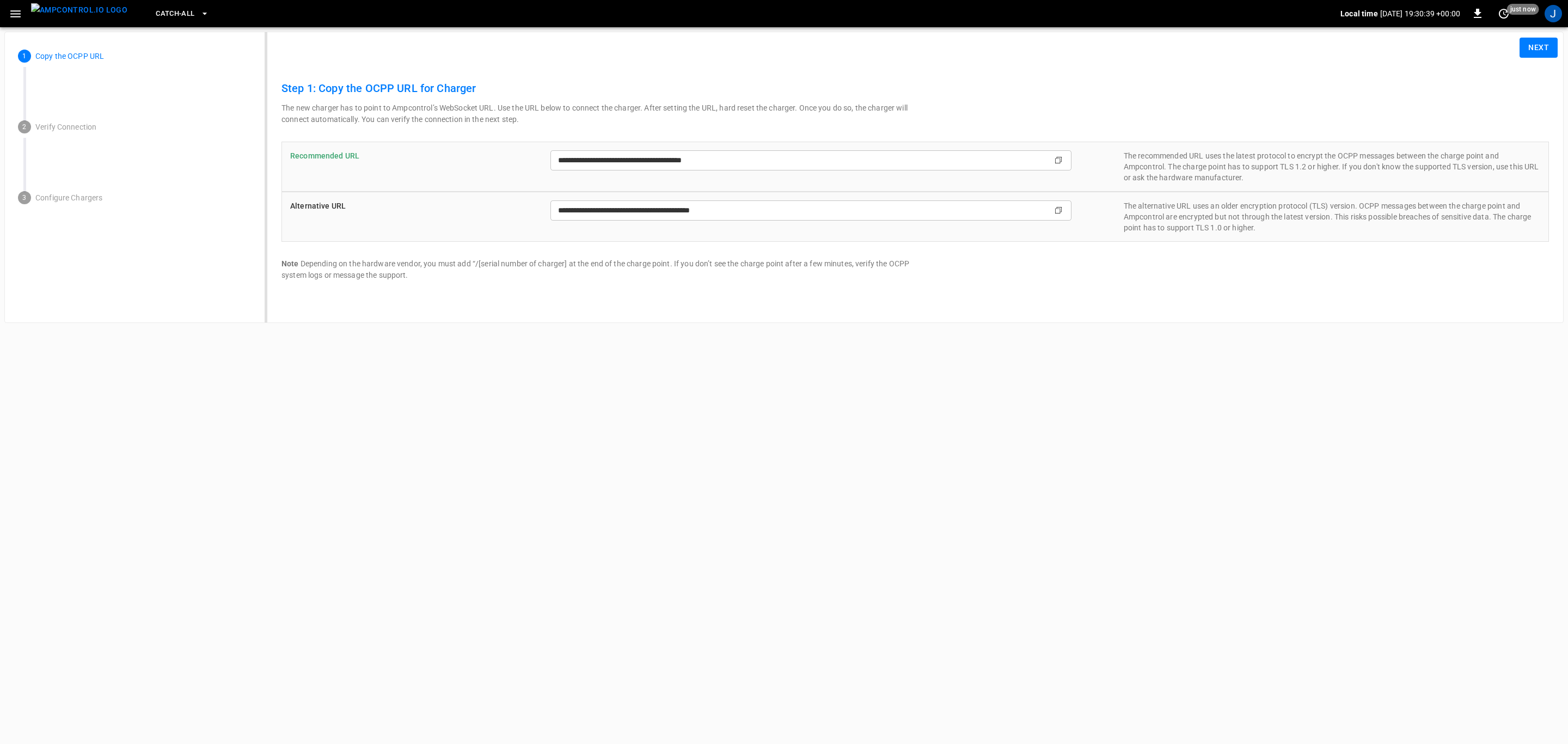
click at [1541, 43] on button "Next" at bounding box center [1538, 47] width 38 height 20
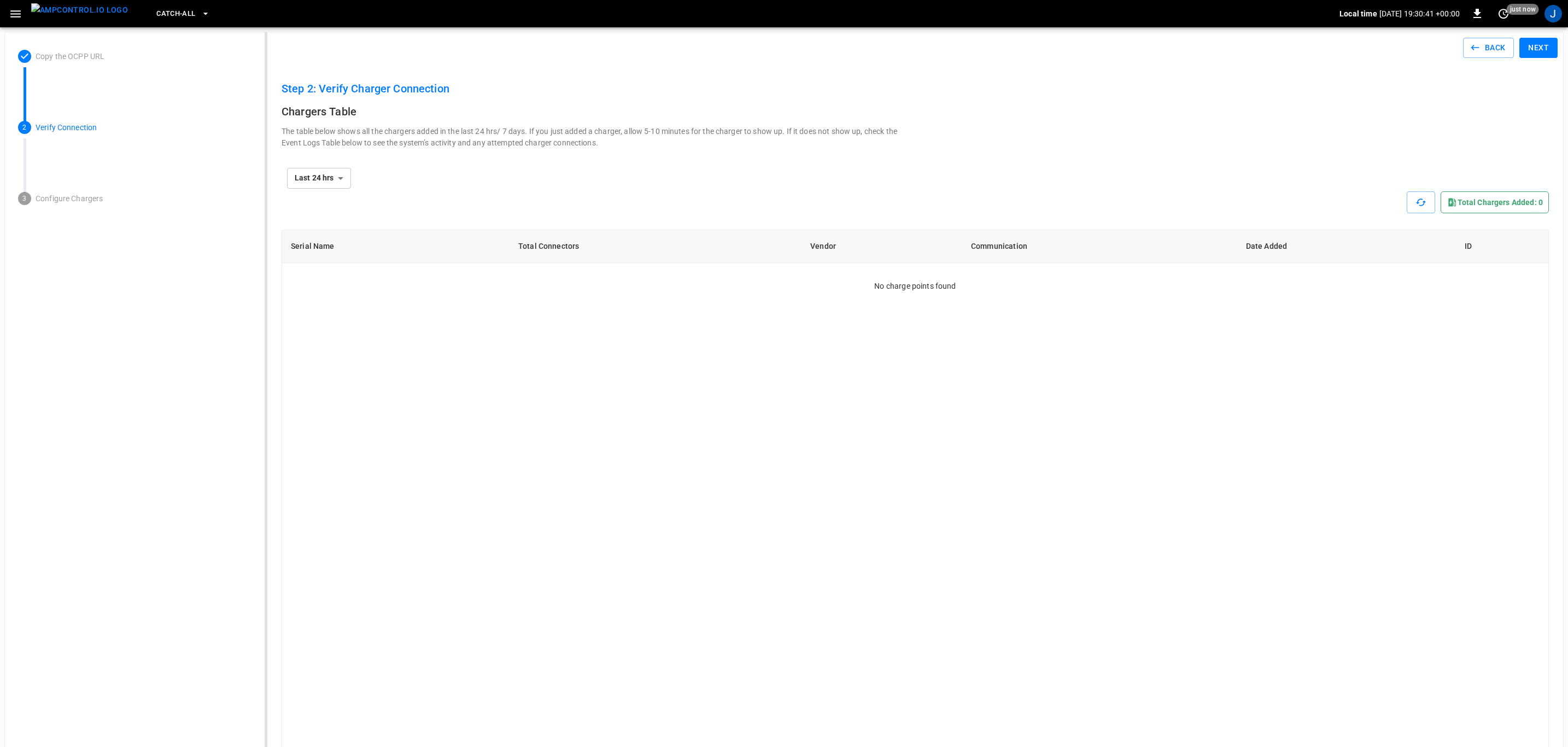
click at [1544, 50] on button "Next" at bounding box center [1539, 48] width 39 height 20
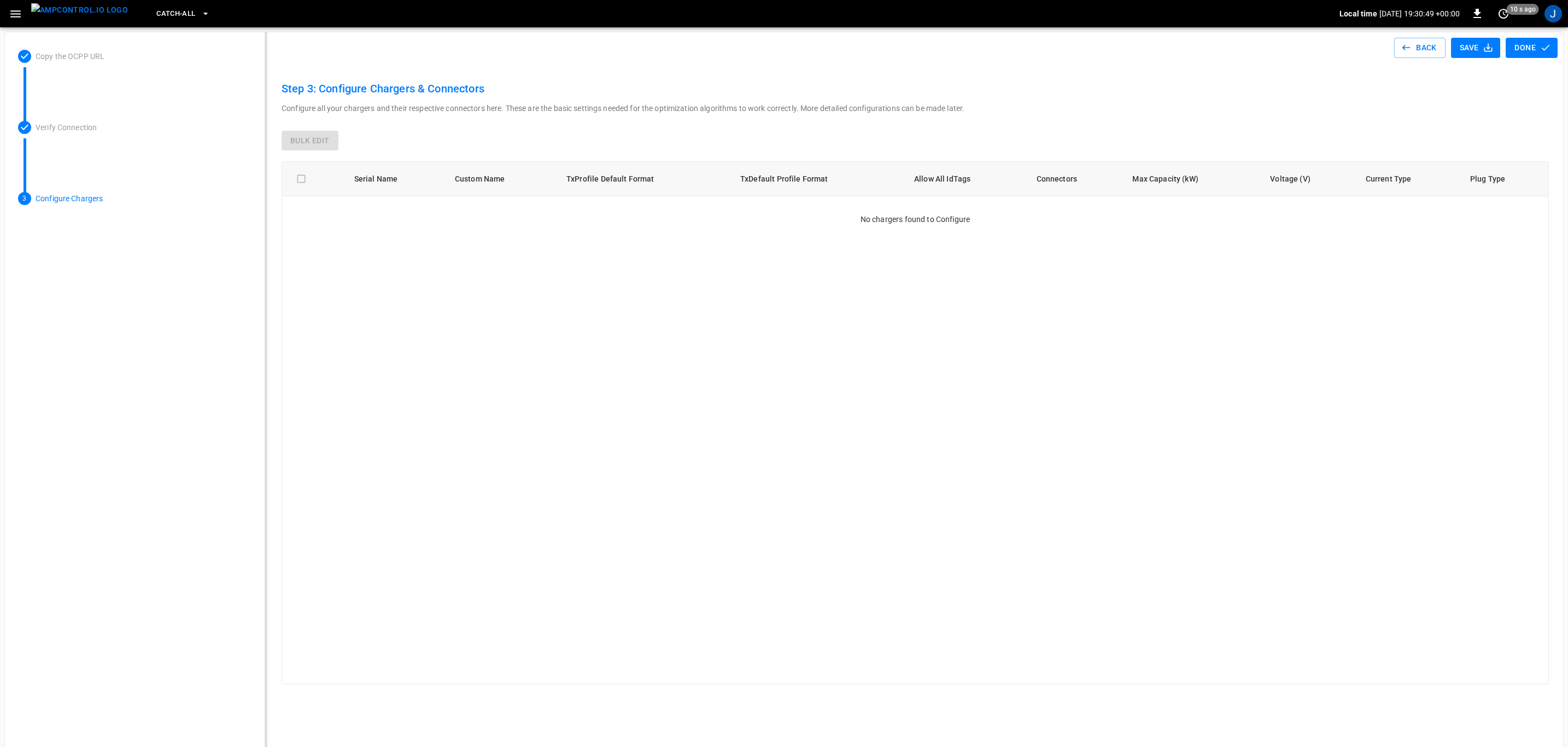
click at [48, 10] on img "menu" at bounding box center [79, 10] width 97 height 13
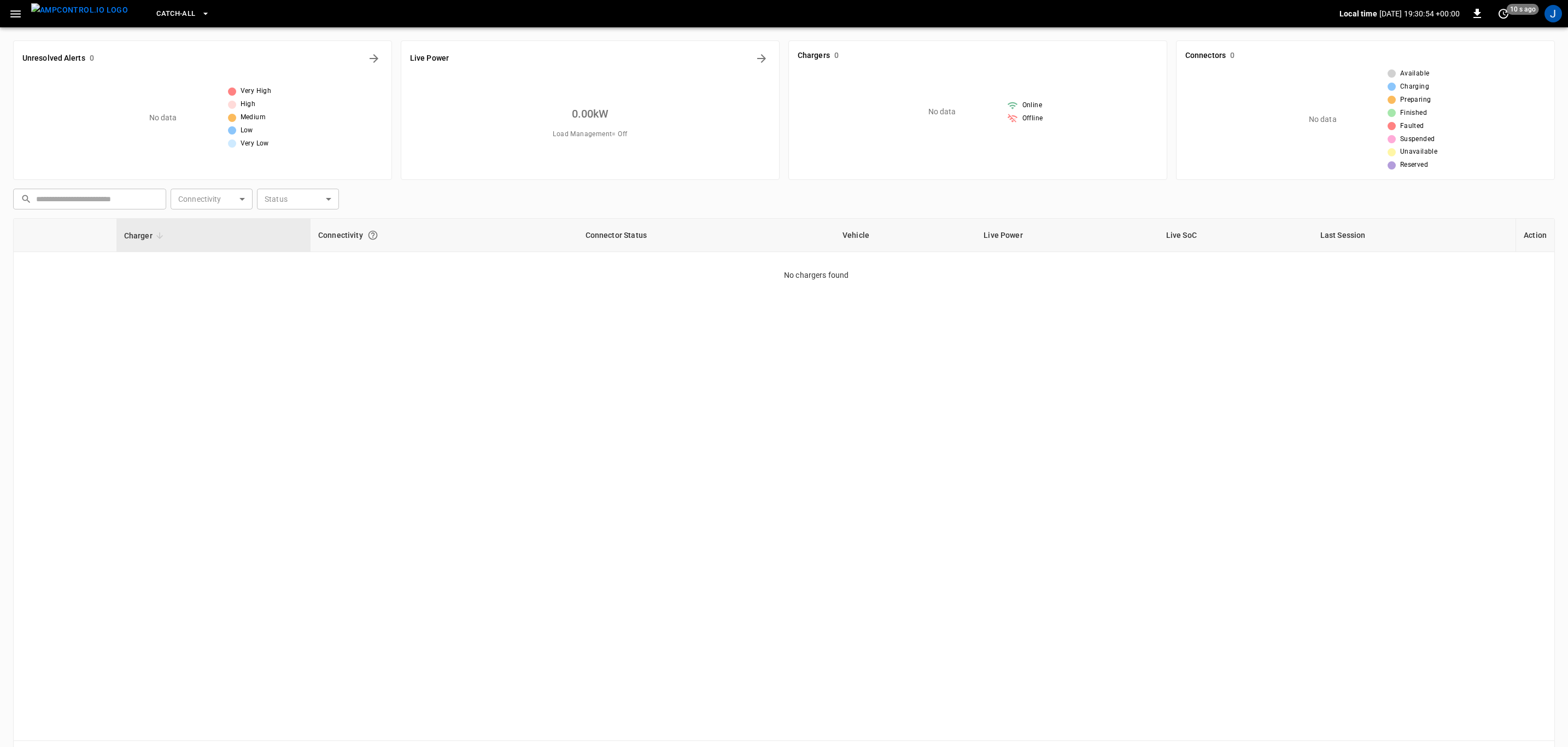
click at [200, 12] on icon "button" at bounding box center [205, 13] width 11 height 11
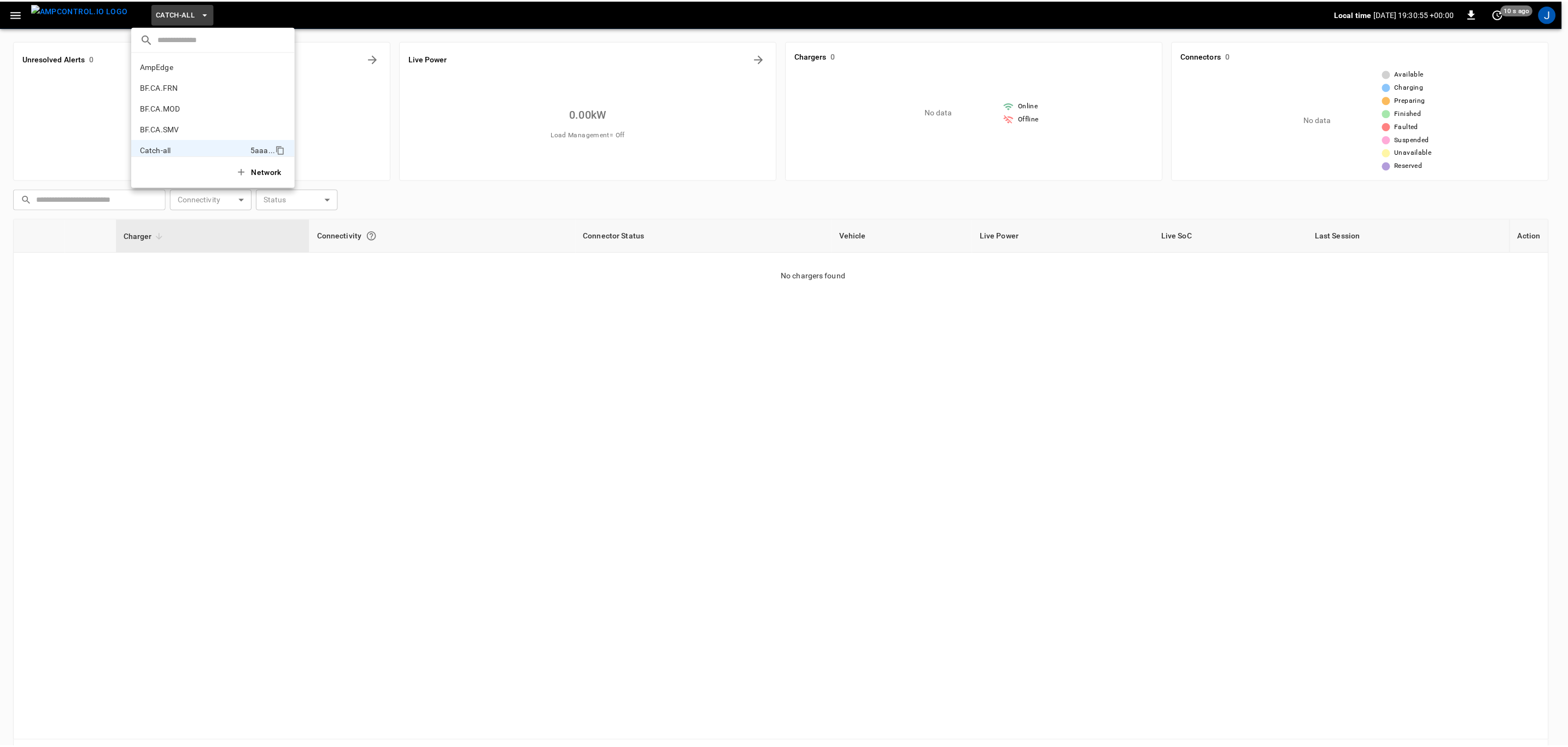
scroll to position [80, 0]
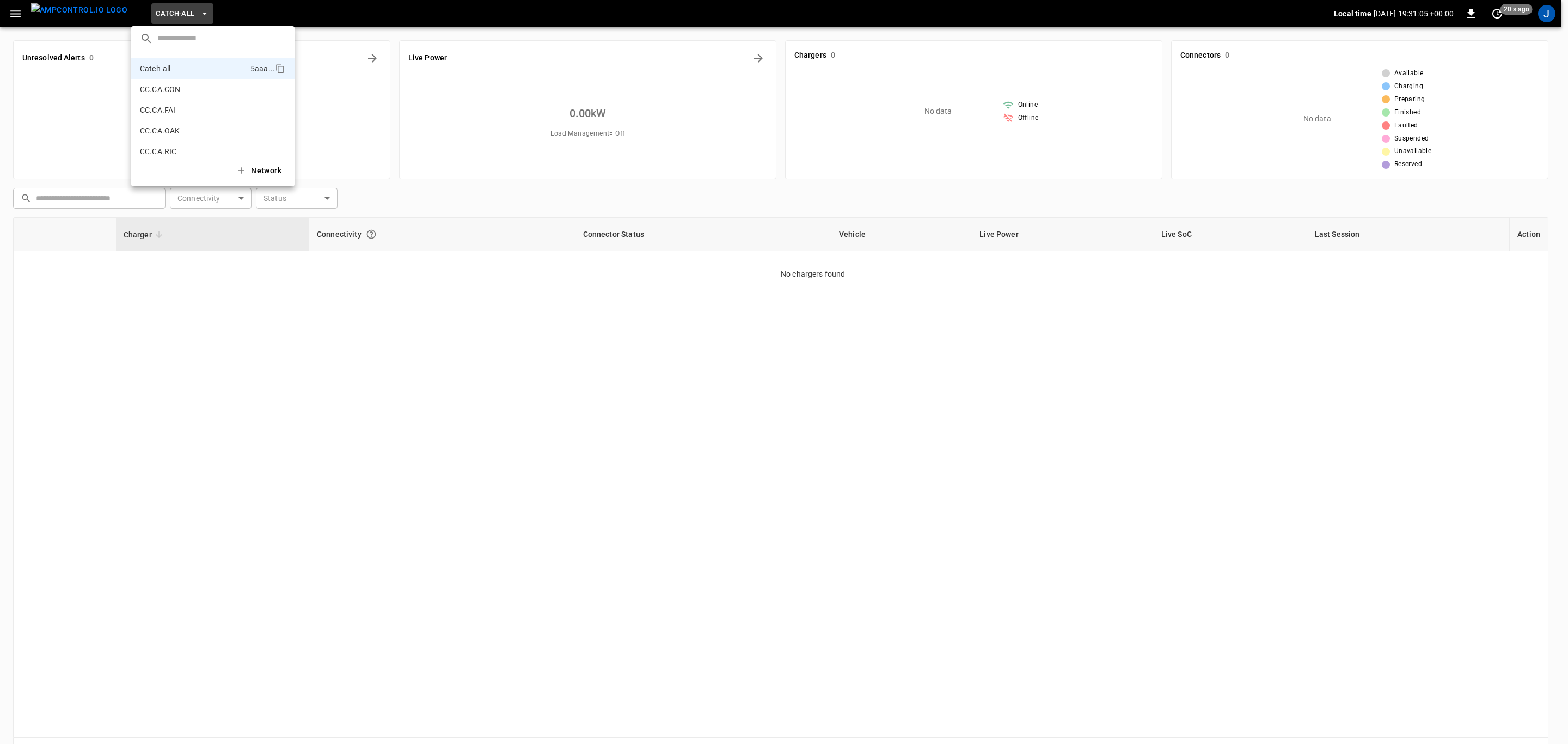
click at [506, 399] on div at bounding box center [784, 372] width 1568 height 744
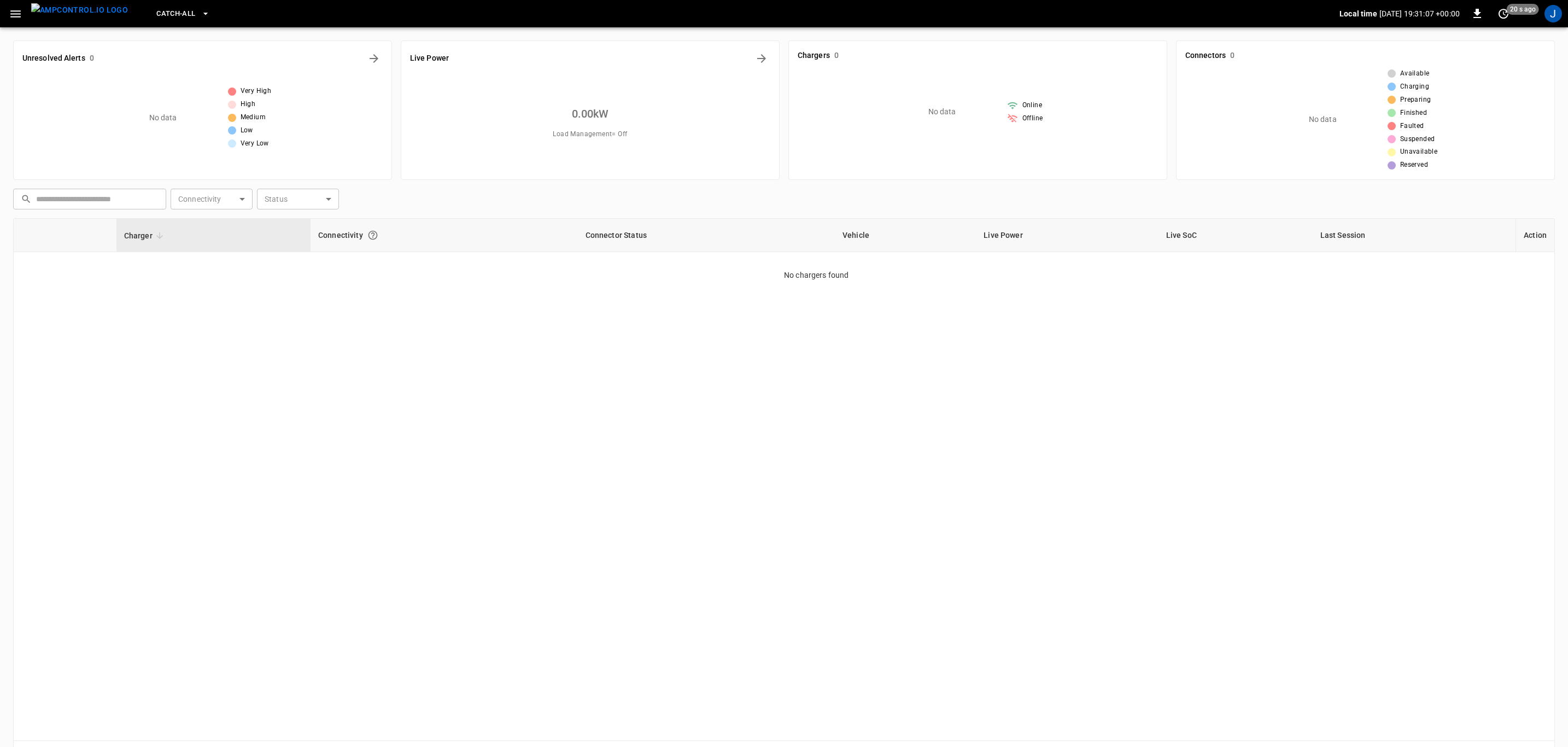
click at [13, 10] on icon "button" at bounding box center [15, 14] width 10 height 7
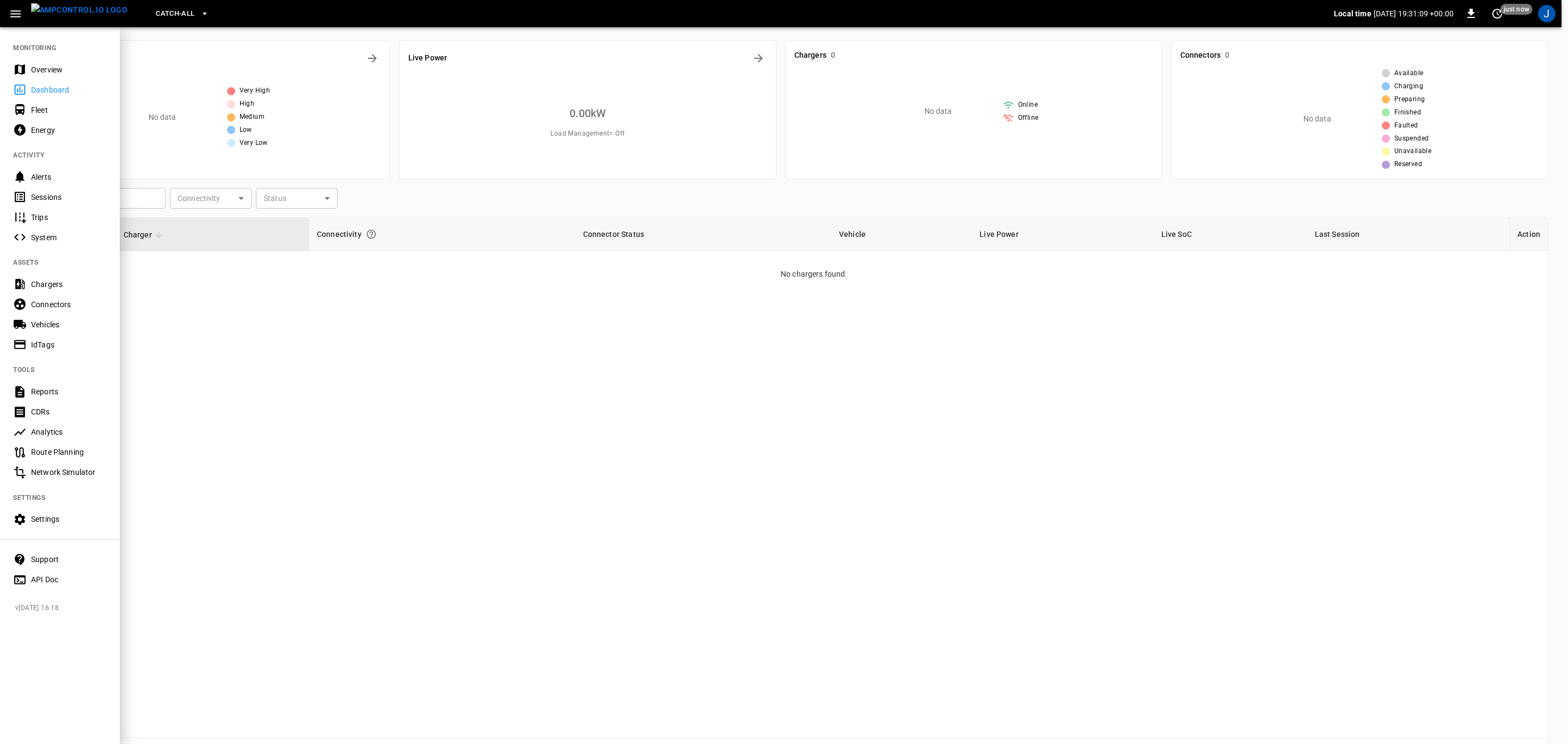
drag, startPoint x: 52, startPoint y: 286, endPoint x: 158, endPoint y: 306, distance: 107.9
click at [52, 286] on div "Chargers" at bounding box center [69, 284] width 75 height 11
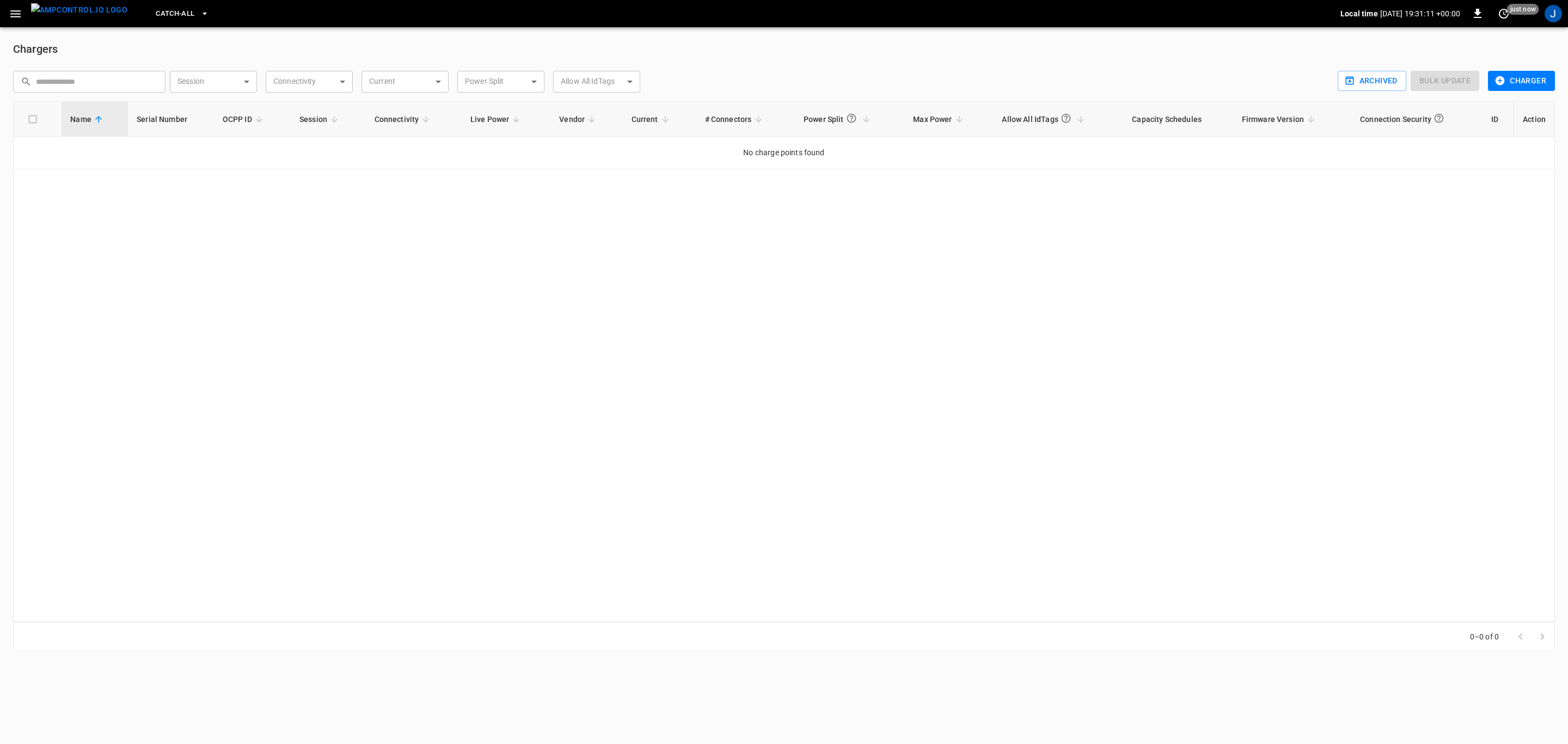
click at [1517, 75] on button "Charger" at bounding box center [1522, 80] width 67 height 20
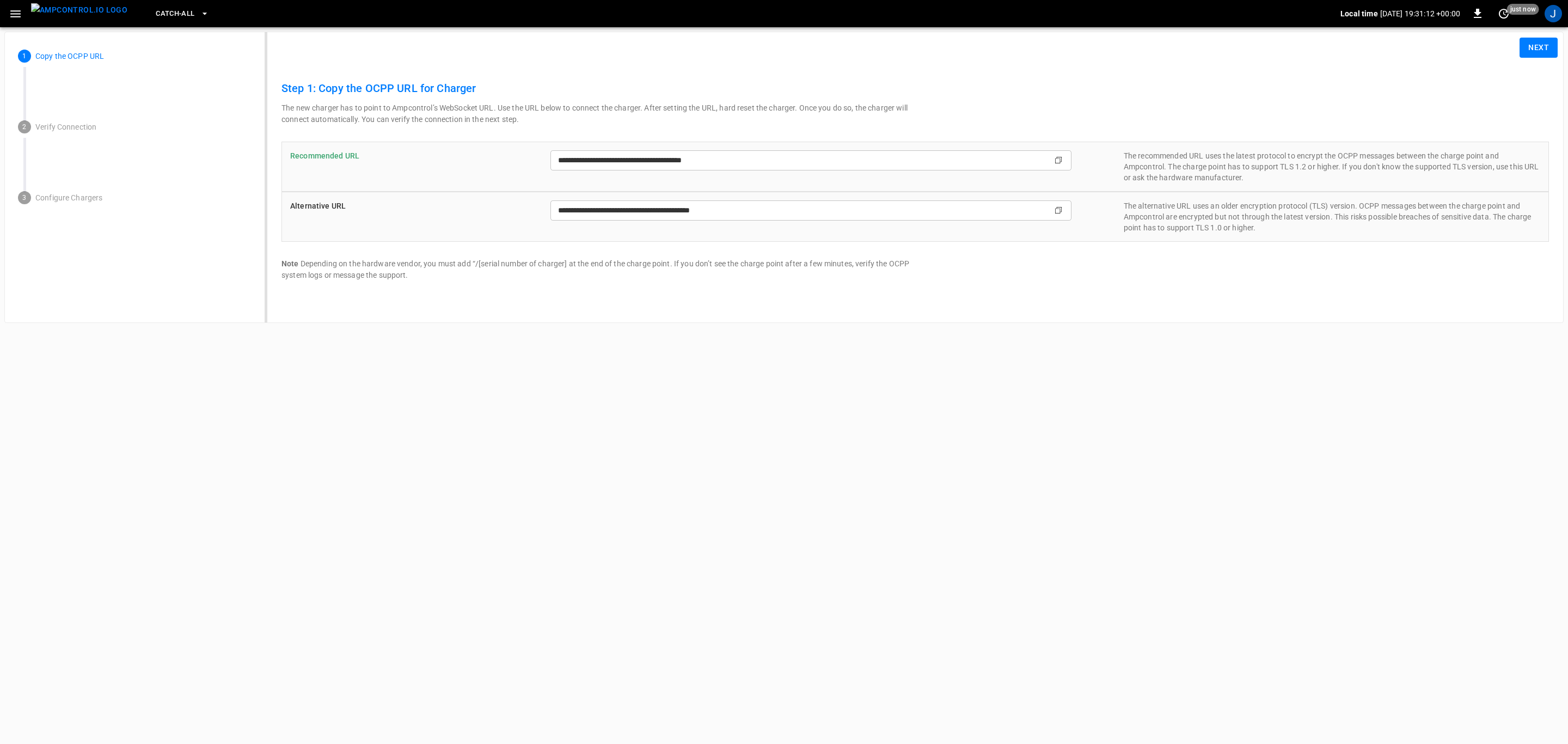
click at [1535, 41] on button "Next" at bounding box center [1538, 47] width 38 height 20
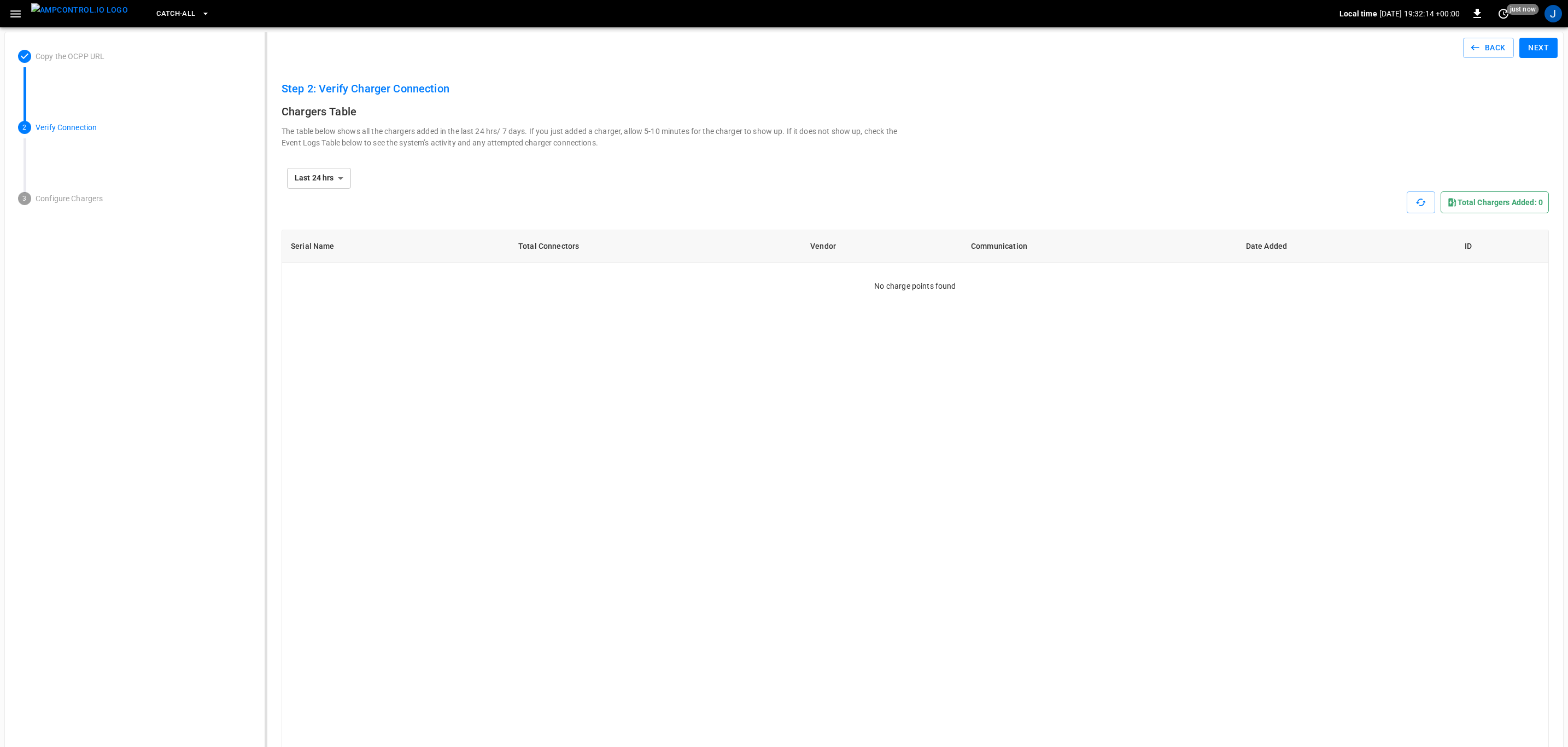
click at [80, 10] on img "menu" at bounding box center [79, 10] width 97 height 13
